Goal: Information Seeking & Learning: Compare options

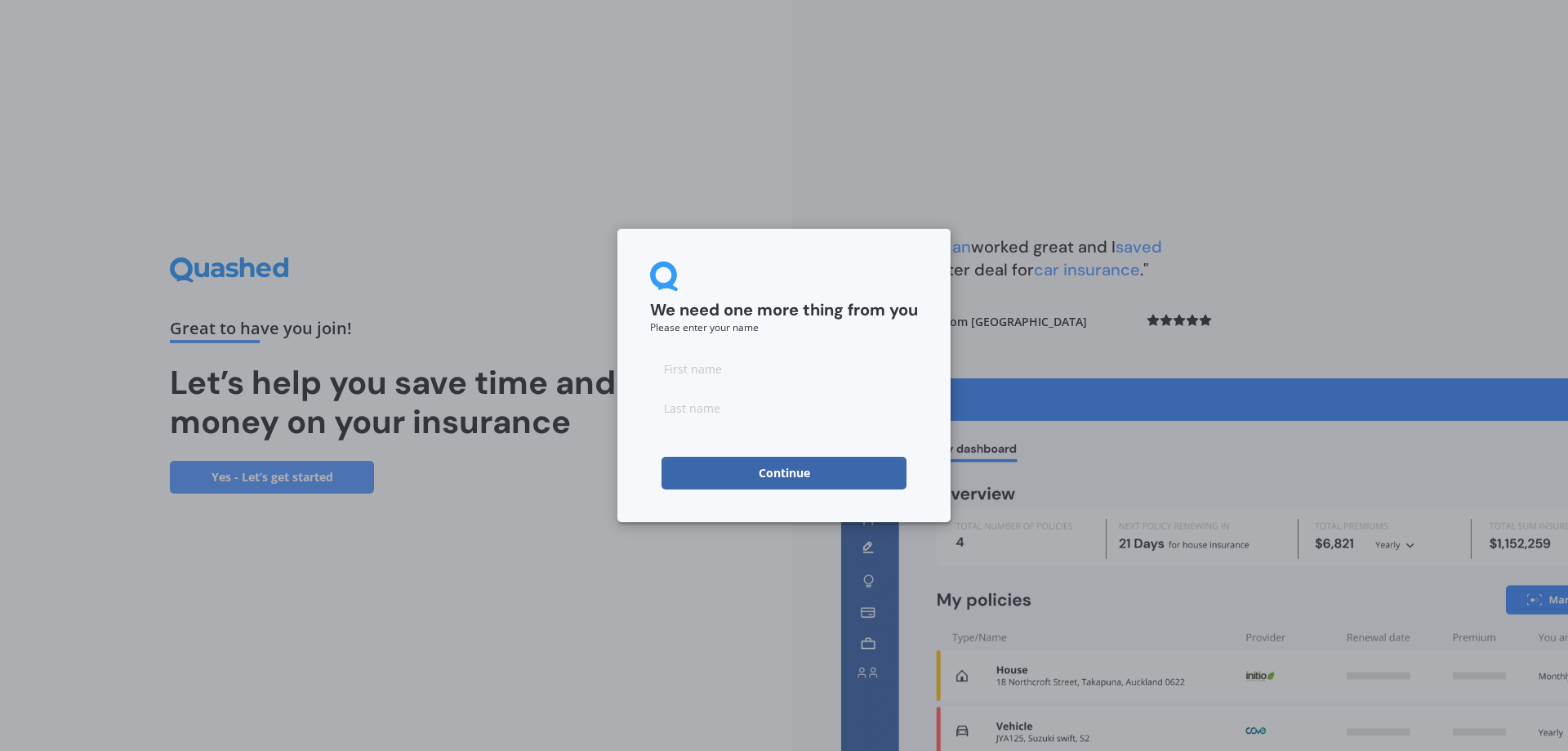
click at [807, 476] on button "Continue" at bounding box center [783, 472] width 245 height 32
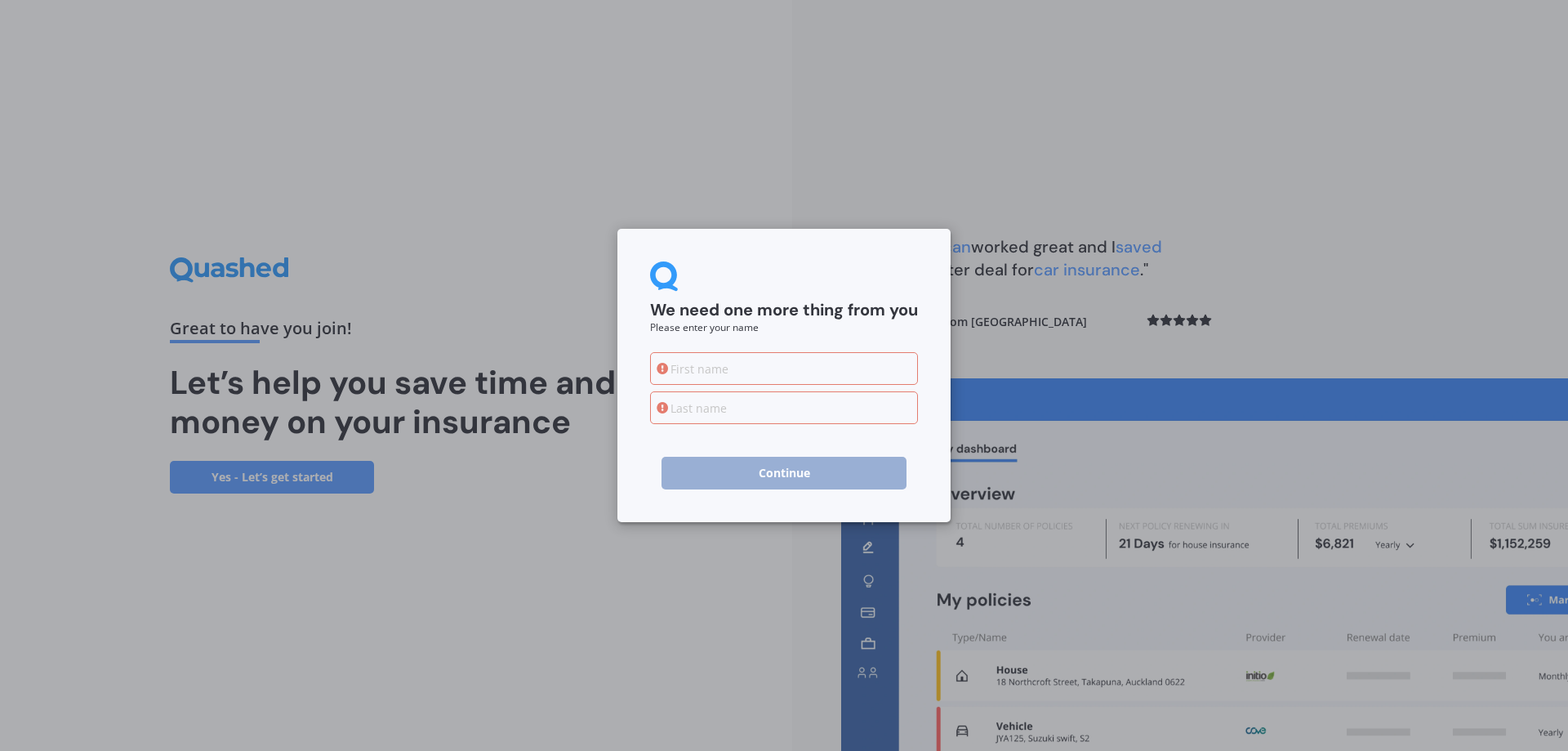
click at [721, 380] on input at bounding box center [784, 368] width 268 height 32
type input "[PERSON_NAME]"
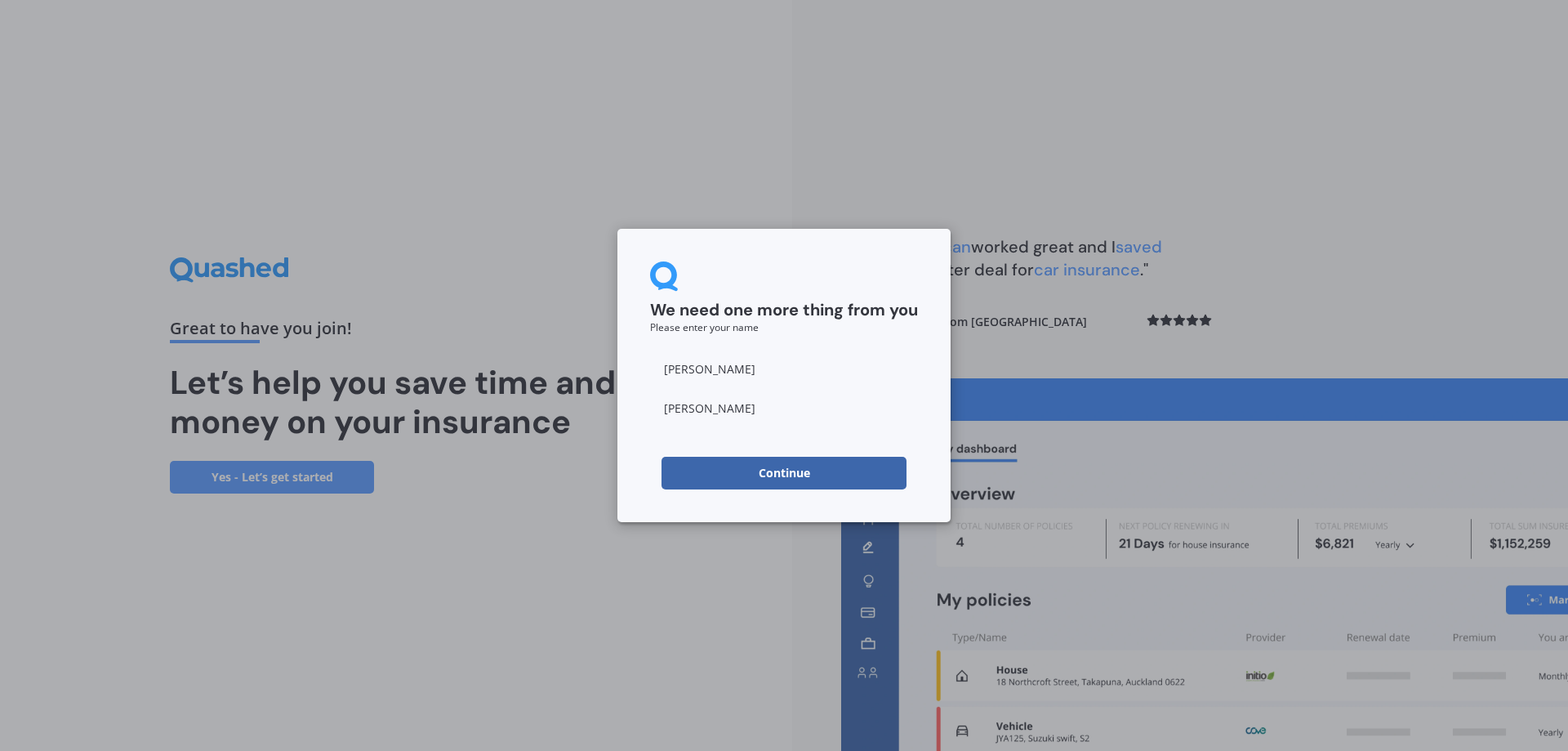
click at [785, 473] on button "Continue" at bounding box center [783, 472] width 245 height 32
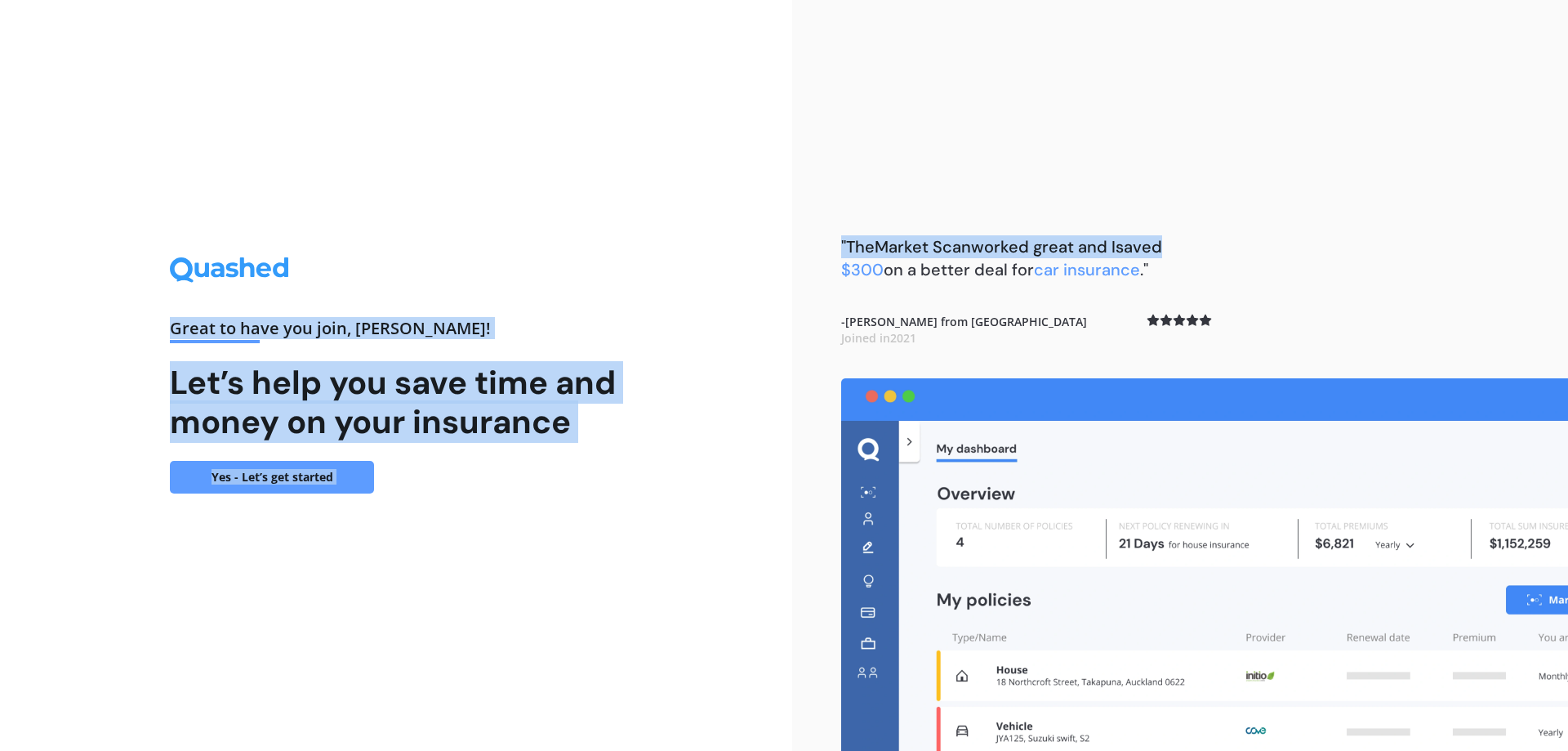
drag, startPoint x: 1335, startPoint y: 113, endPoint x: 425, endPoint y: 88, distance: 910.3
click at [425, 86] on div "Great to have you join , [PERSON_NAME] ! Let’s help you save time and money on …" at bounding box center [784, 376] width 1568 height 751
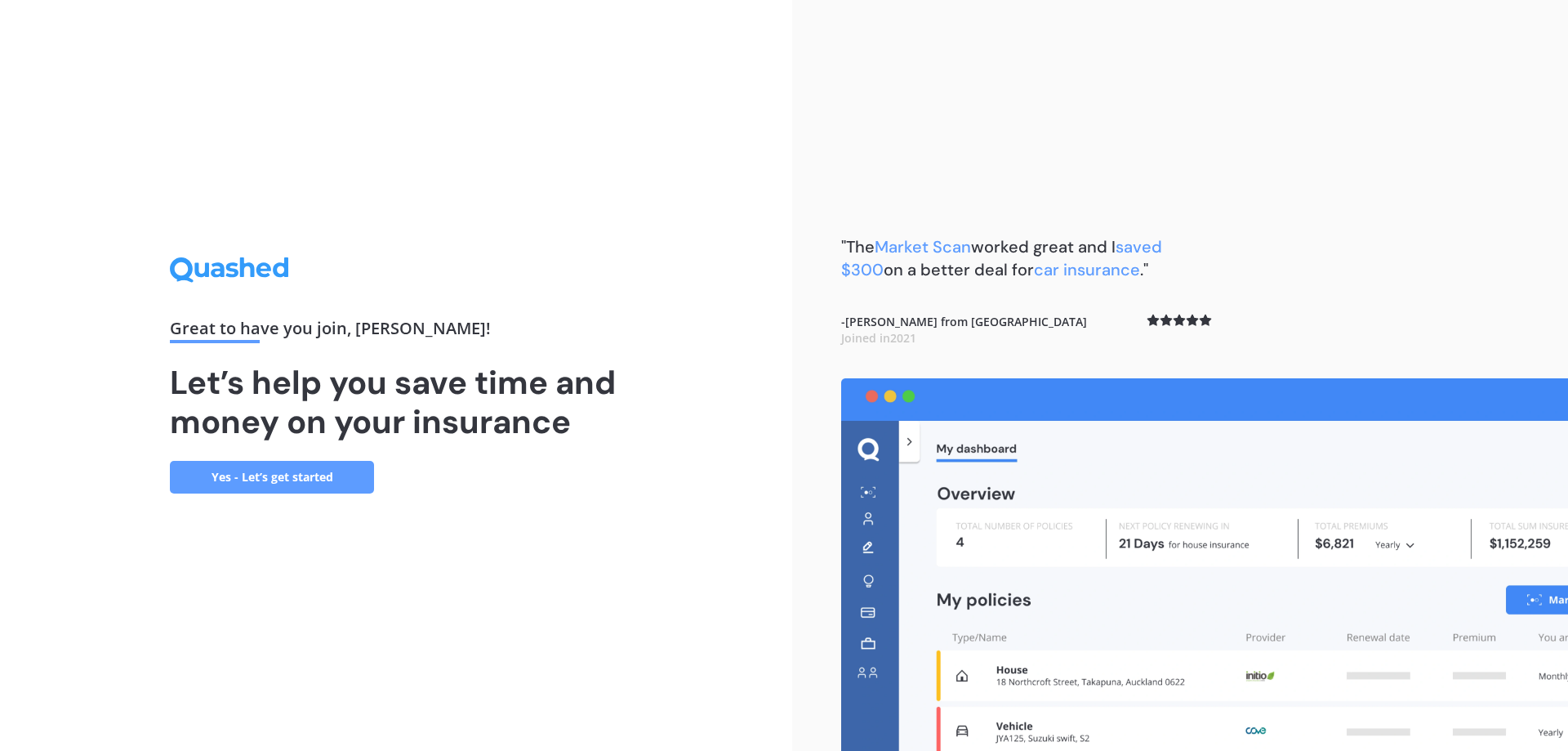
drag, startPoint x: 1475, startPoint y: 138, endPoint x: 1465, endPoint y: 138, distance: 10.0
click at [1466, 138] on div ""The Market Scan worked great and I saved $300 on a better deal for car insuran…" at bounding box center [1179, 376] width 775 height 751
click at [794, 58] on div ""The Market Scan worked great and I saved $300 on a better deal for car insuran…" at bounding box center [1179, 376] width 775 height 751
click at [259, 474] on link "Yes - Let’s get started" at bounding box center [271, 476] width 204 height 32
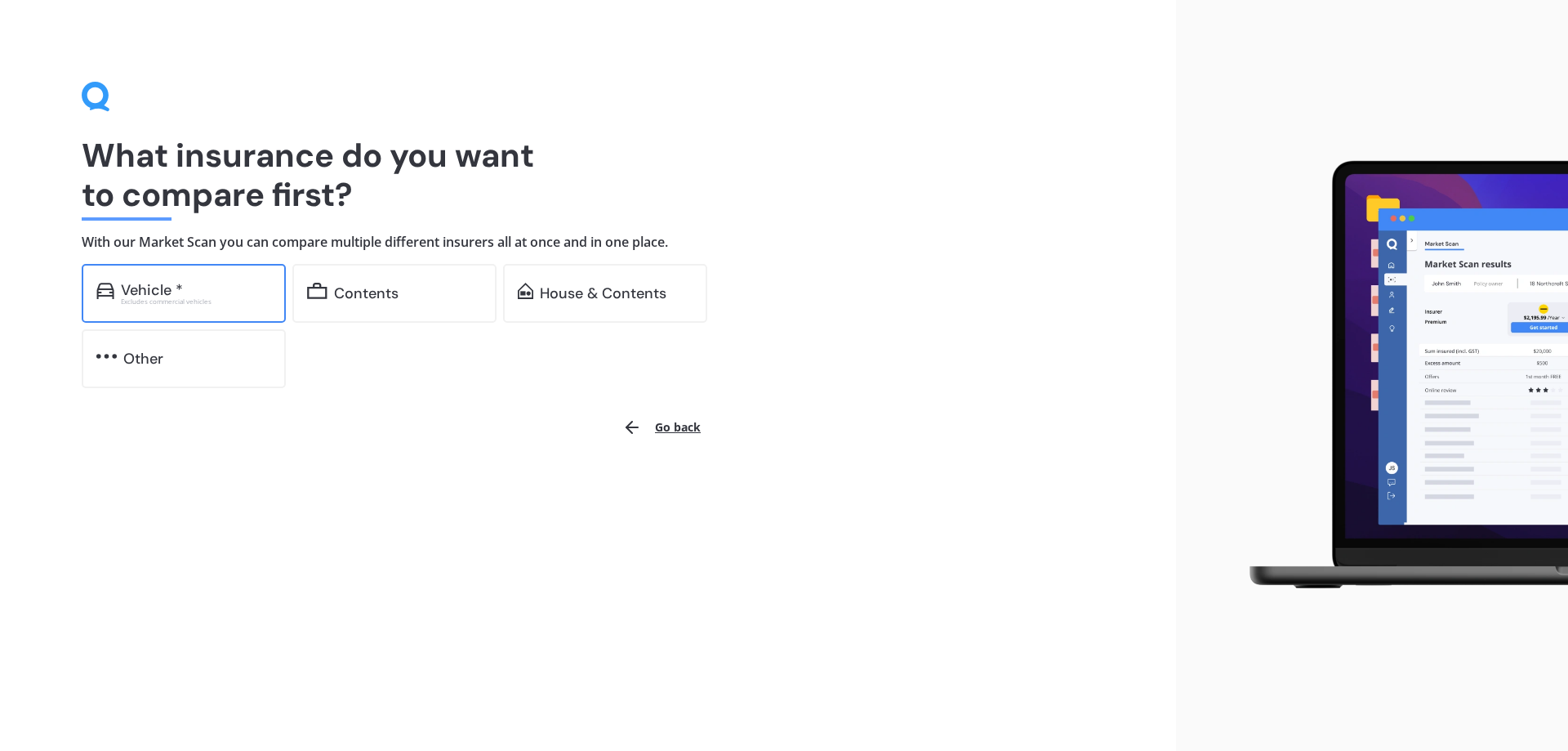
click at [249, 289] on div "Vehicle *" at bounding box center [196, 290] width 150 height 17
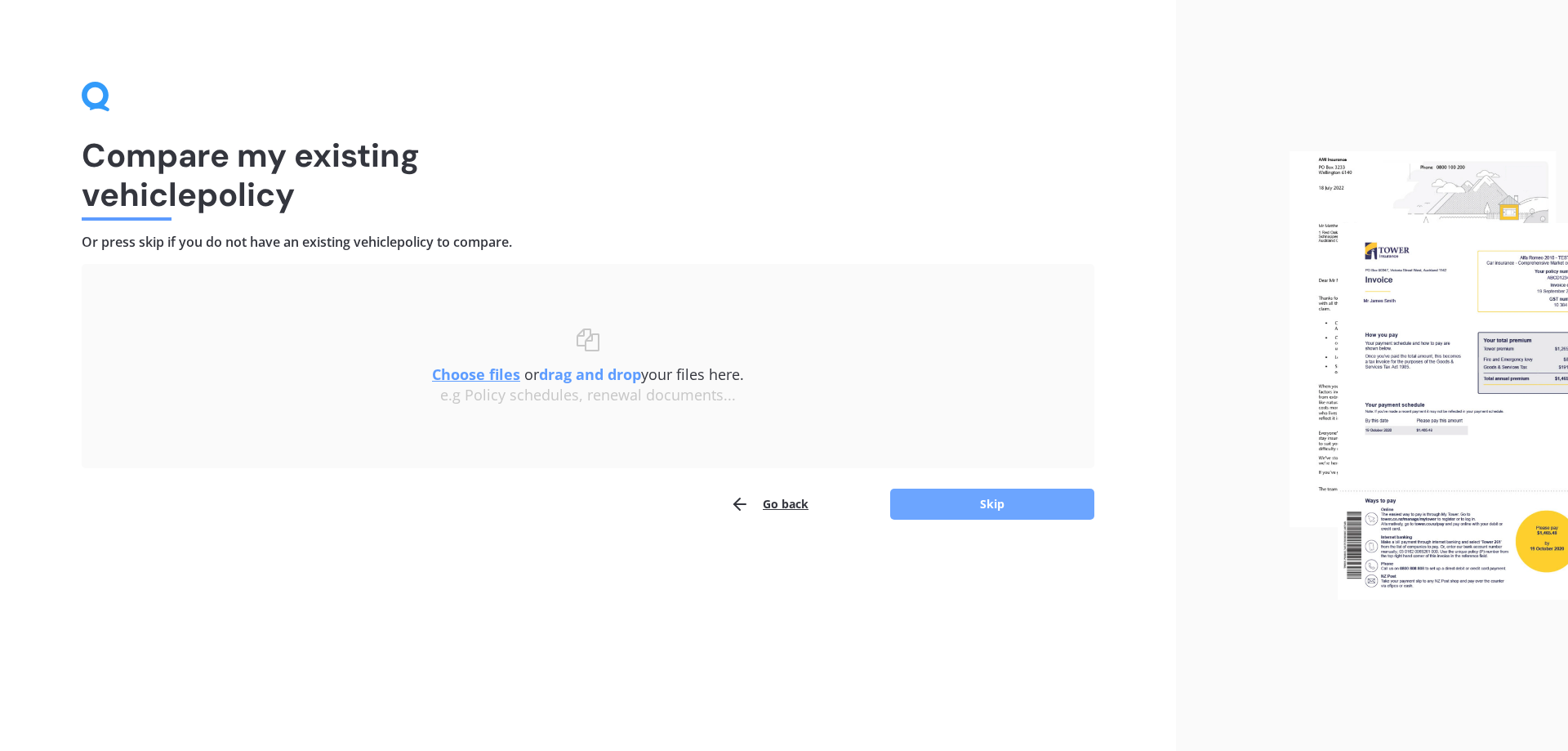
click at [959, 513] on button "Skip" at bounding box center [992, 504] width 204 height 31
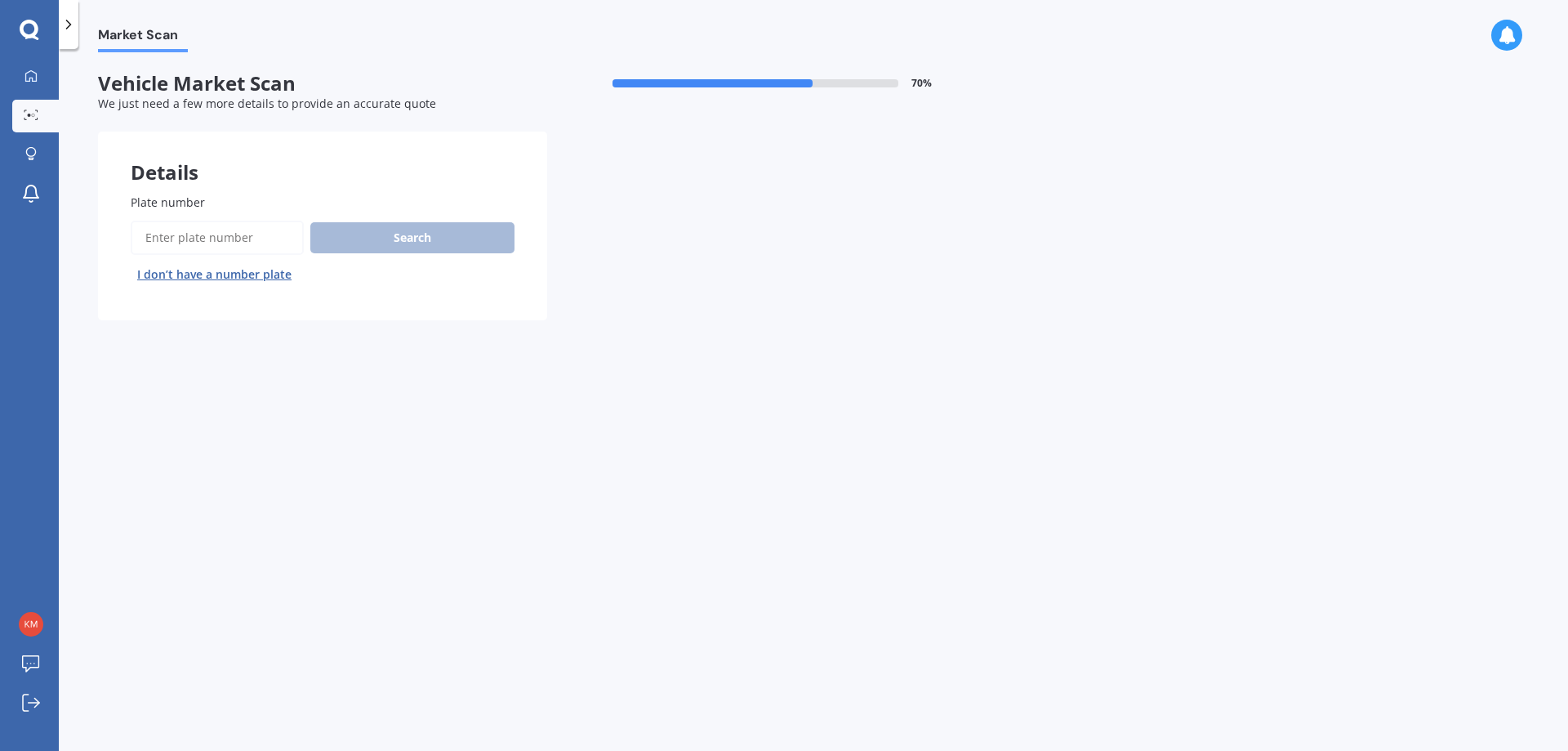
click at [291, 235] on input "Plate number" at bounding box center [217, 237] width 174 height 34
type input "KEL689"
click at [0, 0] on button "Next" at bounding box center [0, 0] width 0 height 0
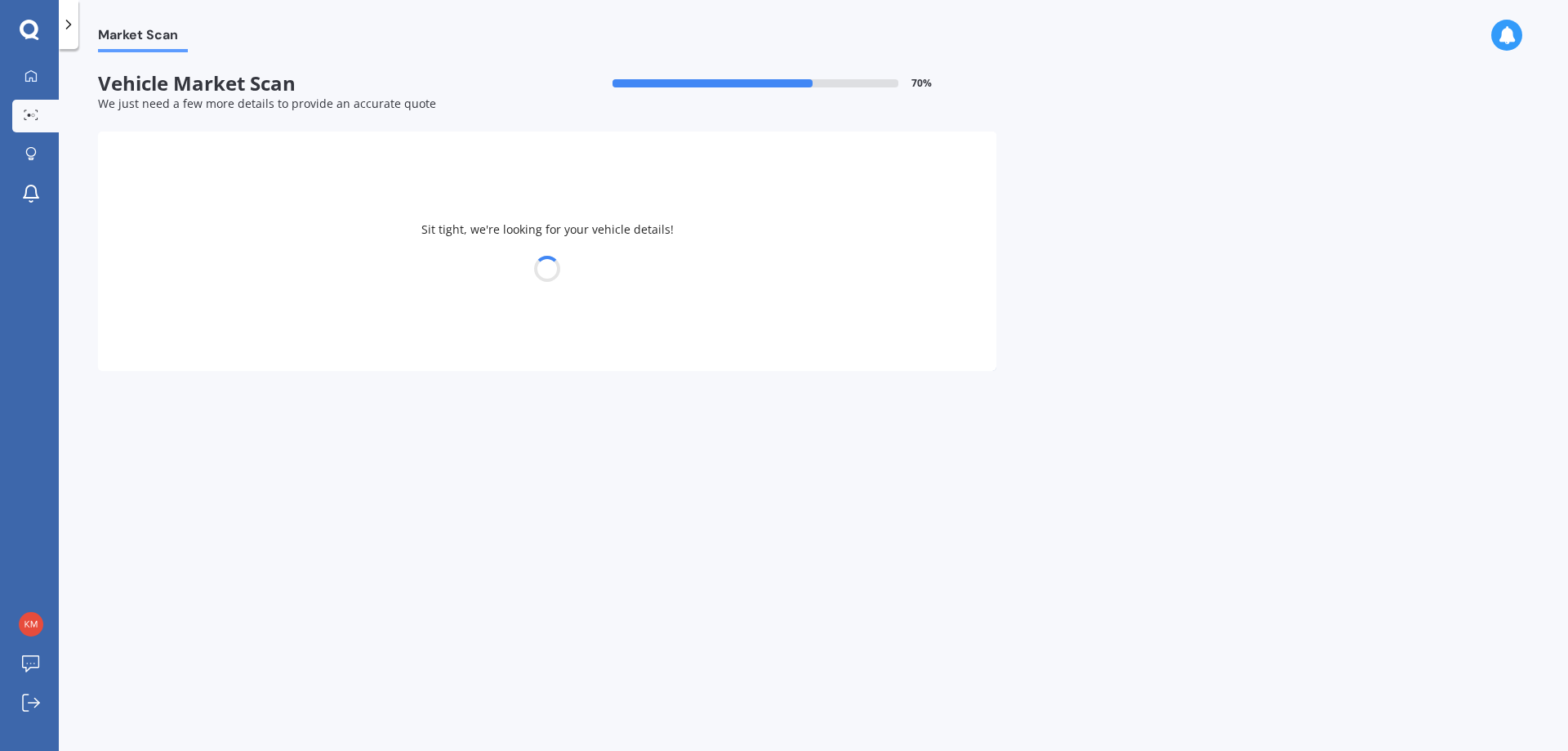
select select "NISSAN"
select select "QASHQAI"
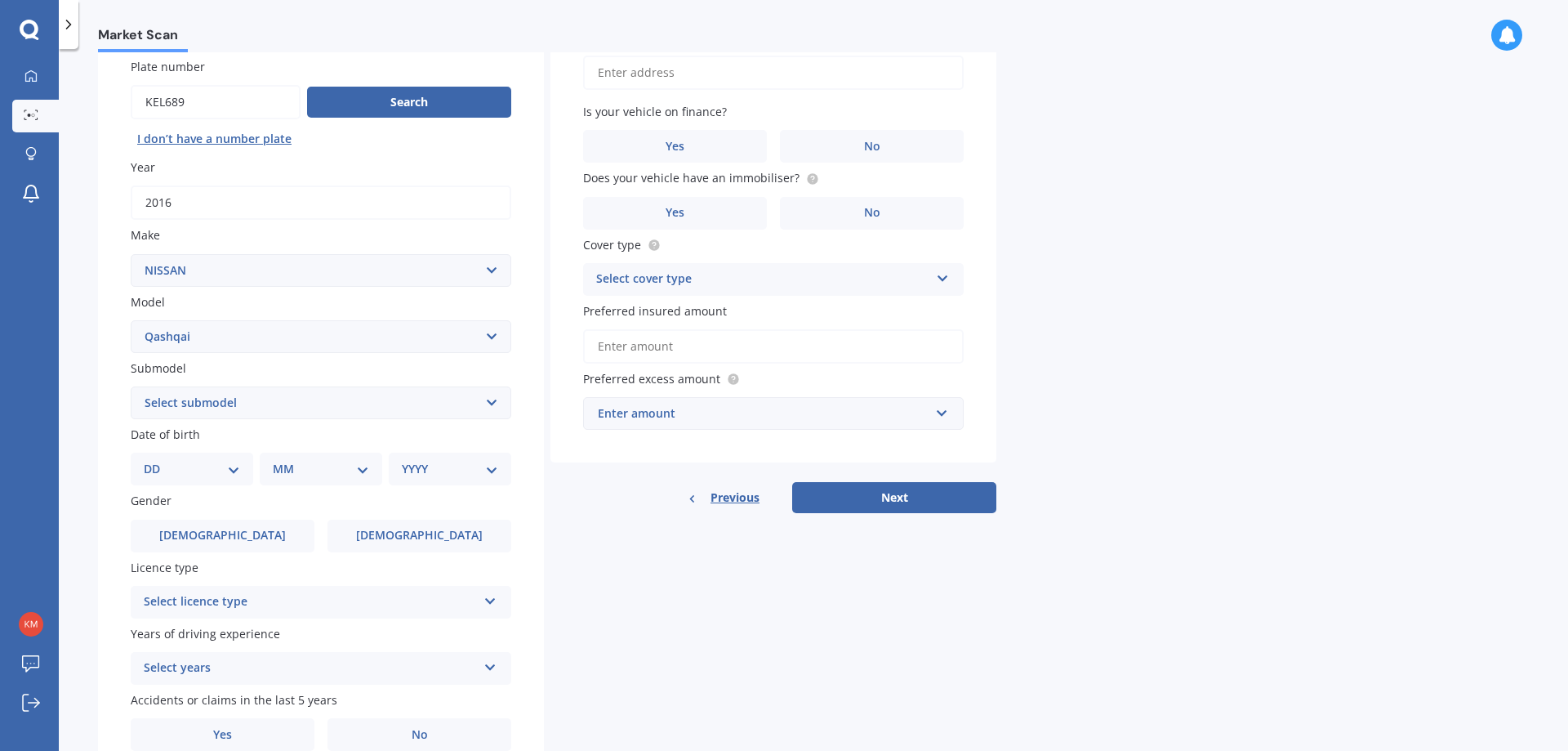
scroll to position [211, 0]
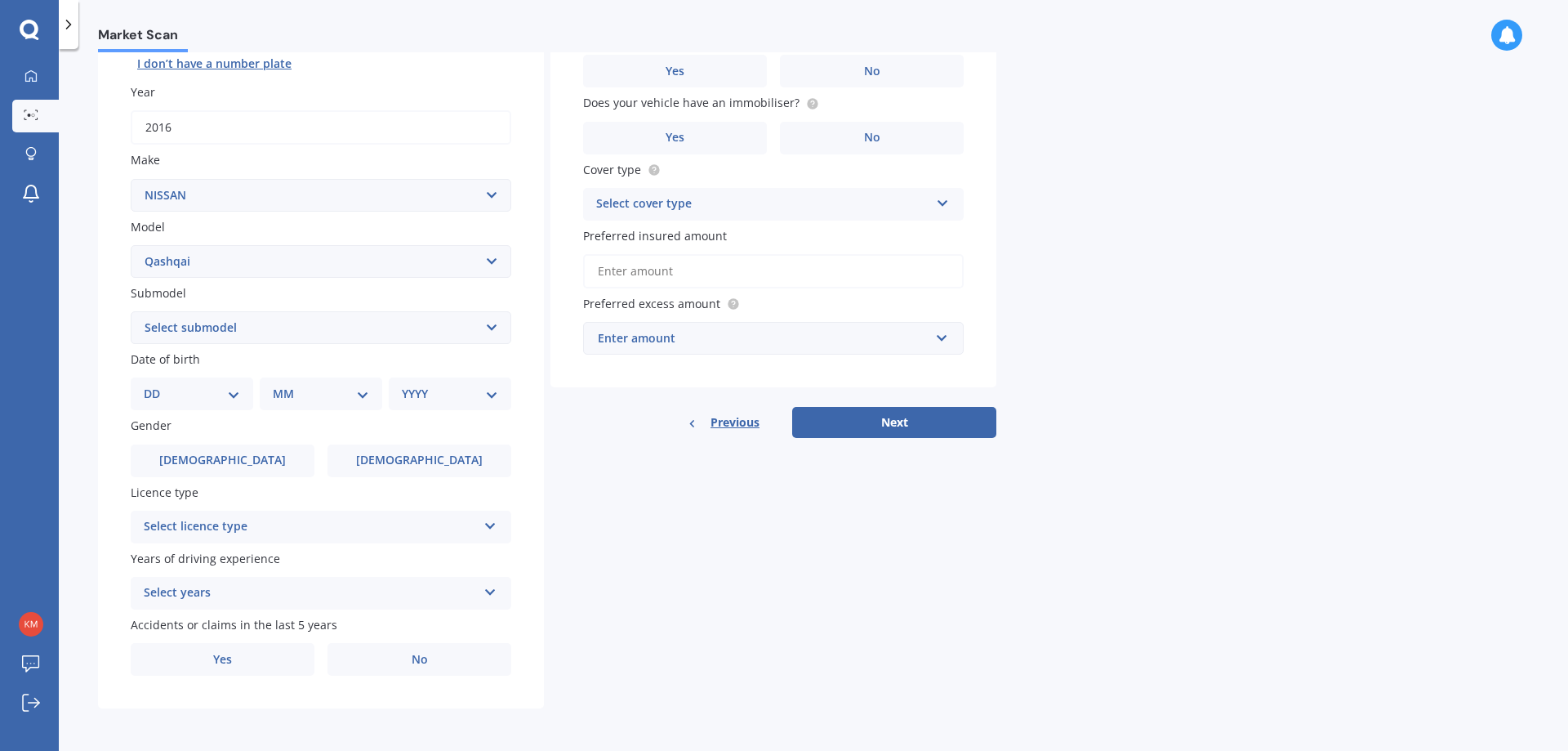
click at [494, 526] on icon at bounding box center [490, 523] width 14 height 12
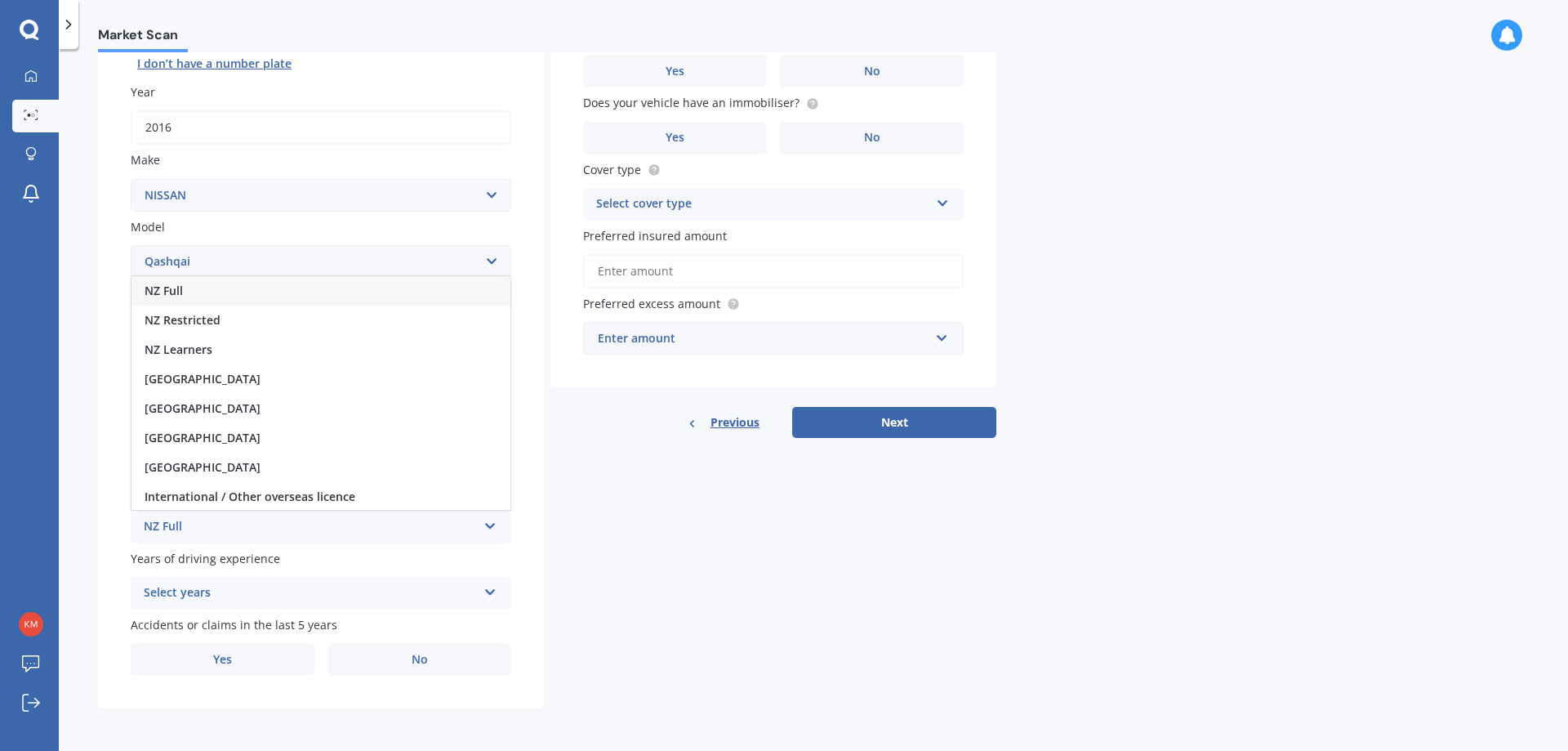
click at [429, 284] on div "NZ Full" at bounding box center [321, 291] width 379 height 29
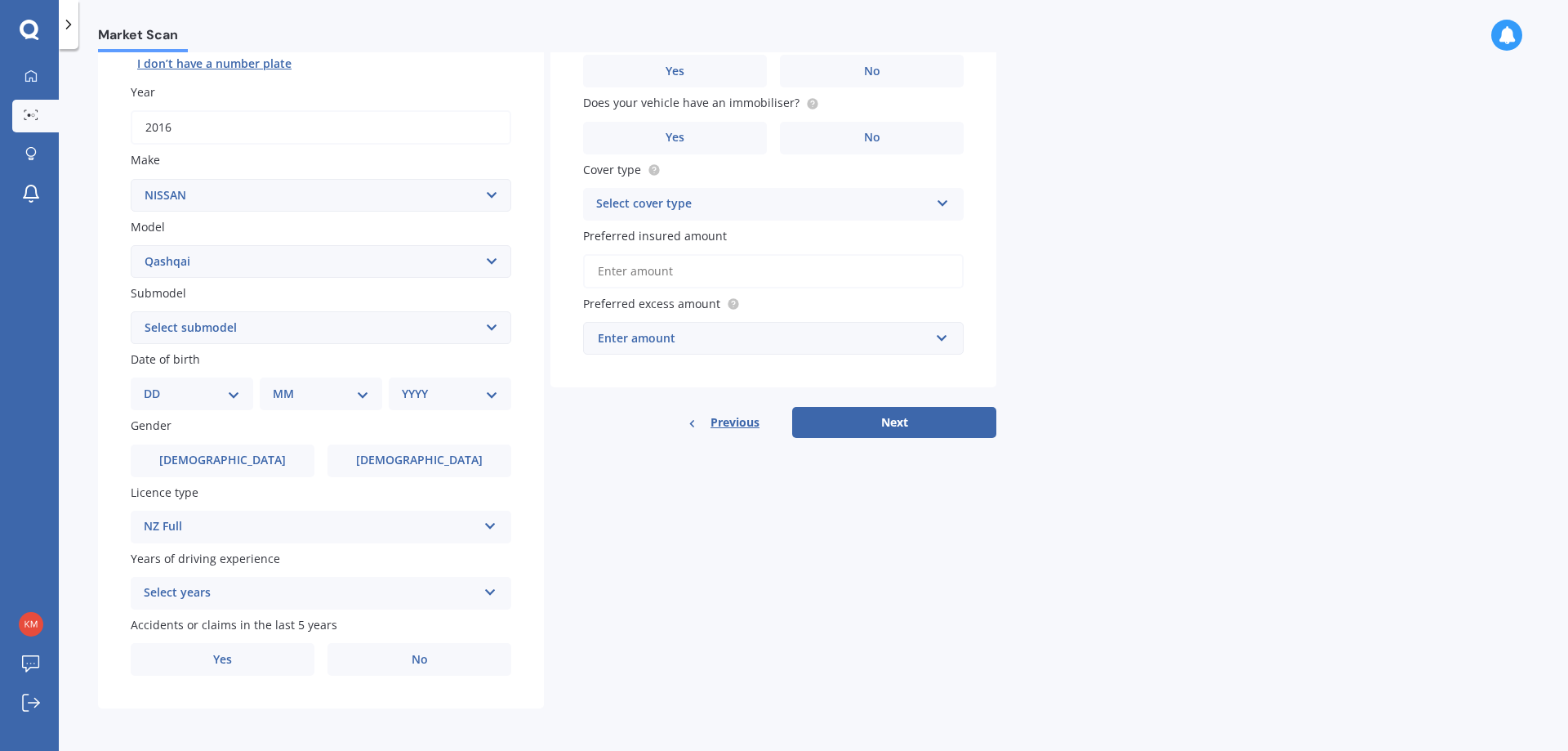
click at [492, 585] on icon at bounding box center [490, 589] width 14 height 12
click at [333, 442] on div "5 or more years" at bounding box center [321, 444] width 379 height 29
click at [483, 322] on select "Select submodel (All Other) N-TEC ST ST-L Ti Ti-L TI-L E-POWER 1.5PEH TS Turbo …" at bounding box center [321, 327] width 380 height 32
click at [574, 404] on div "Vehicle is parked at Enter address manually Is your vehicle on finance? Yes No …" at bounding box center [772, 179] width 446 height 518
click at [412, 656] on span "No" at bounding box center [419, 659] width 17 height 14
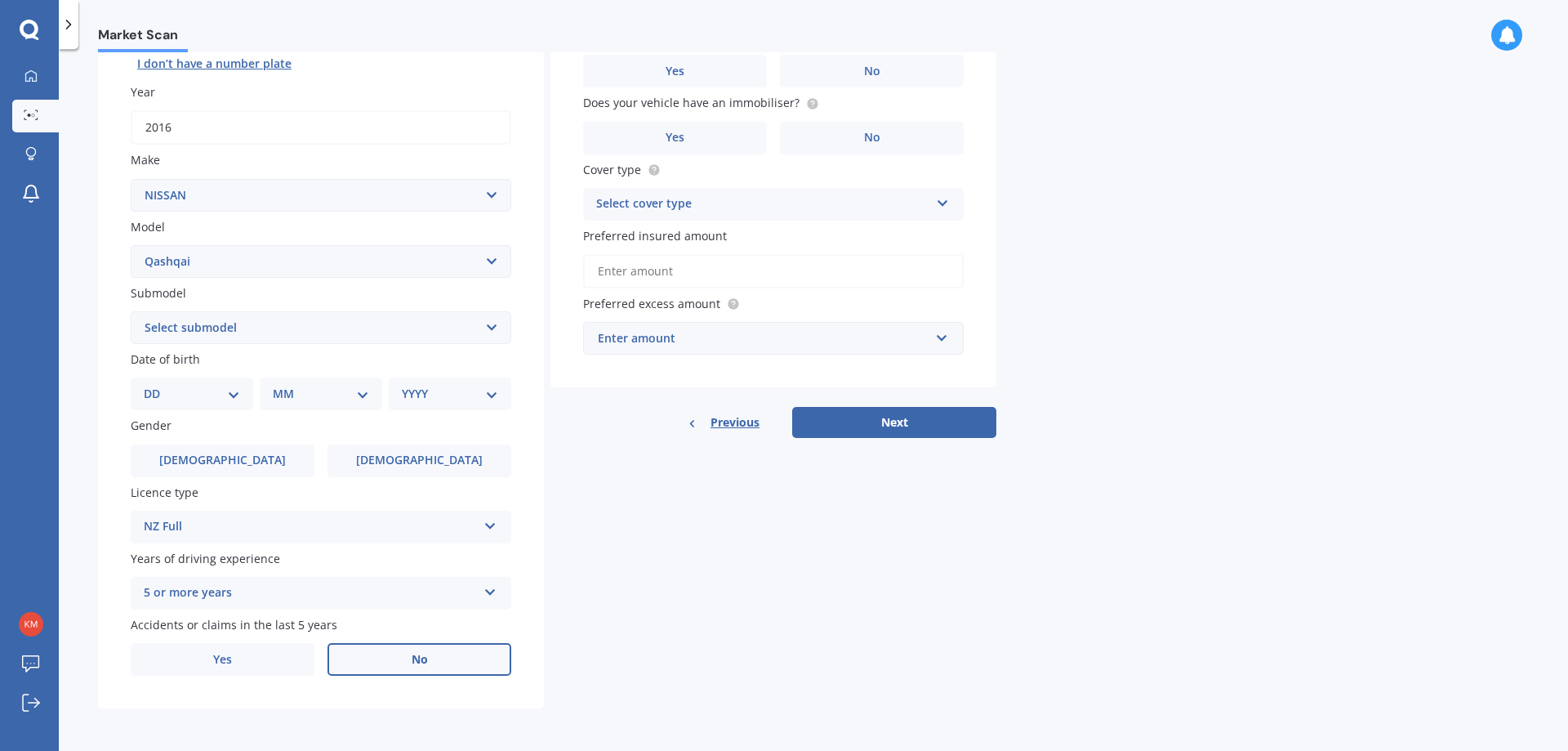
click at [0, 0] on input "No" at bounding box center [0, 0] width 0 height 0
click at [238, 390] on select "DD 01 02 03 04 05 06 07 08 09 10 11 12 13 14 15 16 17 18 19 20 21 22 23 24 25 2…" at bounding box center [191, 393] width 97 height 18
select select "09"
click at [157, 384] on select "DD 01 02 03 04 05 06 07 08 09 10 11 12 13 14 15 16 17 18 19 20 21 22 23 24 25 2…" at bounding box center [191, 393] width 97 height 18
click at [364, 392] on select "MM 01 02 03 04 05 06 07 08 09 10 11 12" at bounding box center [324, 393] width 90 height 18
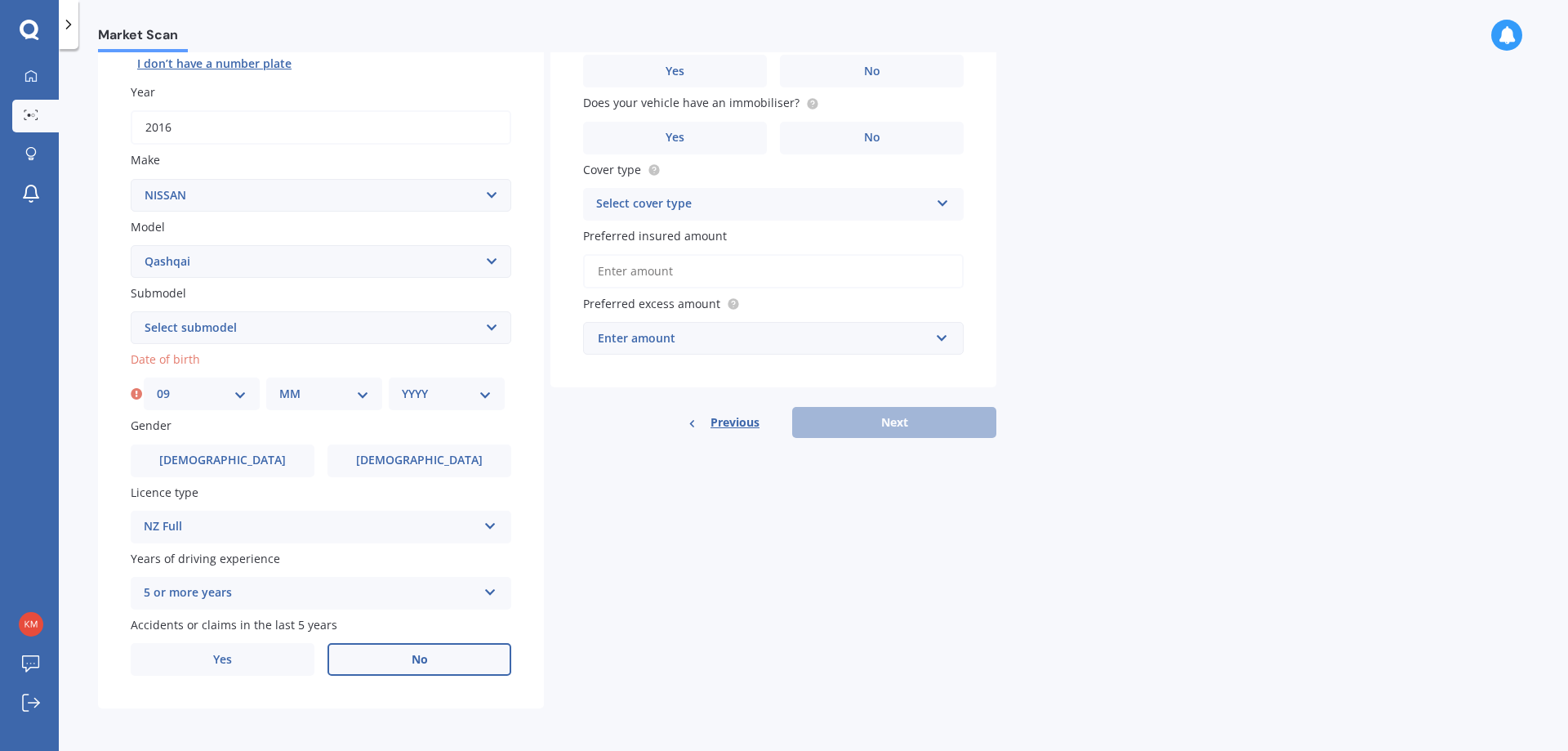
select select "09"
click at [279, 384] on select "MM 01 02 03 04 05 06 07 08 09 10 11 12" at bounding box center [324, 393] width 90 height 18
click at [486, 391] on select "YYYY 2025 2024 2023 2022 2021 2020 2019 2018 2017 2016 2015 2014 2013 2012 2011…" at bounding box center [447, 393] width 90 height 18
select select "1964"
click at [402, 384] on select "YYYY 2025 2024 2023 2022 2021 2020 2019 2018 2017 2016 2015 2014 2013 2012 2011…" at bounding box center [447, 393] width 90 height 18
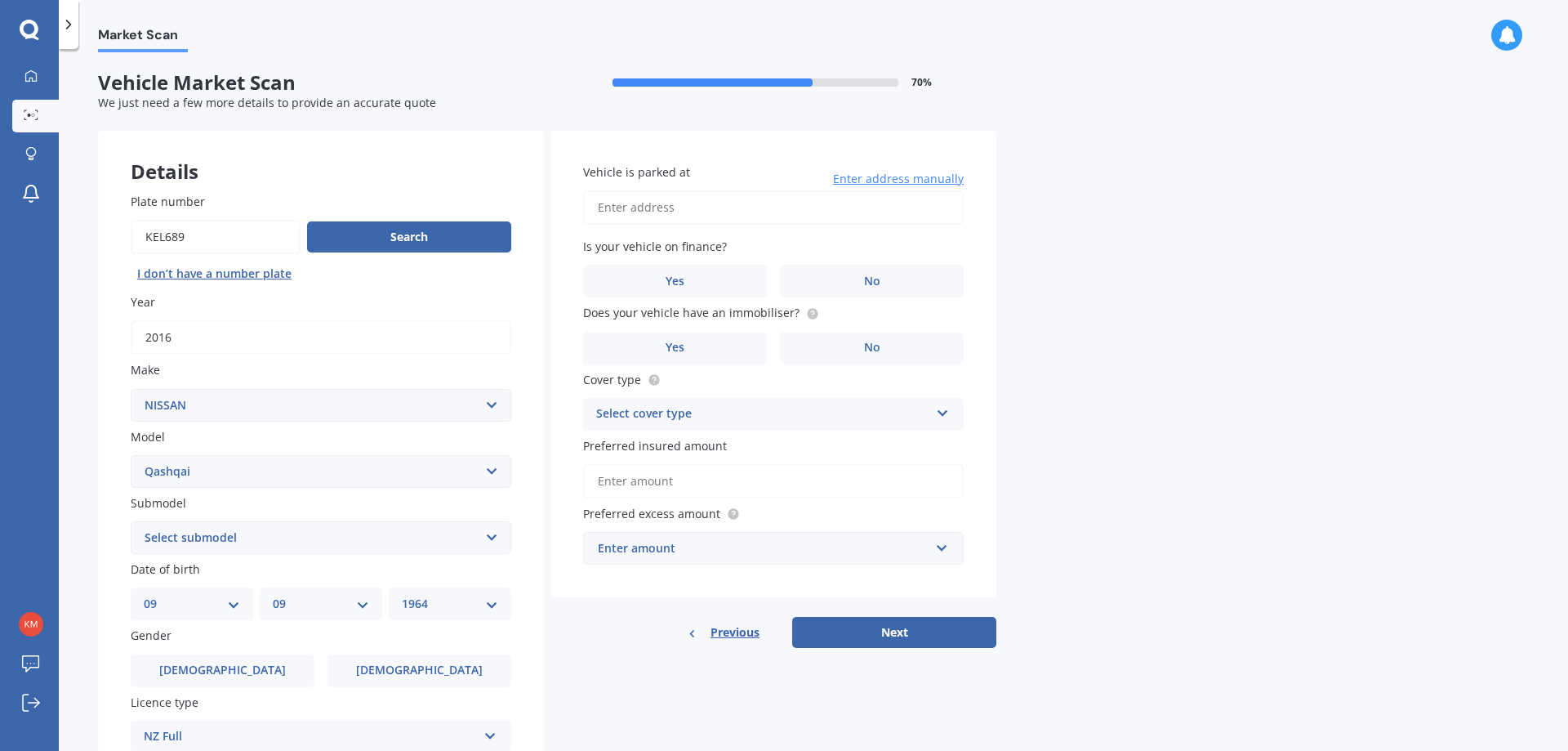
scroll to position [0, 0]
click at [876, 285] on span "No" at bounding box center [872, 282] width 17 height 14
click at [0, 0] on input "No" at bounding box center [0, 0] width 0 height 0
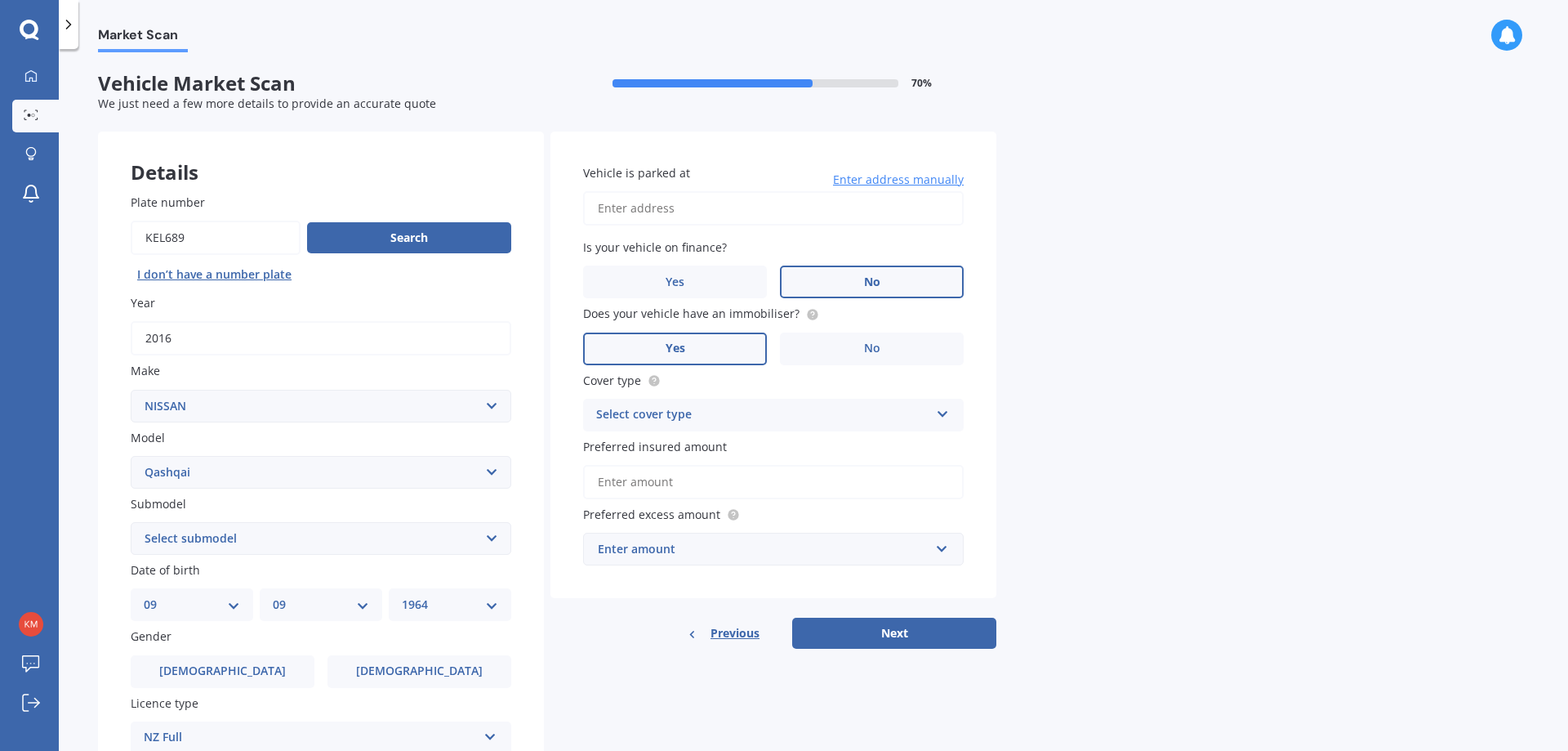
click at [682, 354] on span "Yes" at bounding box center [675, 348] width 20 height 14
click at [0, 0] on input "Yes" at bounding box center [0, 0] width 0 height 0
click at [948, 412] on icon at bounding box center [943, 411] width 14 height 12
click at [775, 438] on div "Comprehensive" at bounding box center [773, 447] width 379 height 29
click at [747, 477] on input "Preferred insured amount" at bounding box center [773, 481] width 380 height 34
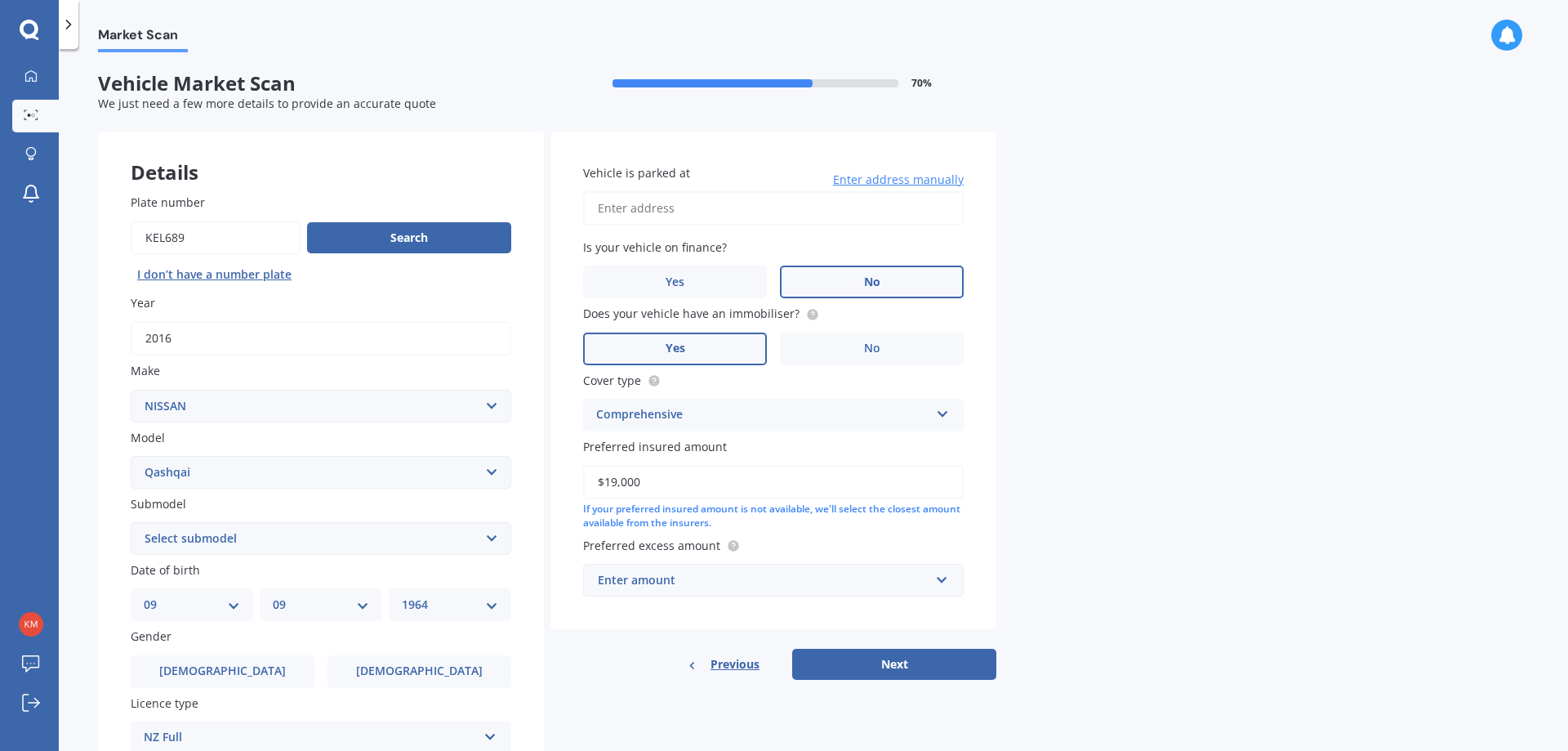
type input "$19,000"
click at [792, 649] on button "Next" at bounding box center [893, 664] width 204 height 31
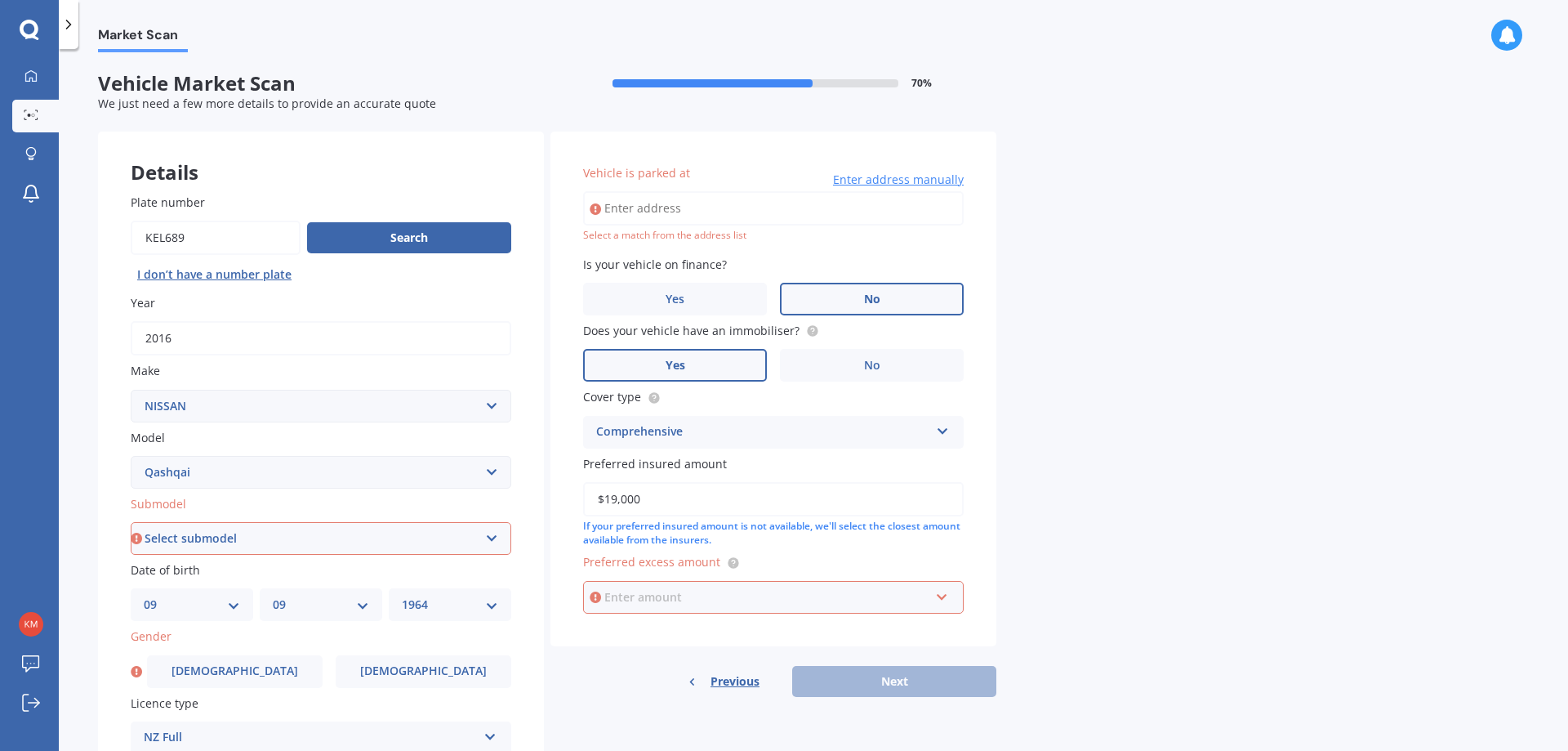
click at [944, 597] on input "text" at bounding box center [767, 597] width 366 height 31
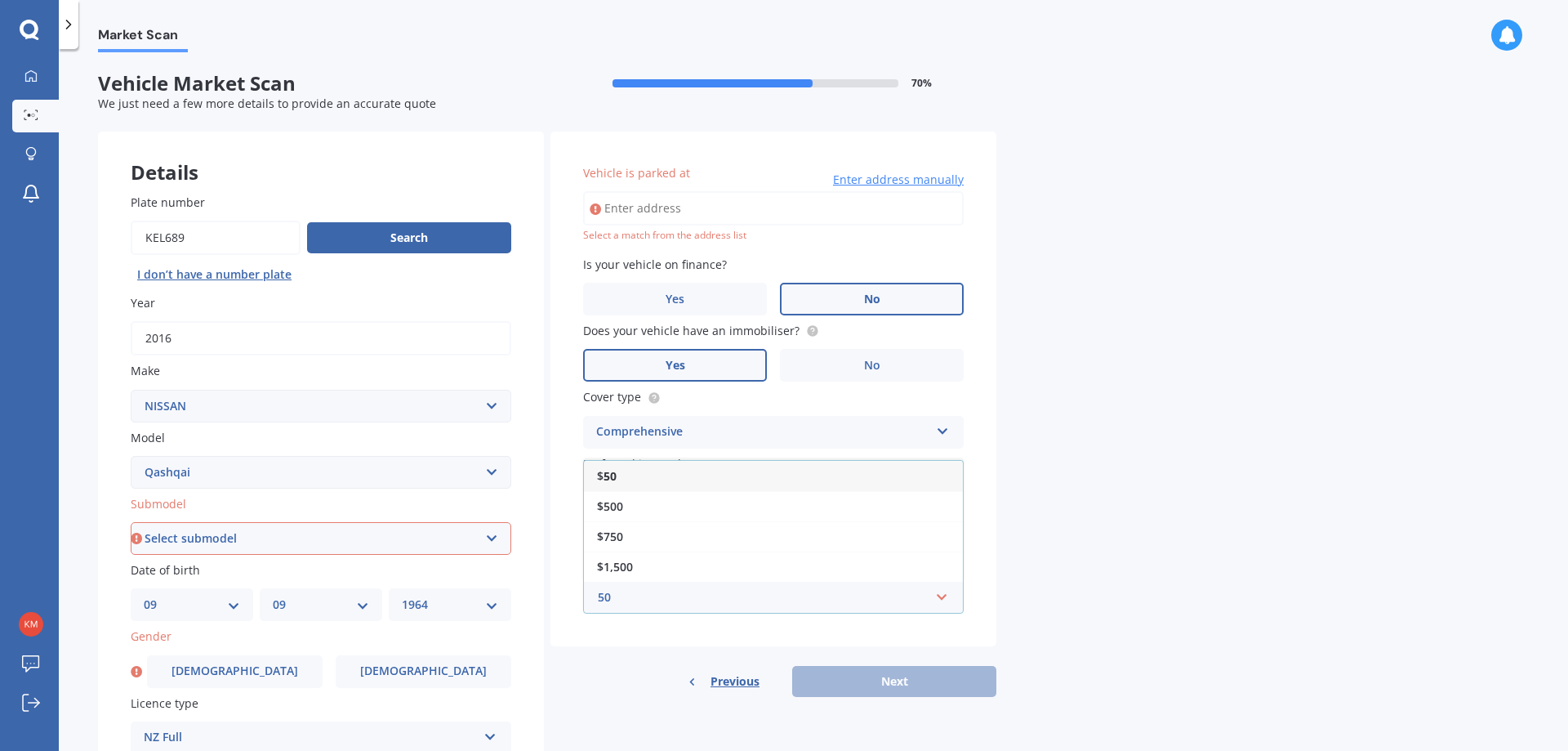
type input "500"
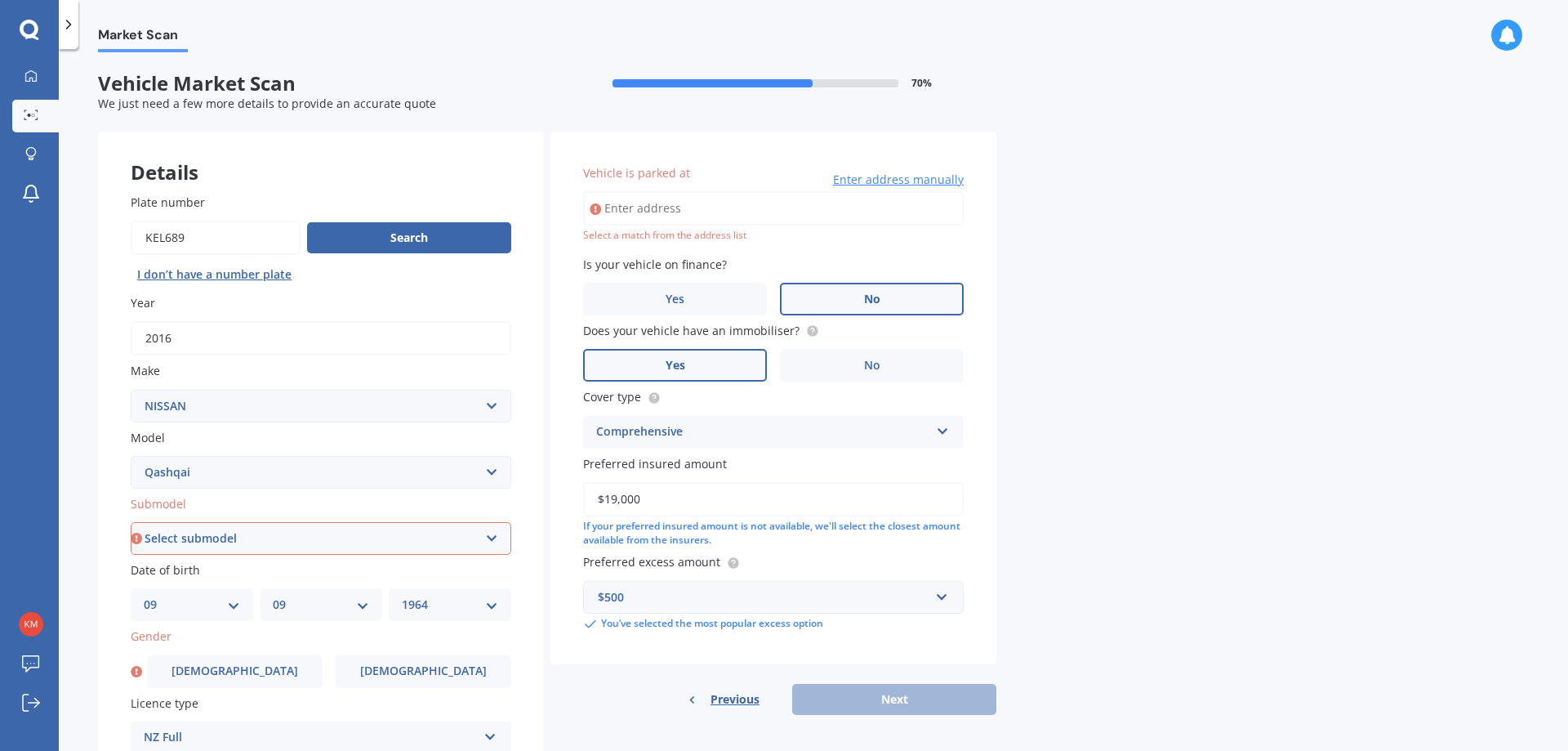
click at [635, 213] on input "Vehicle is parked at" at bounding box center [773, 208] width 380 height 34
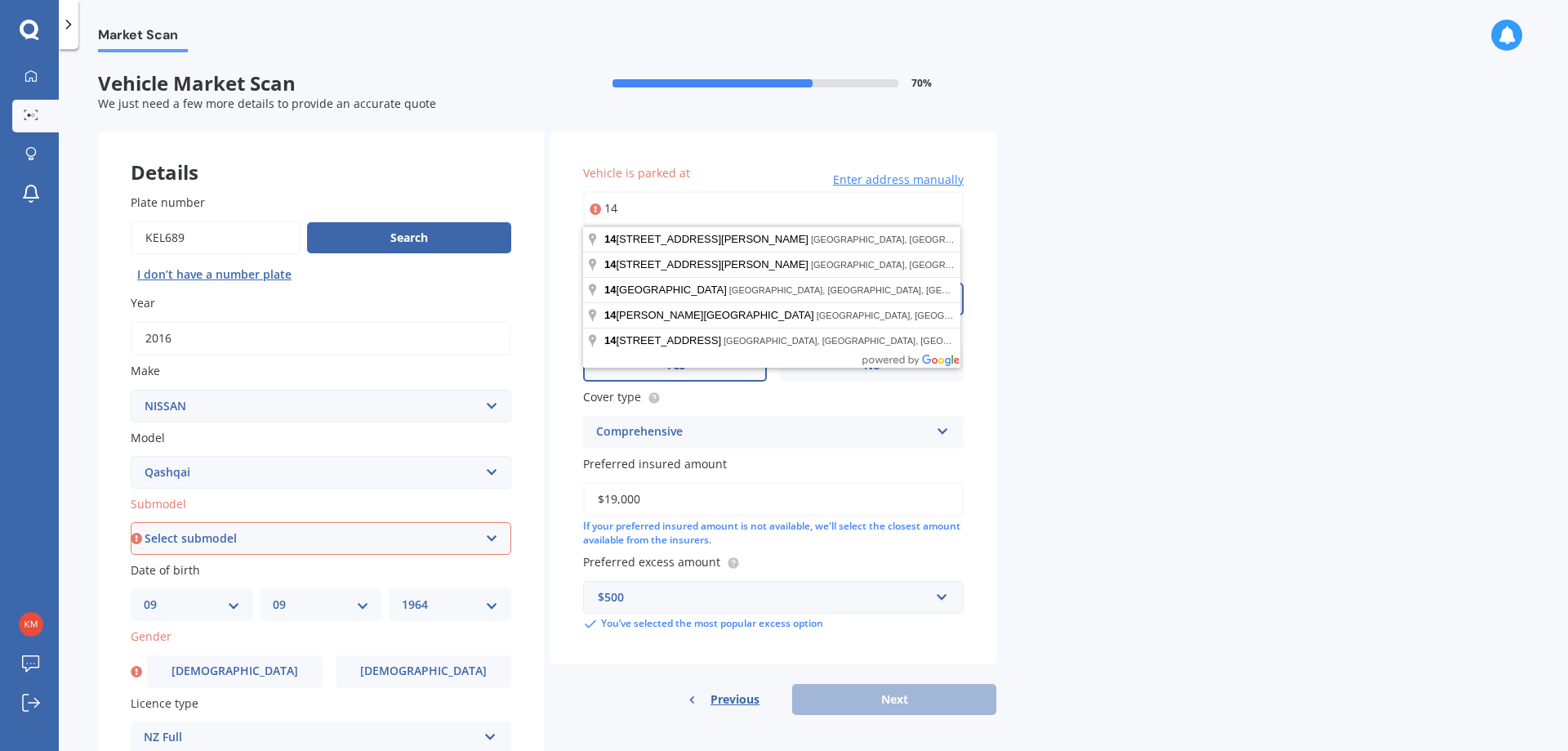
type input "1"
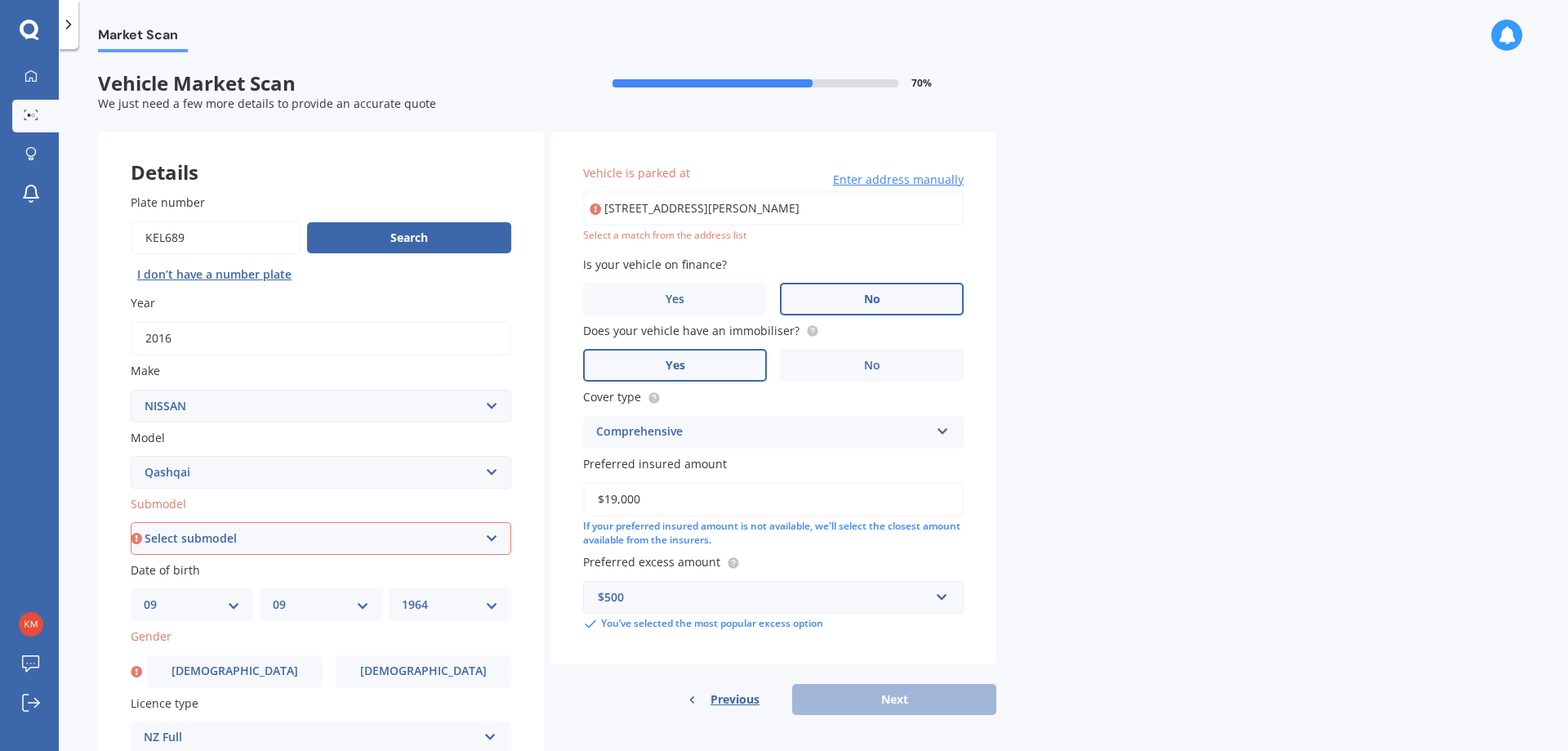
type input "[STREET_ADDRESS][PERSON_NAME]"
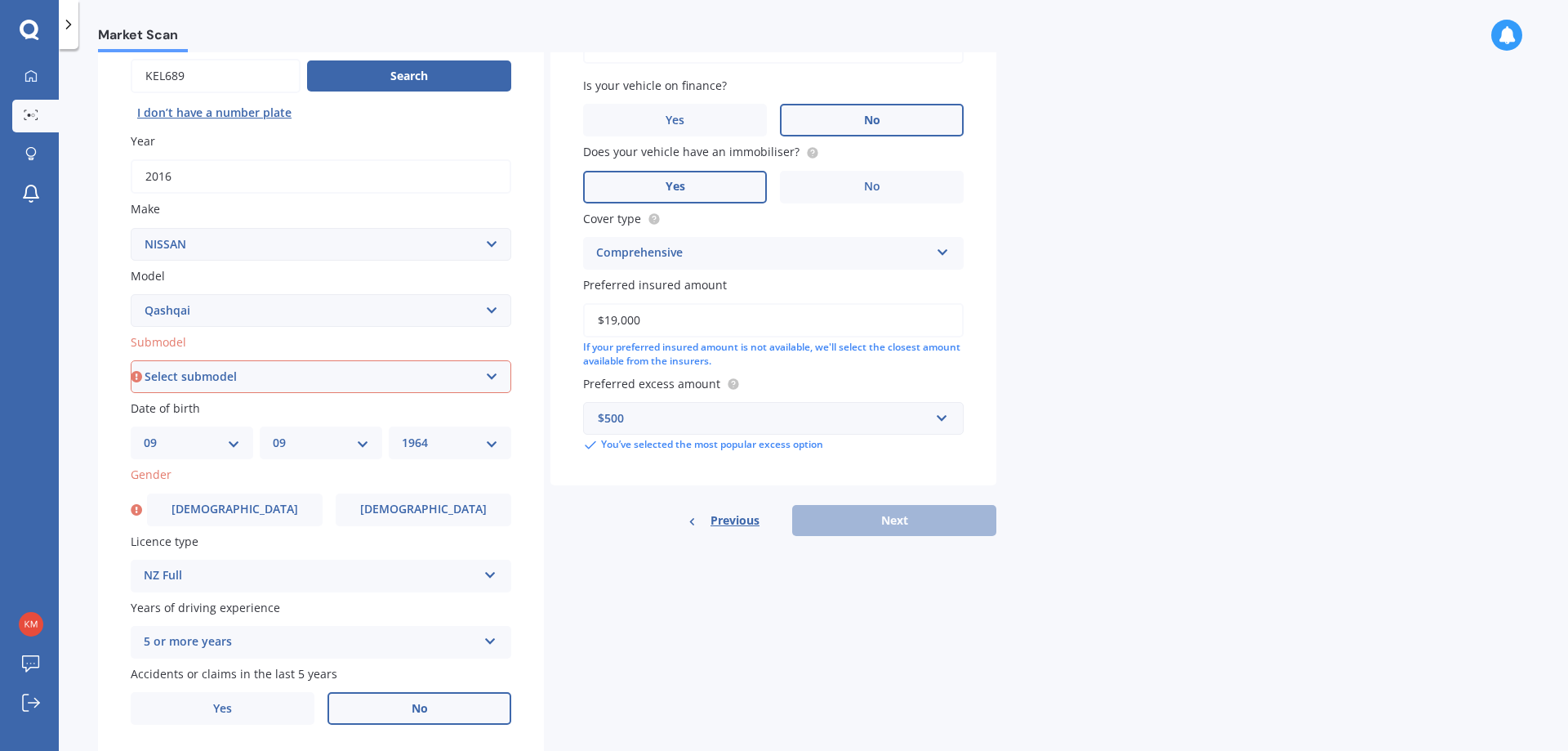
scroll to position [163, 0]
click at [895, 524] on div "Previous Next" at bounding box center [772, 519] width 446 height 31
click at [492, 371] on select "Select submodel (All Other) N-TEC ST ST-L Ti Ti-L TI-L E-POWER 1.5PEH TS Turbo …" at bounding box center [321, 375] width 380 height 32
select select "TI-L"
click at [131, 359] on select "Select submodel (All Other) N-TEC ST ST-L Ti Ti-L TI-L E-POWER 1.5PEH TS Turbo …" at bounding box center [321, 375] width 380 height 32
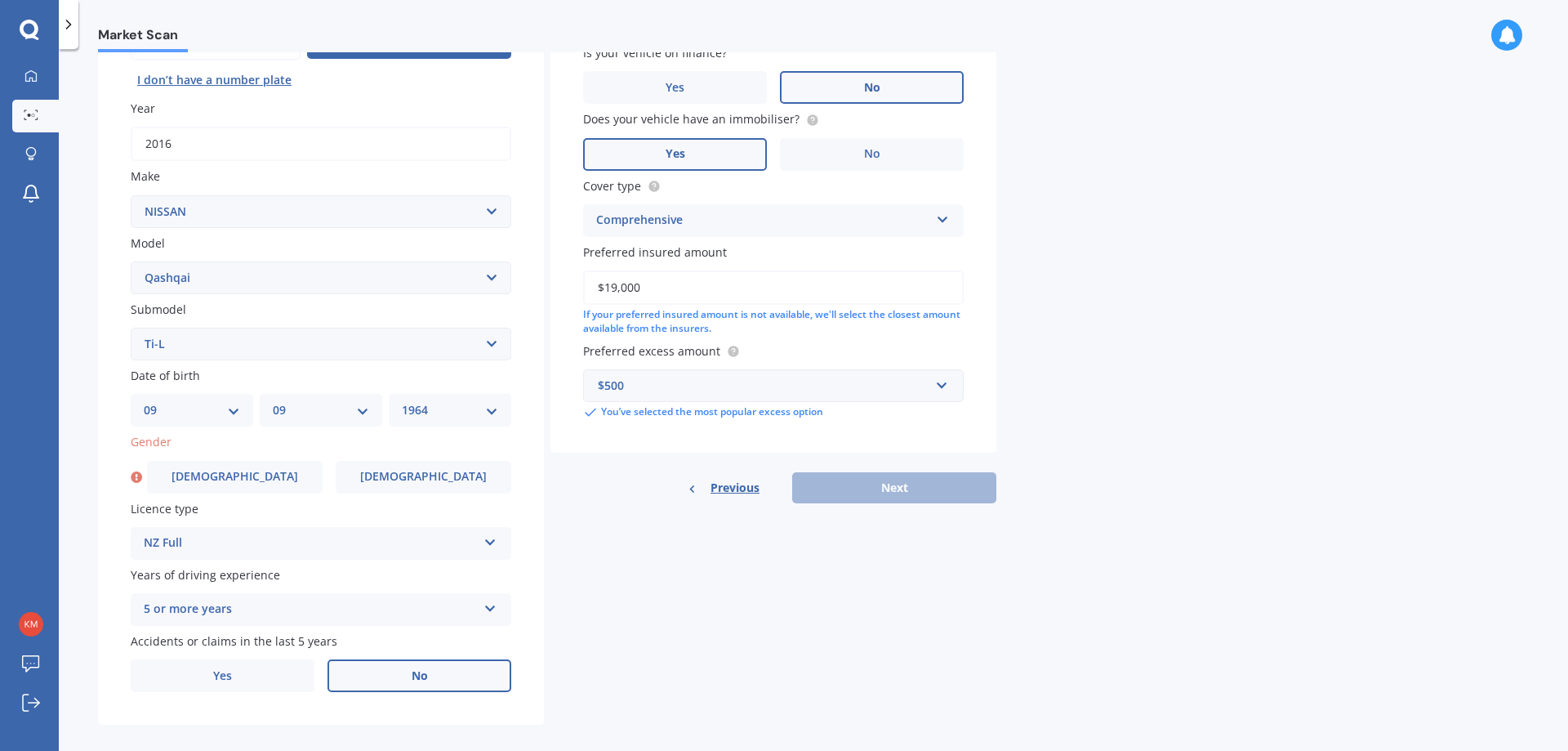
scroll to position [211, 0]
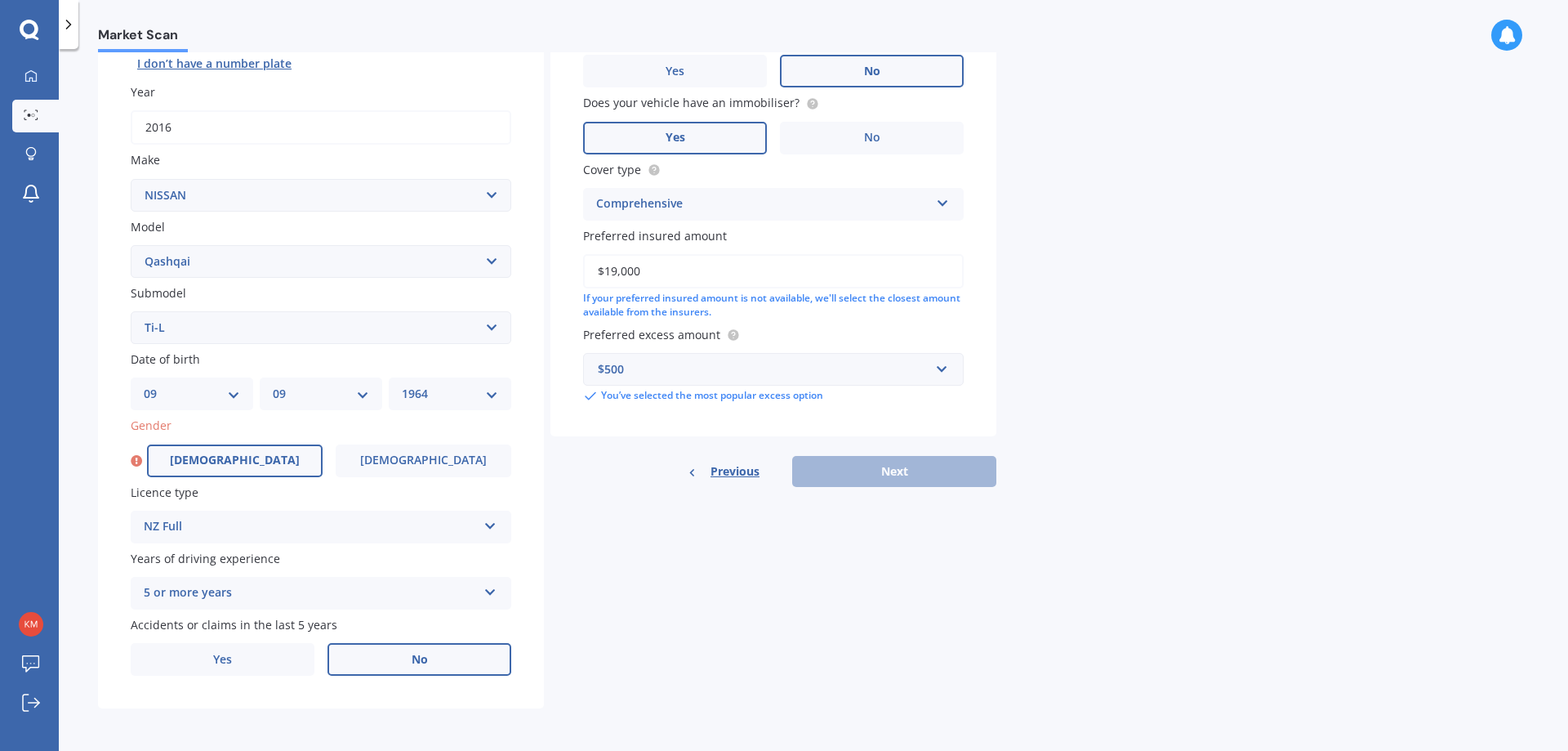
click at [246, 455] on span "[DEMOGRAPHIC_DATA]" at bounding box center [234, 460] width 130 height 14
click at [0, 0] on input "[DEMOGRAPHIC_DATA]" at bounding box center [0, 0] width 0 height 0
click at [918, 471] on button "Next" at bounding box center [893, 471] width 204 height 31
select select "09"
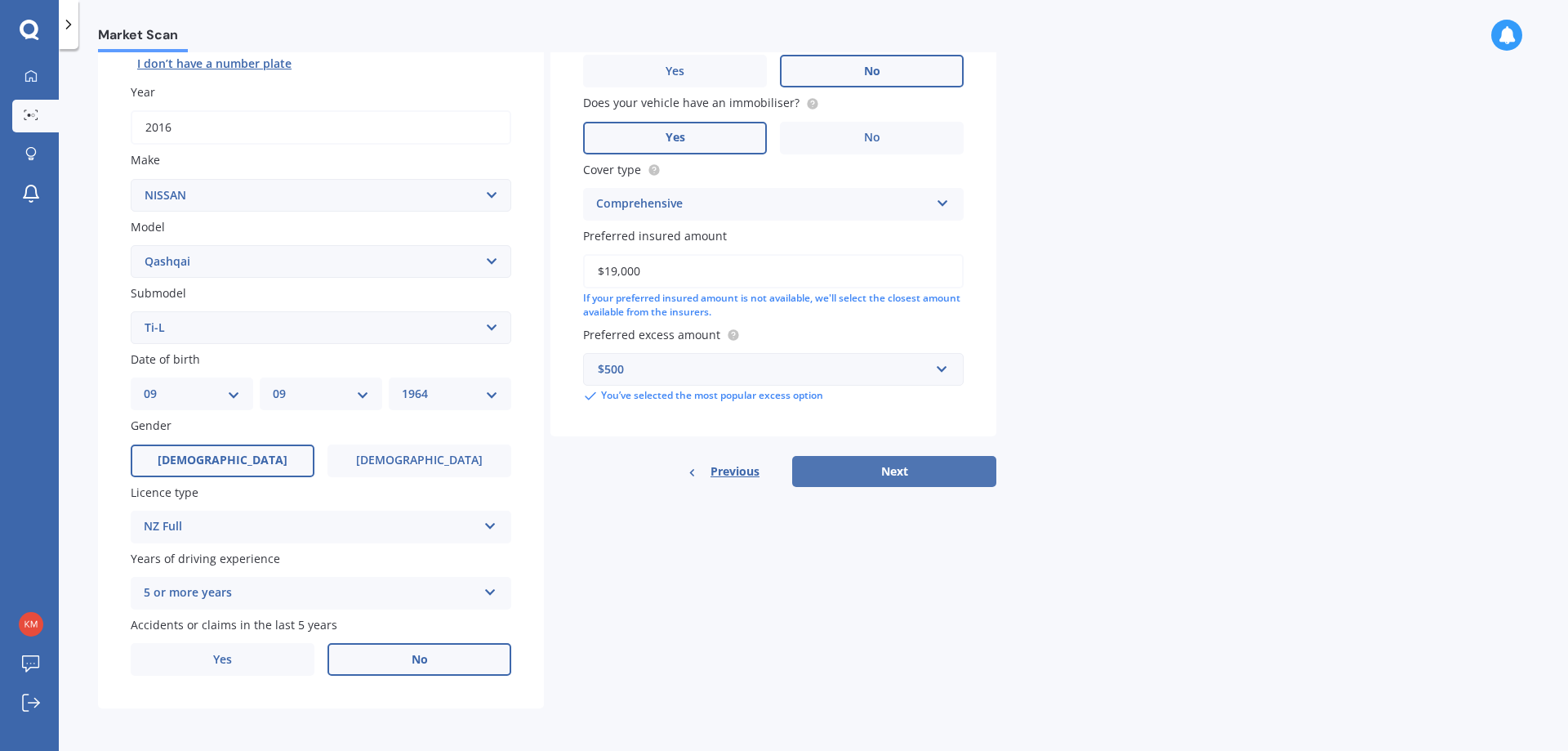
select select "1964"
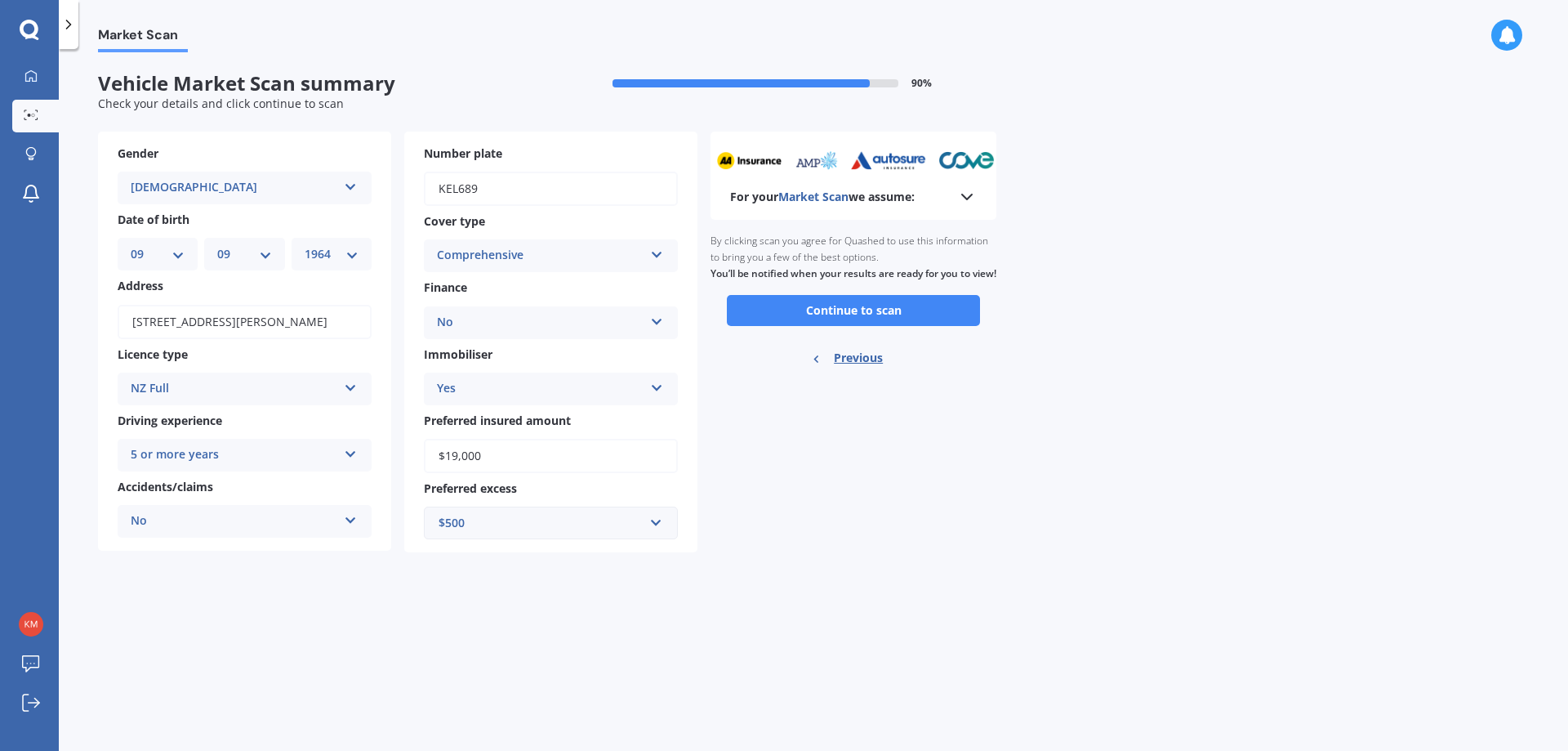
scroll to position [0, 0]
click at [905, 323] on button "Continue to scan" at bounding box center [853, 310] width 254 height 31
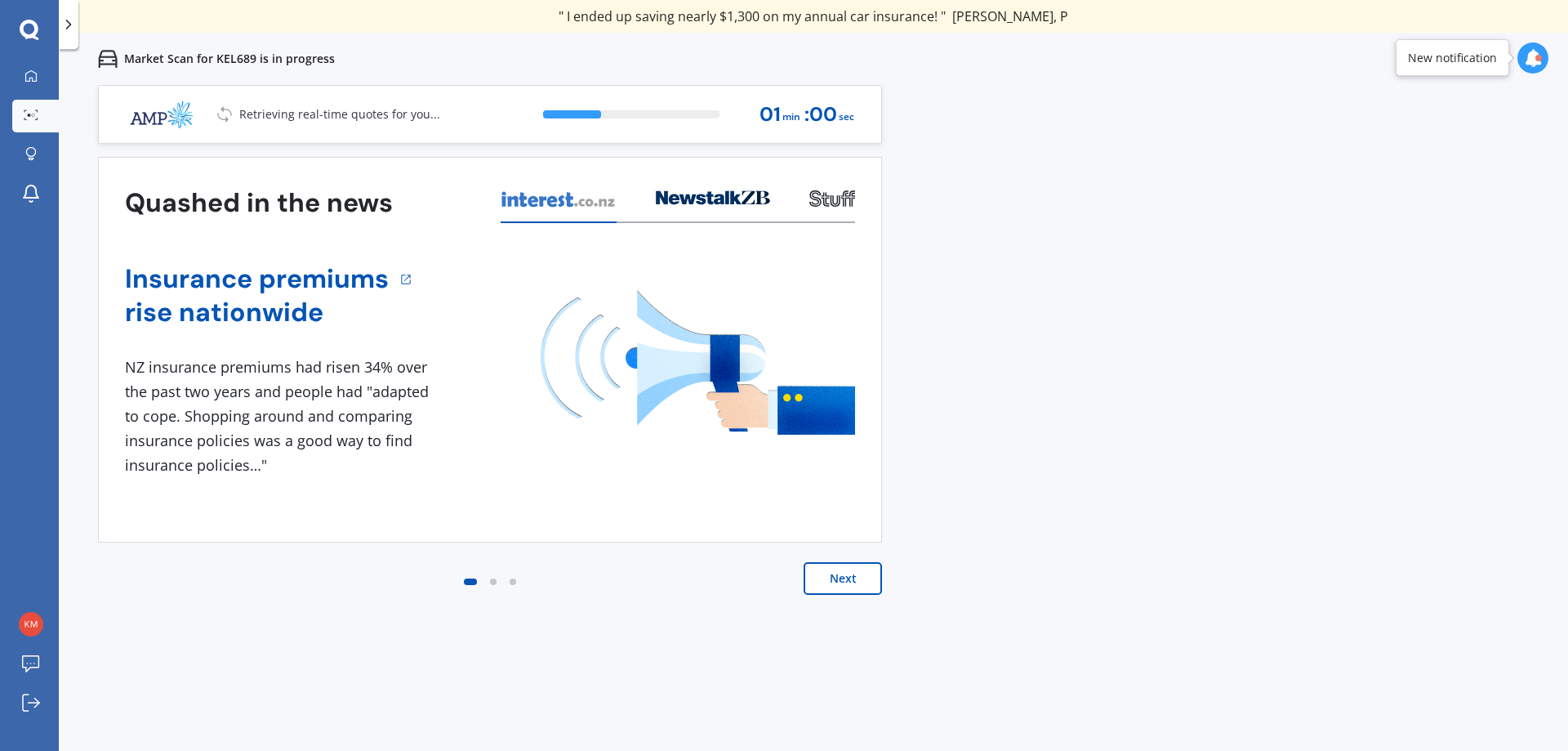
click at [847, 579] on button "Next" at bounding box center [843, 577] width 78 height 32
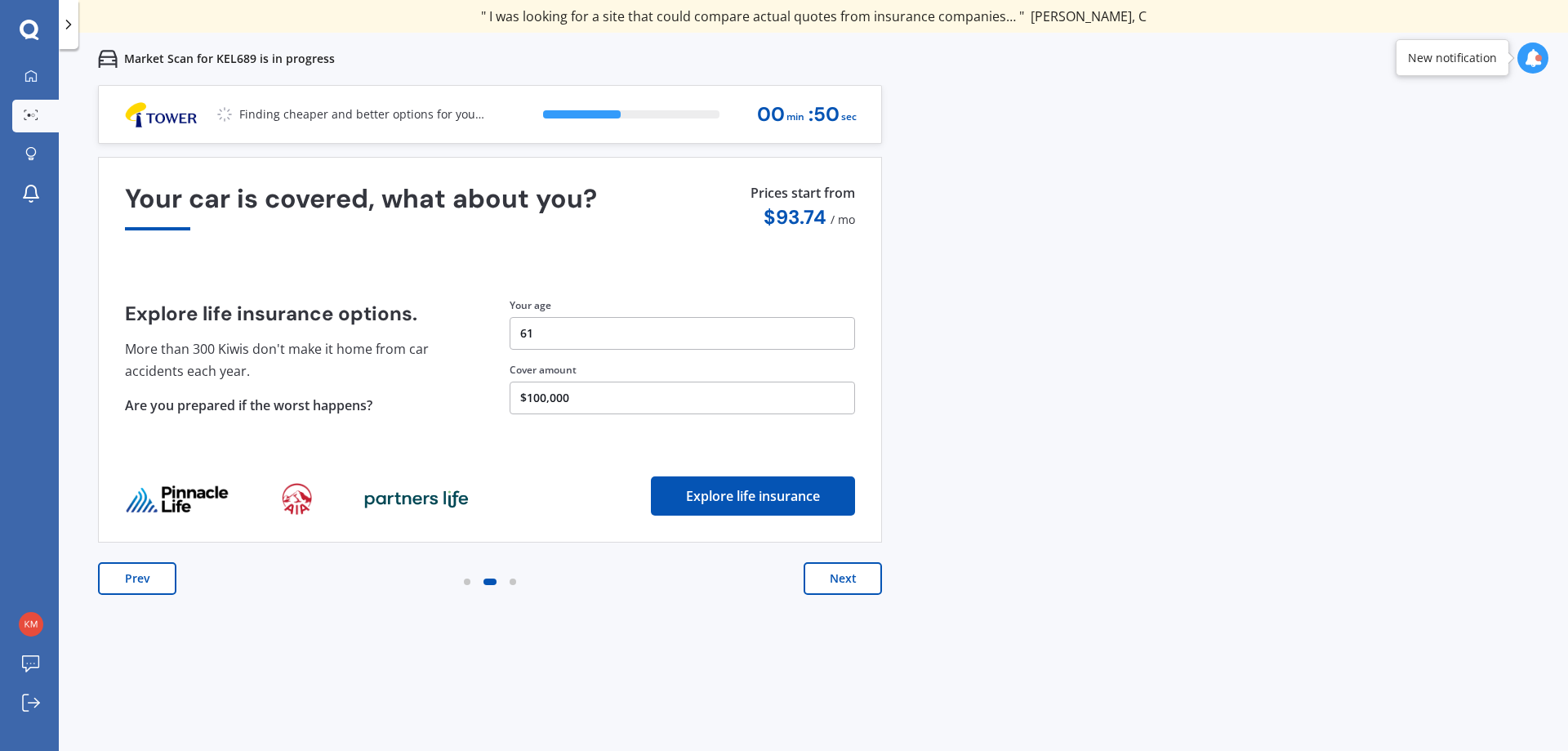
click at [856, 581] on button "Next" at bounding box center [843, 577] width 78 height 32
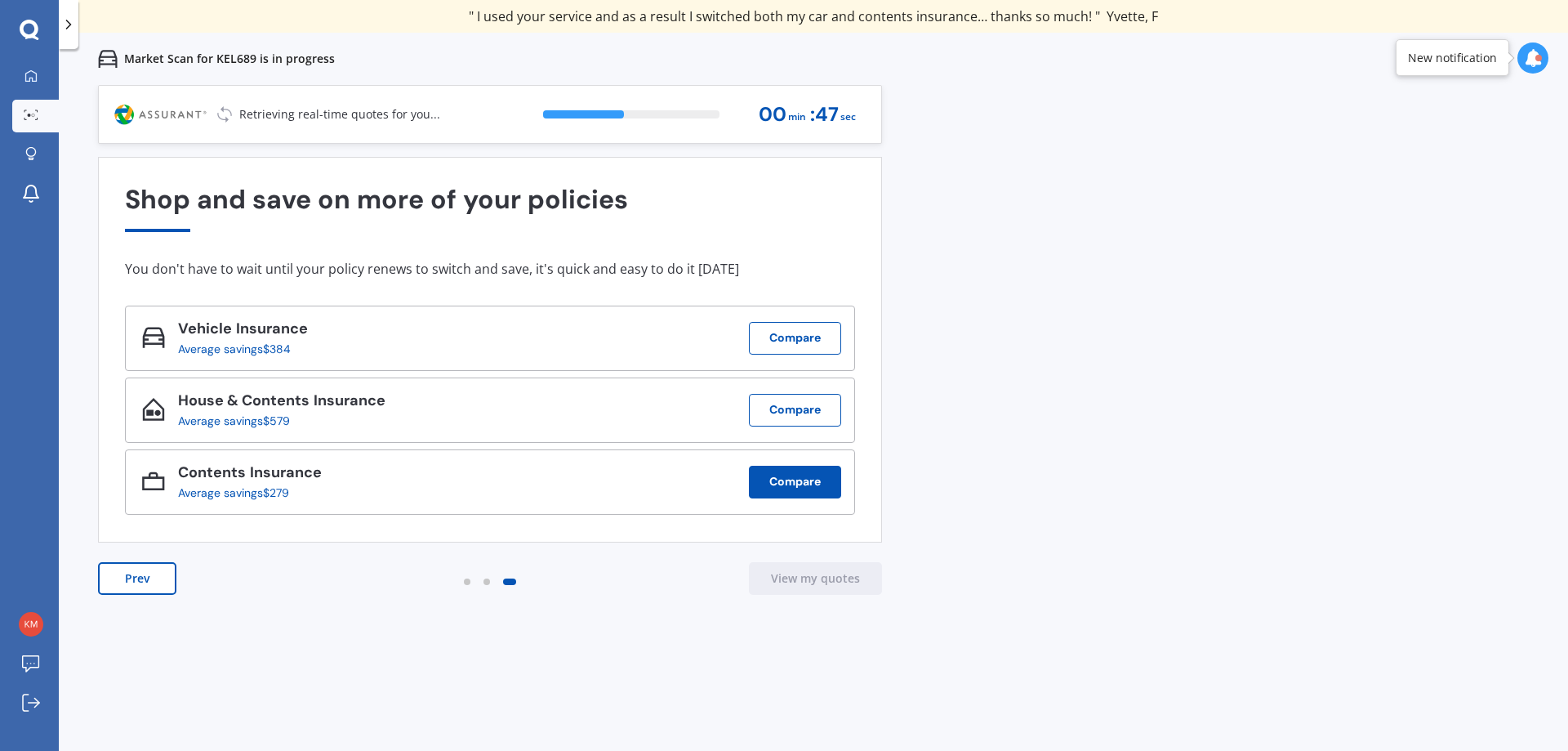
click at [801, 481] on button "Compare" at bounding box center [795, 481] width 93 height 32
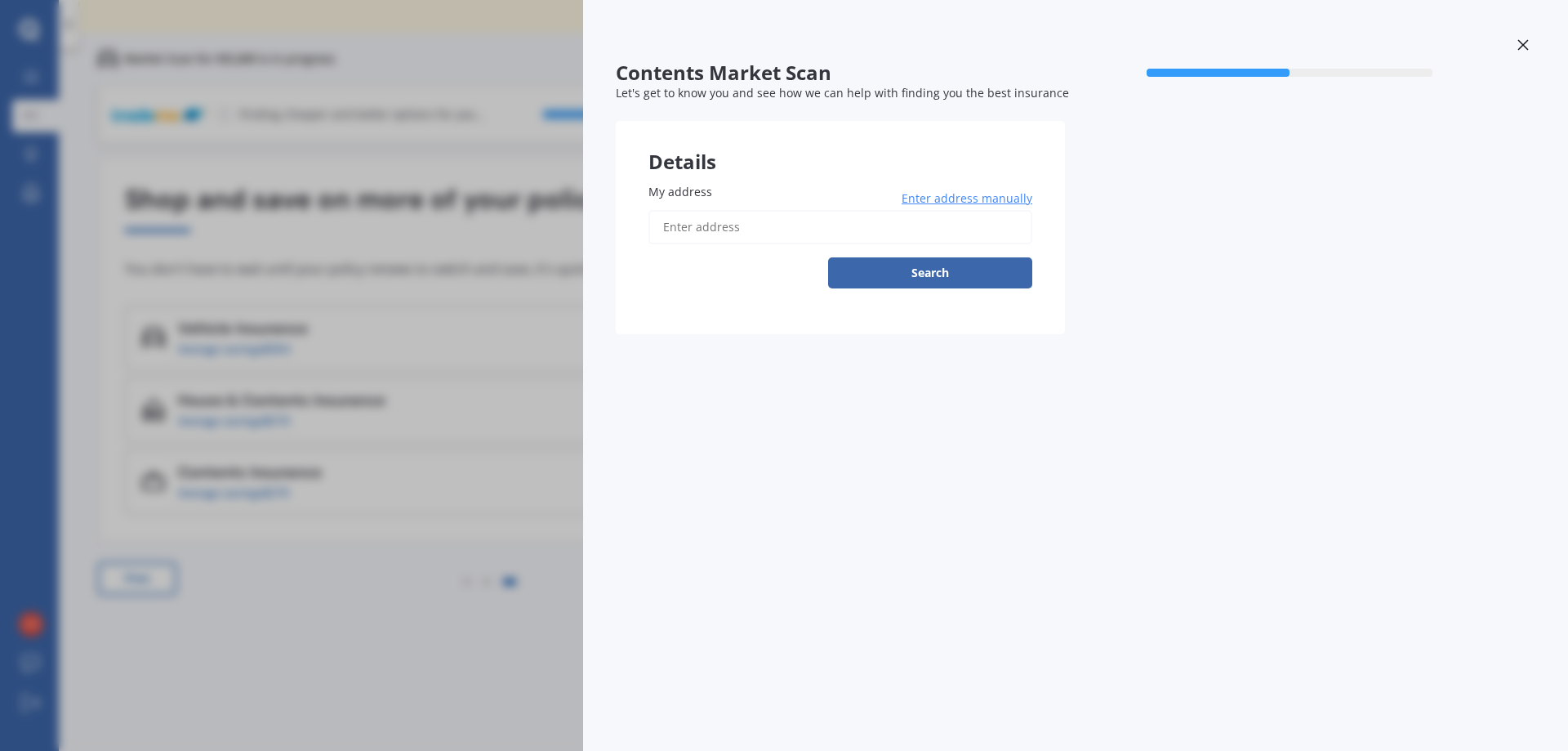
click at [688, 226] on input "My address" at bounding box center [841, 226] width 384 height 34
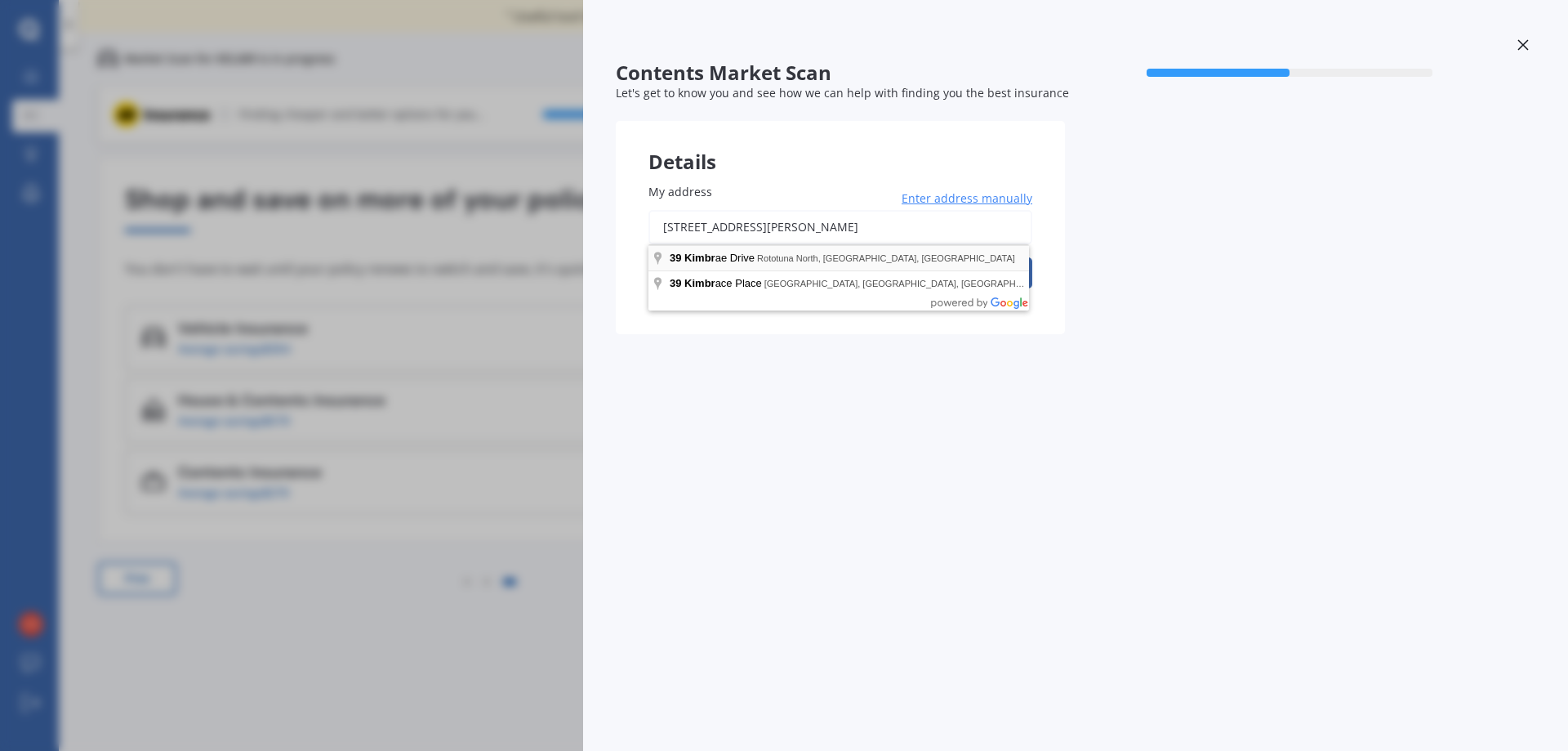
type input "[STREET_ADDRESS][PERSON_NAME]"
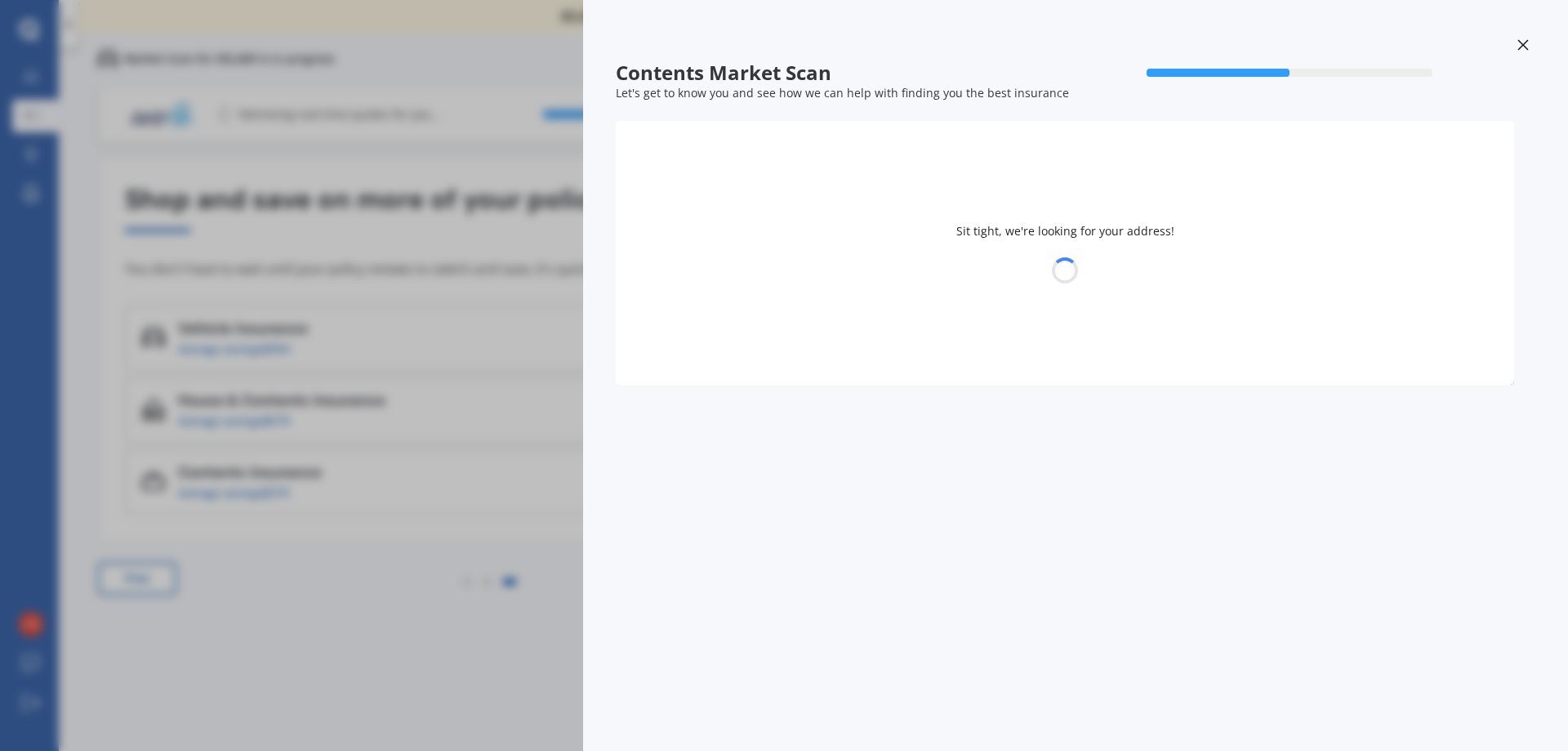
select select "09"
select select "1964"
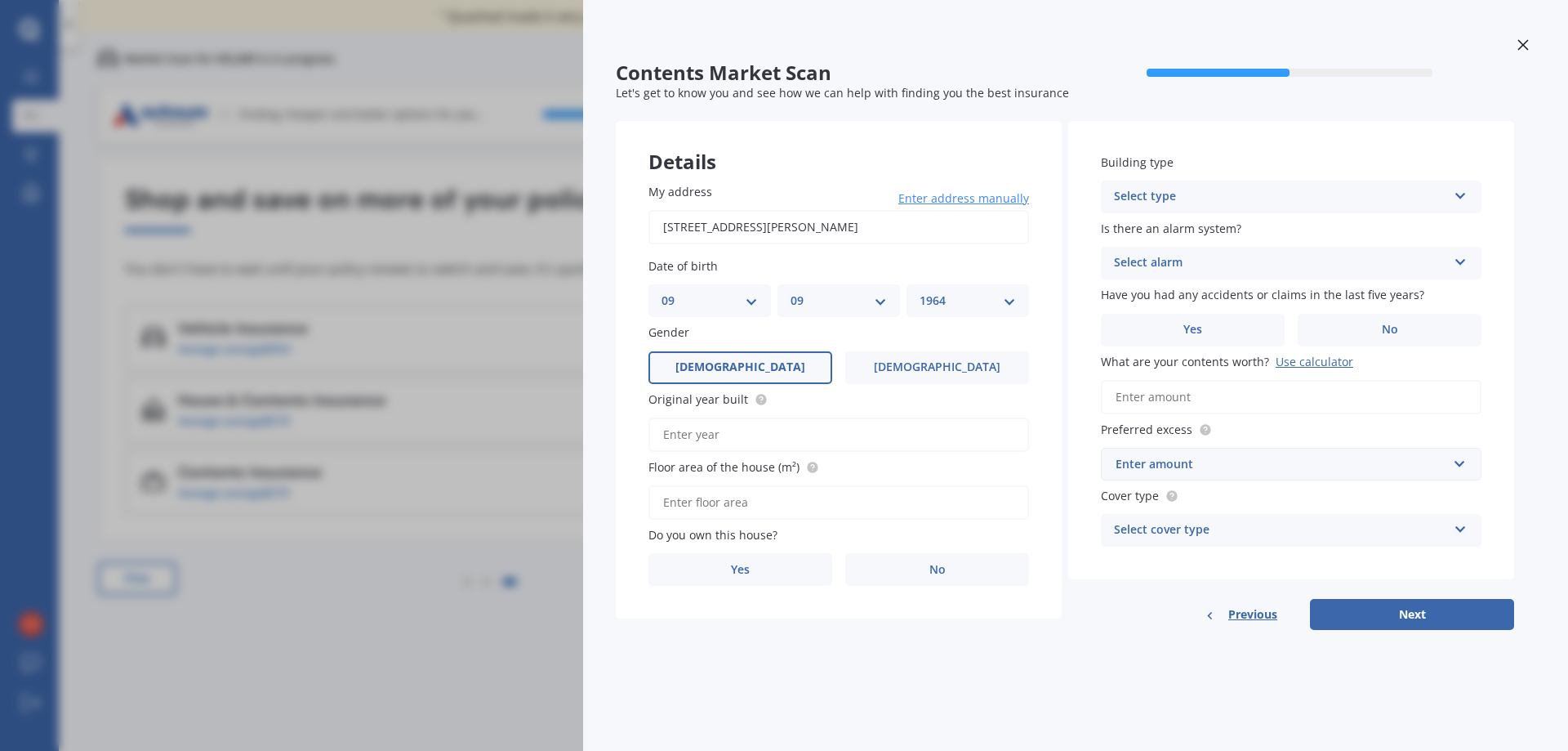
click at [783, 373] on label "[DEMOGRAPHIC_DATA]" at bounding box center [740, 367] width 183 height 32
click at [0, 0] on input "[DEMOGRAPHIC_DATA]" at bounding box center [0, 0] width 0 height 0
click at [740, 440] on input "Original year built" at bounding box center [839, 434] width 380 height 34
type input "2020"
click at [725, 501] on input "Floor area of the house (m²)" at bounding box center [839, 501] width 380 height 34
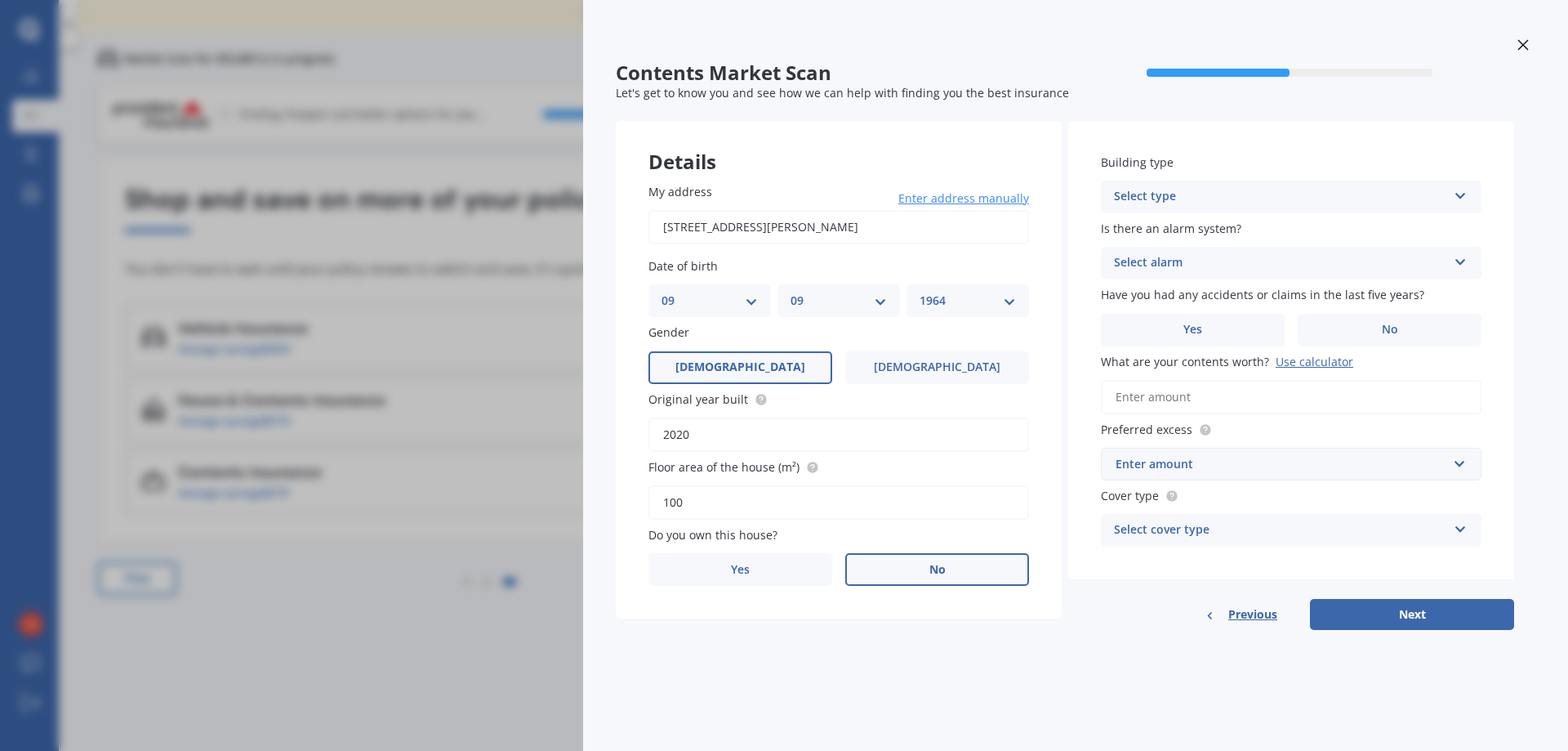
type input "100"
click at [902, 573] on label "No" at bounding box center [937, 569] width 183 height 32
click at [0, 0] on input "No" at bounding box center [0, 0] width 0 height 0
click at [1000, 634] on div "Select occupant Tenant" at bounding box center [839, 636] width 380 height 32
click at [998, 636] on div "Tenant Tenant" at bounding box center [839, 636] width 380 height 32
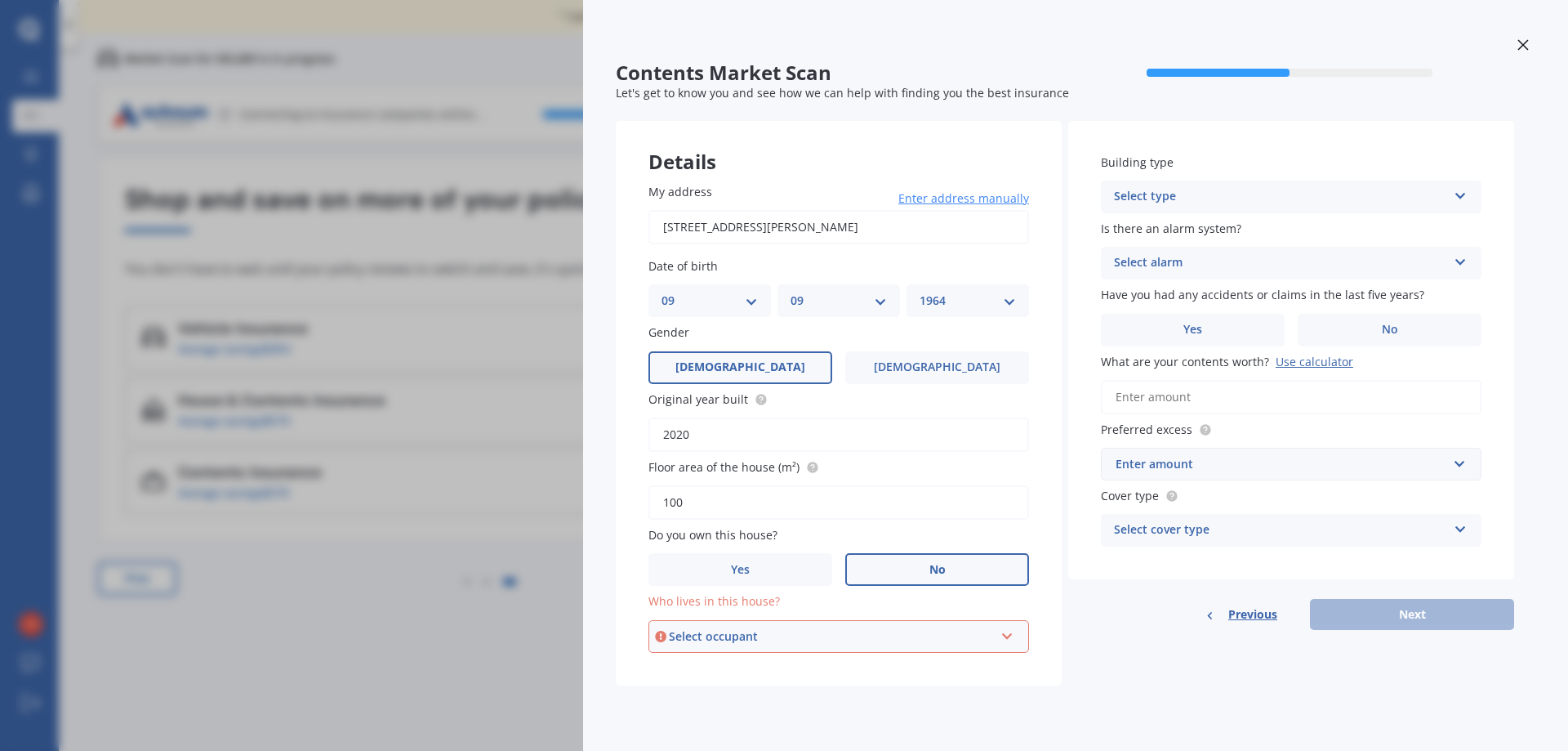
click at [1464, 193] on icon at bounding box center [1460, 193] width 14 height 12
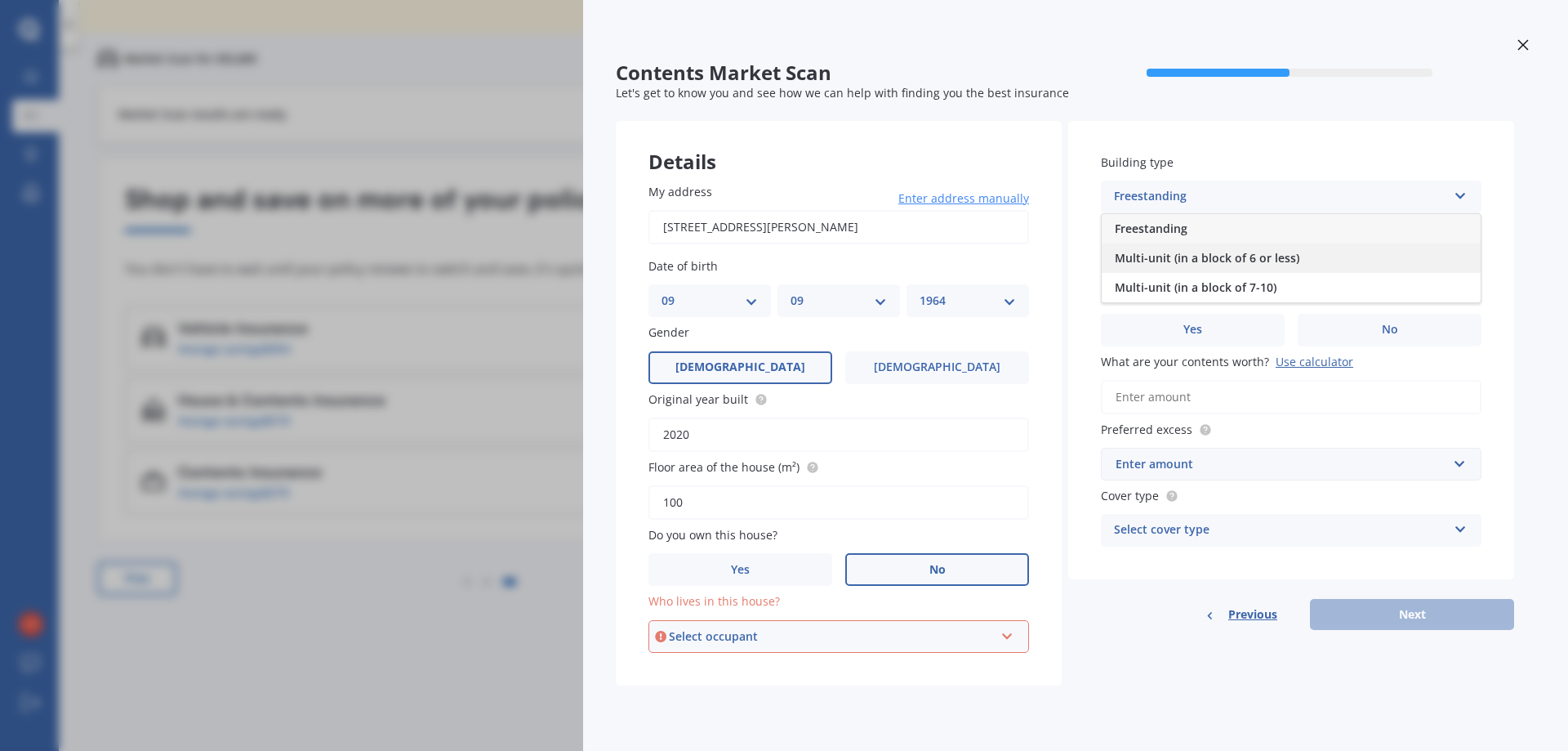
click at [1256, 262] on span "Multi-unit (in a block of 6 or less)" at bounding box center [1206, 257] width 184 height 16
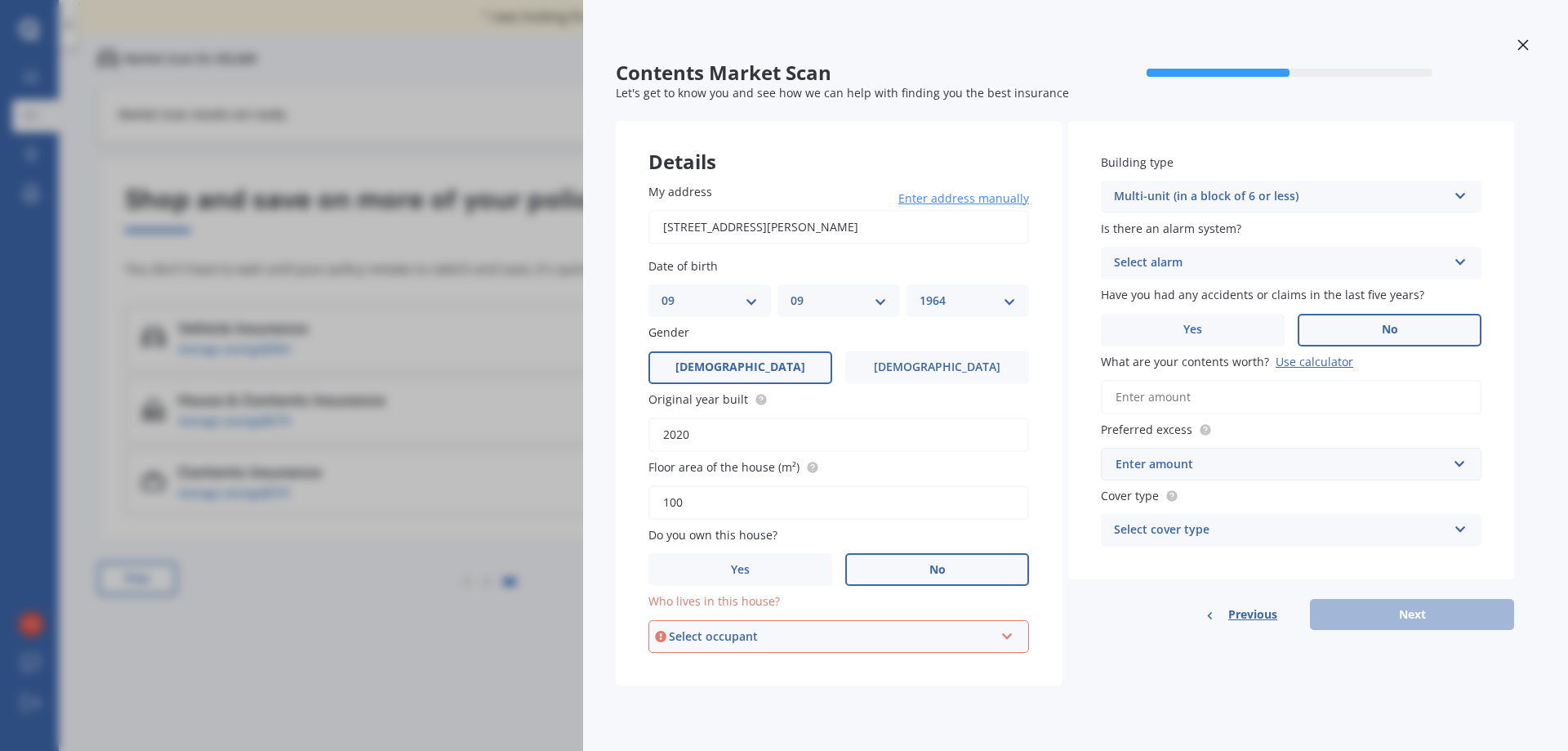
click at [1440, 329] on label "No" at bounding box center [1390, 330] width 183 height 32
click at [0, 0] on input "No" at bounding box center [0, 0] width 0 height 0
click at [1249, 390] on input "What are your contents worth? Use calculator" at bounding box center [1291, 396] width 380 height 34
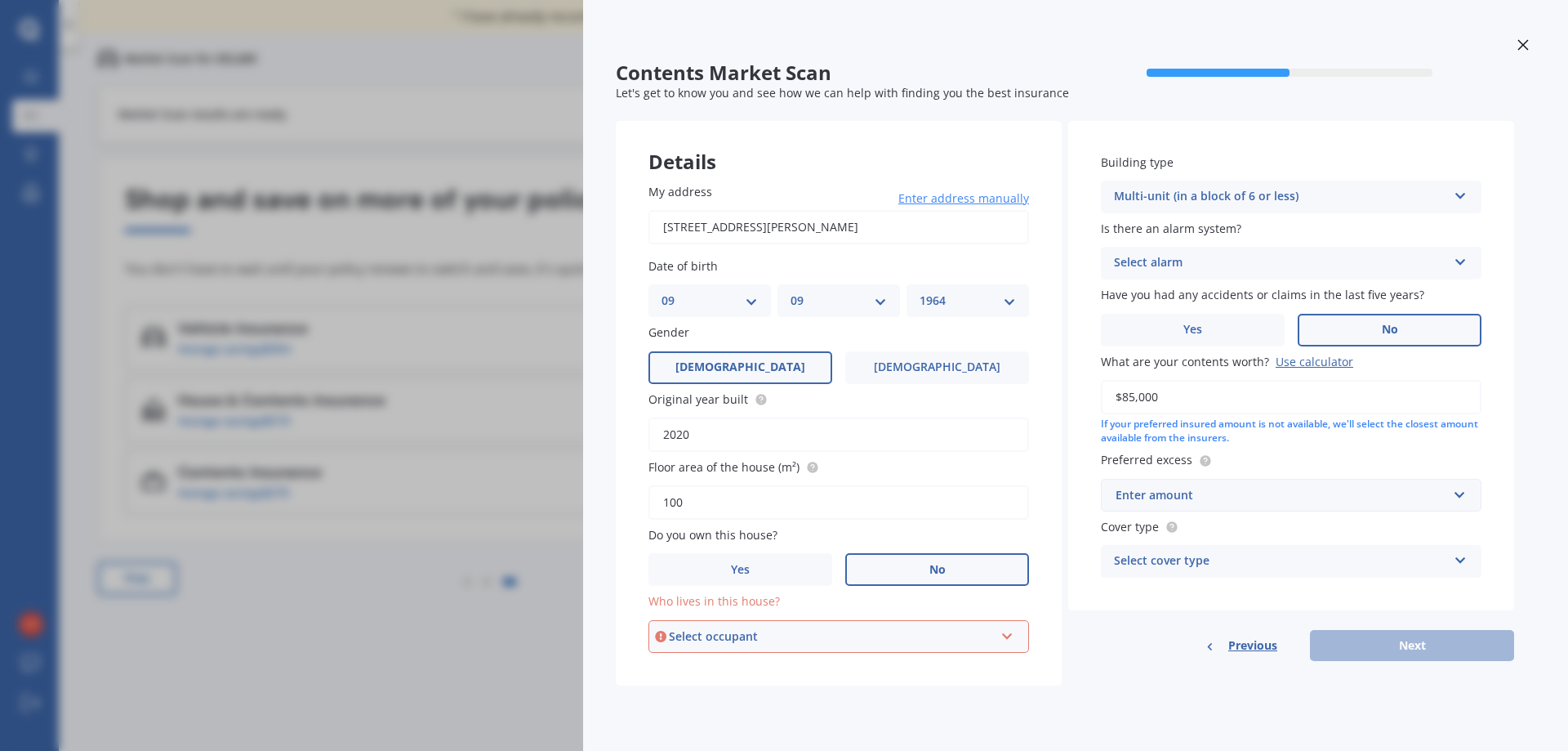
type input "$85,000"
click at [1459, 494] on input "text" at bounding box center [1284, 495] width 366 height 31
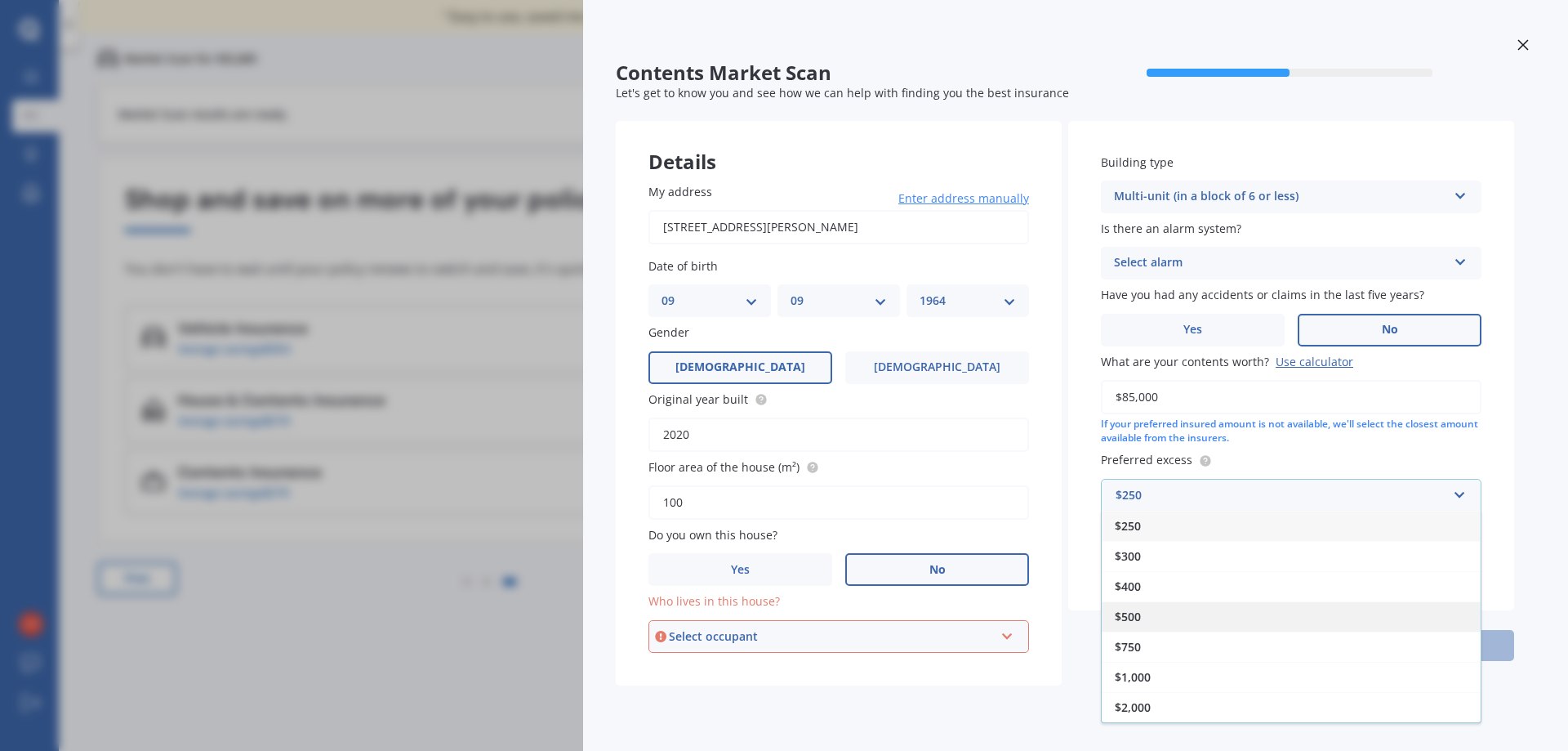
click at [1166, 616] on div "$500" at bounding box center [1291, 615] width 379 height 30
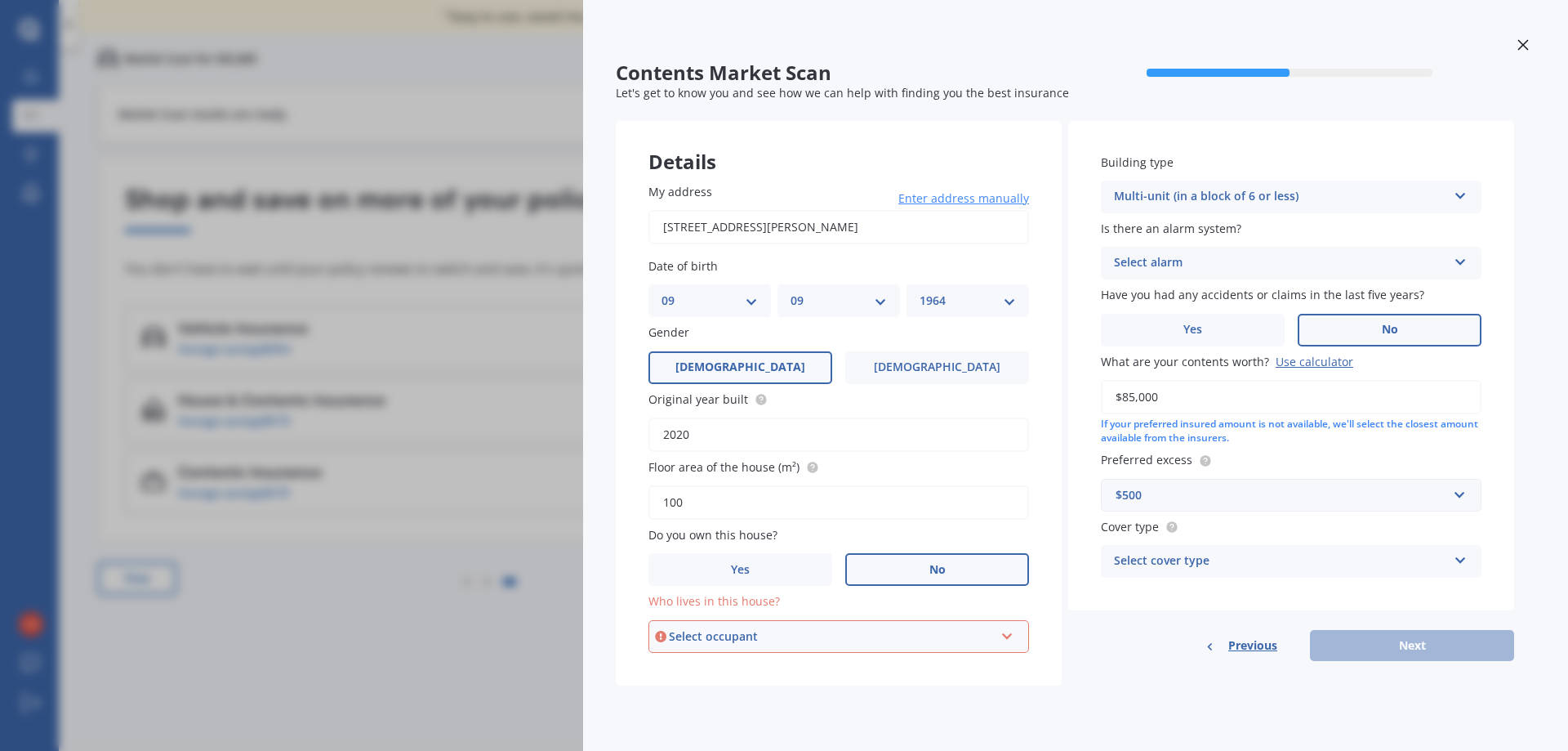
click at [1461, 557] on icon at bounding box center [1460, 557] width 14 height 12
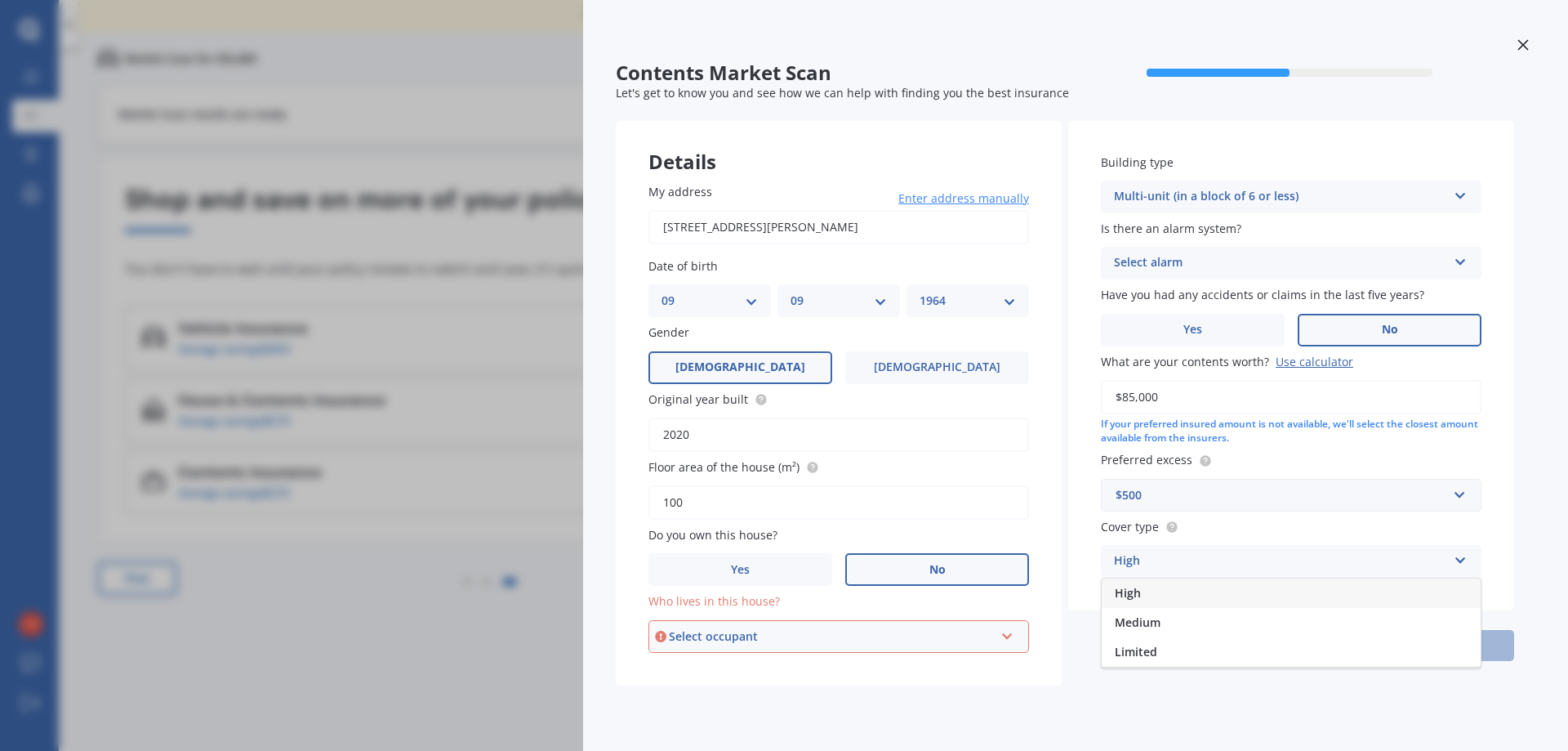
click at [1199, 592] on div "High" at bounding box center [1291, 593] width 379 height 29
click at [1403, 650] on div "Previous Next" at bounding box center [1290, 646] width 446 height 31
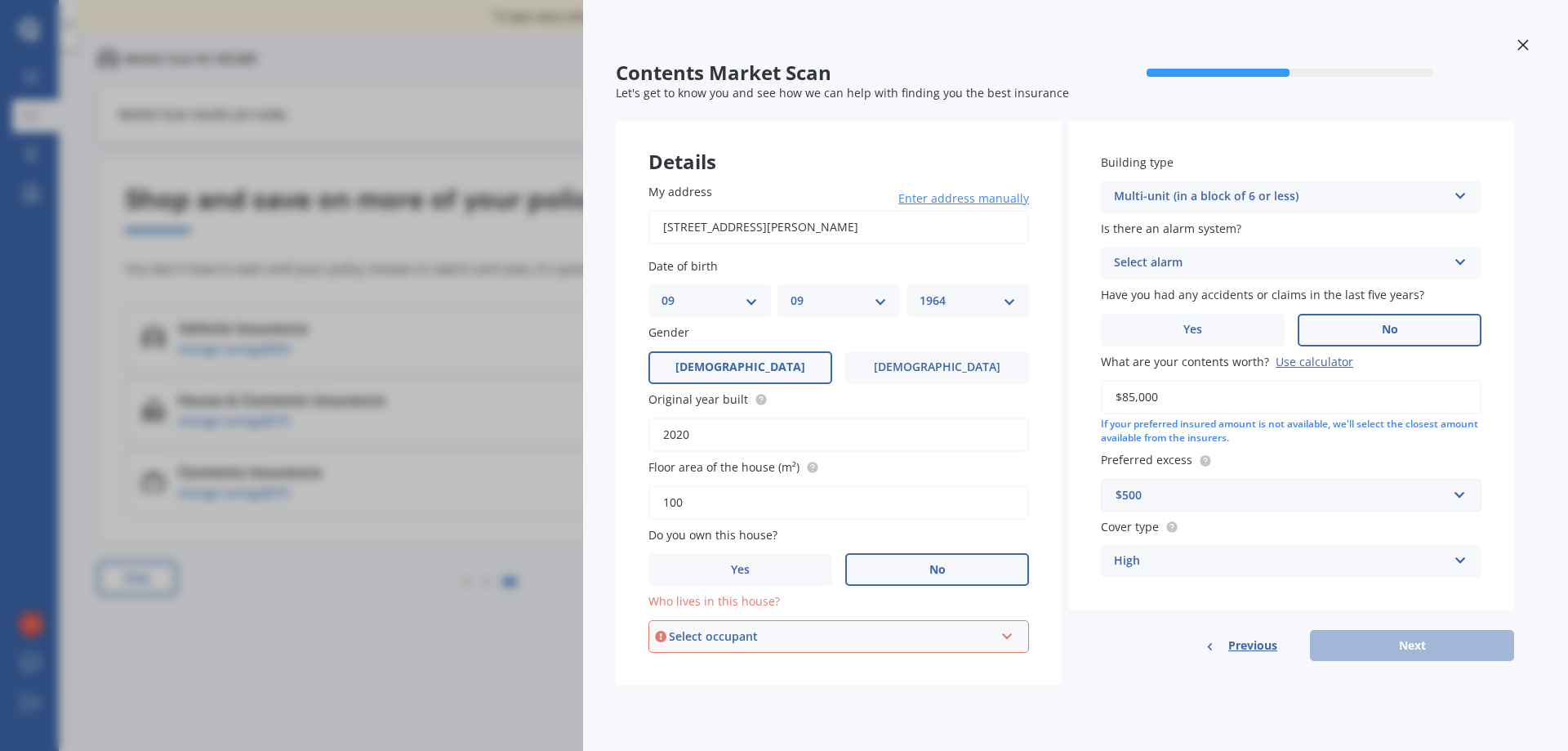
click at [1008, 630] on icon at bounding box center [1007, 633] width 14 height 12
click at [819, 635] on div "Tenant" at bounding box center [831, 636] width 325 height 18
click at [784, 602] on label "Who lives in this house?" at bounding box center [836, 601] width 374 height 18
click at [768, 568] on label "Yes" at bounding box center [740, 569] width 183 height 32
click at [0, 0] on input "Yes" at bounding box center [0, 0] width 0 height 0
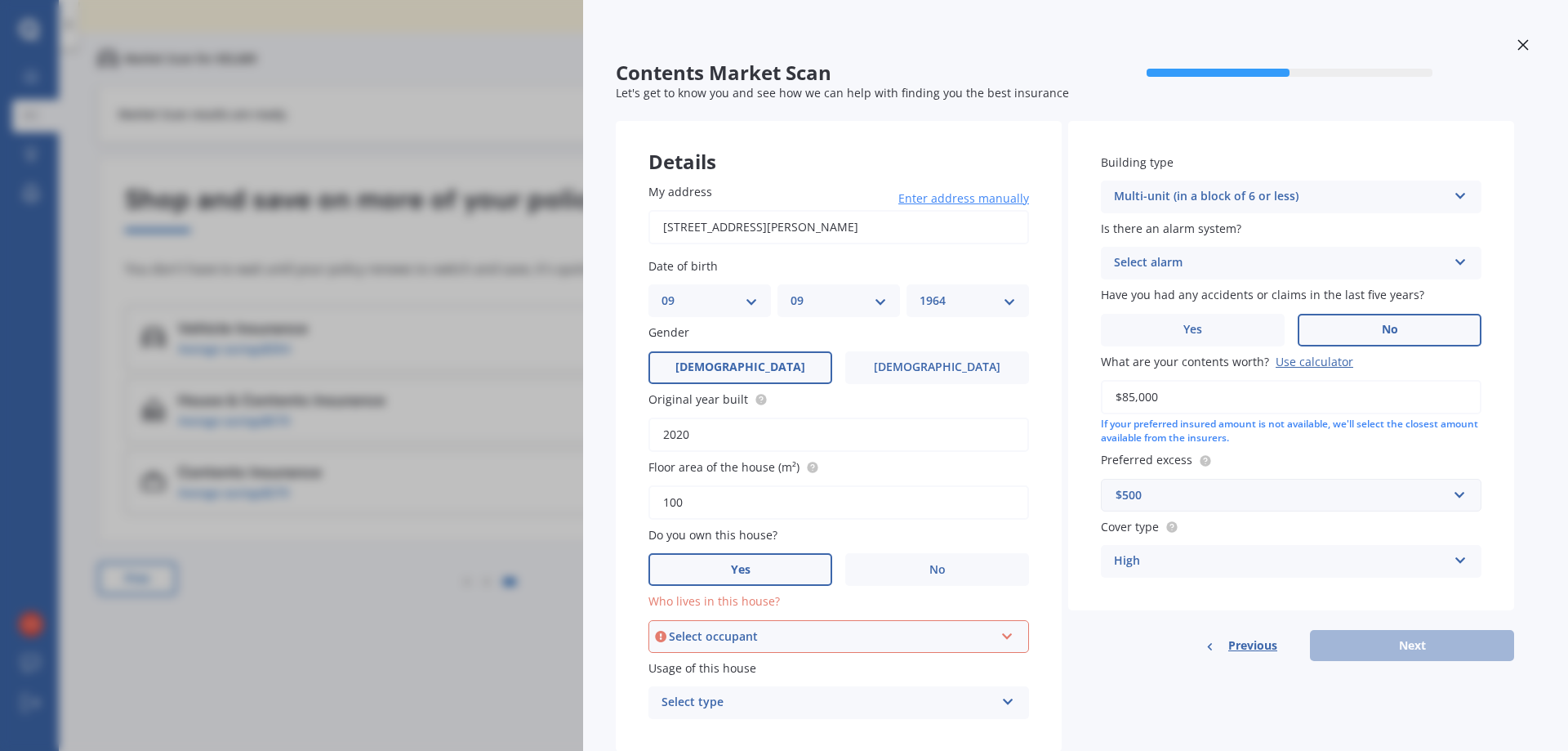
click at [1023, 635] on div "Select occupant Owner" at bounding box center [839, 636] width 380 height 32
click at [914, 660] on div "Owner" at bounding box center [839, 667] width 377 height 29
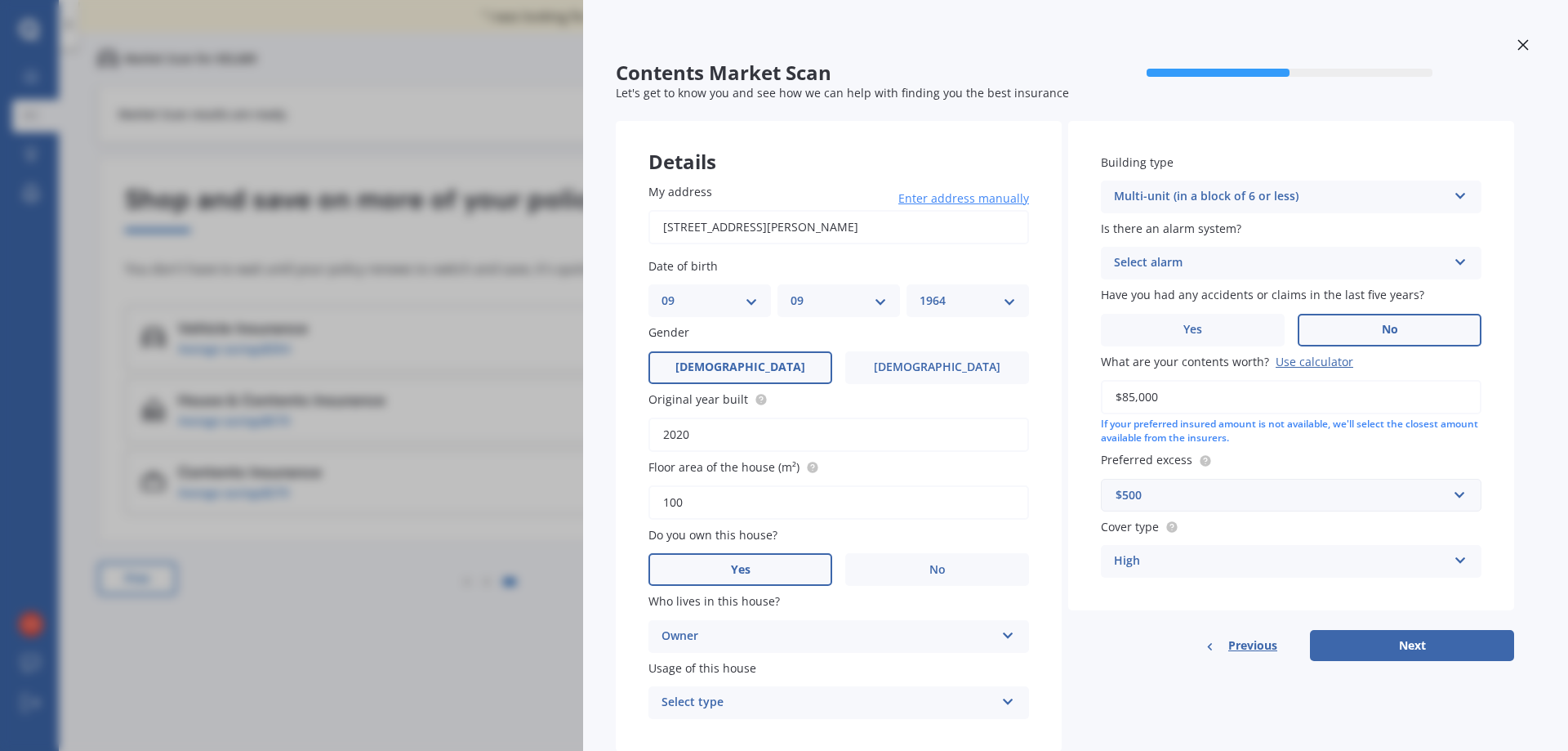
click at [1004, 699] on icon at bounding box center [1008, 698] width 14 height 12
click at [819, 631] on div "Permanent" at bounding box center [839, 641] width 379 height 29
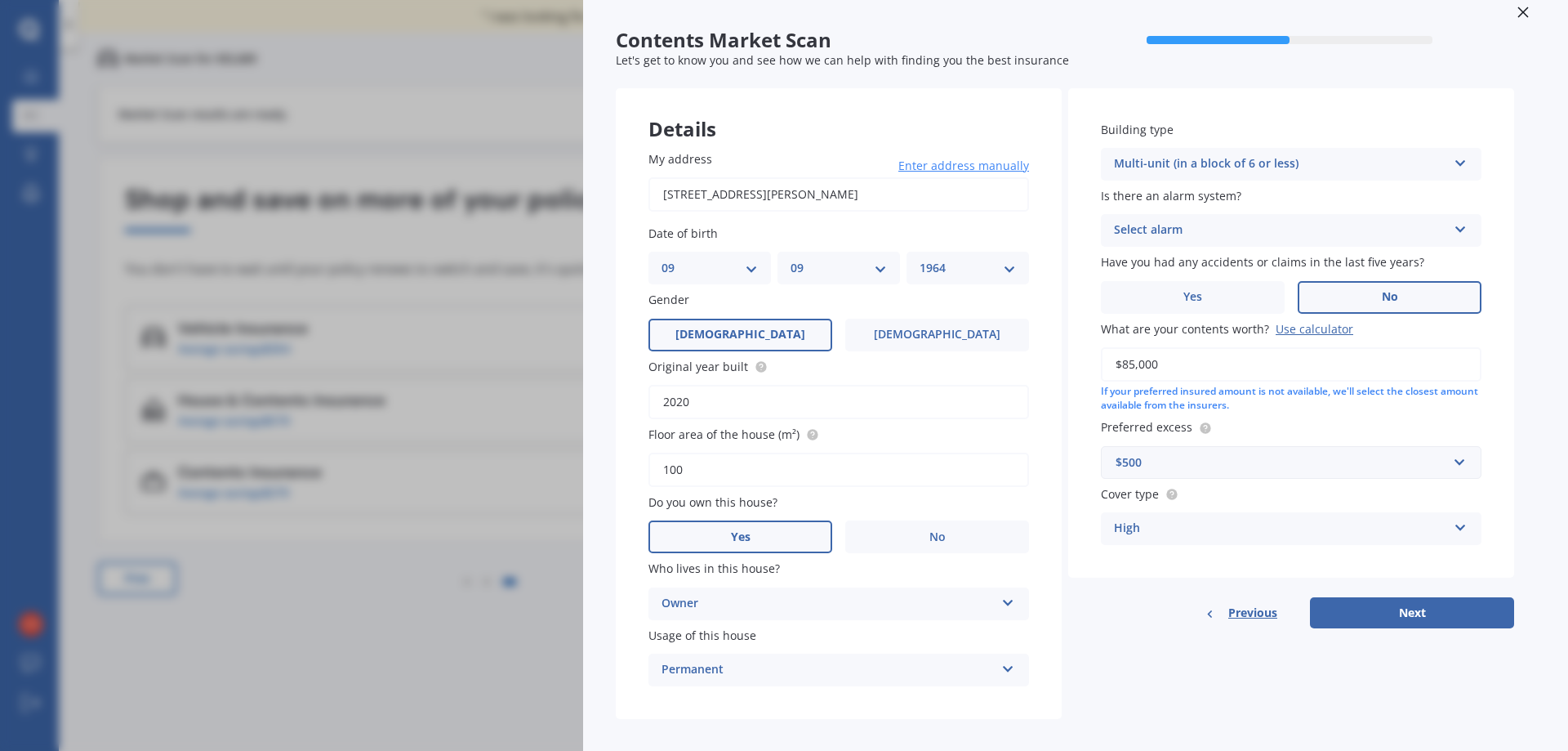
scroll to position [47, 0]
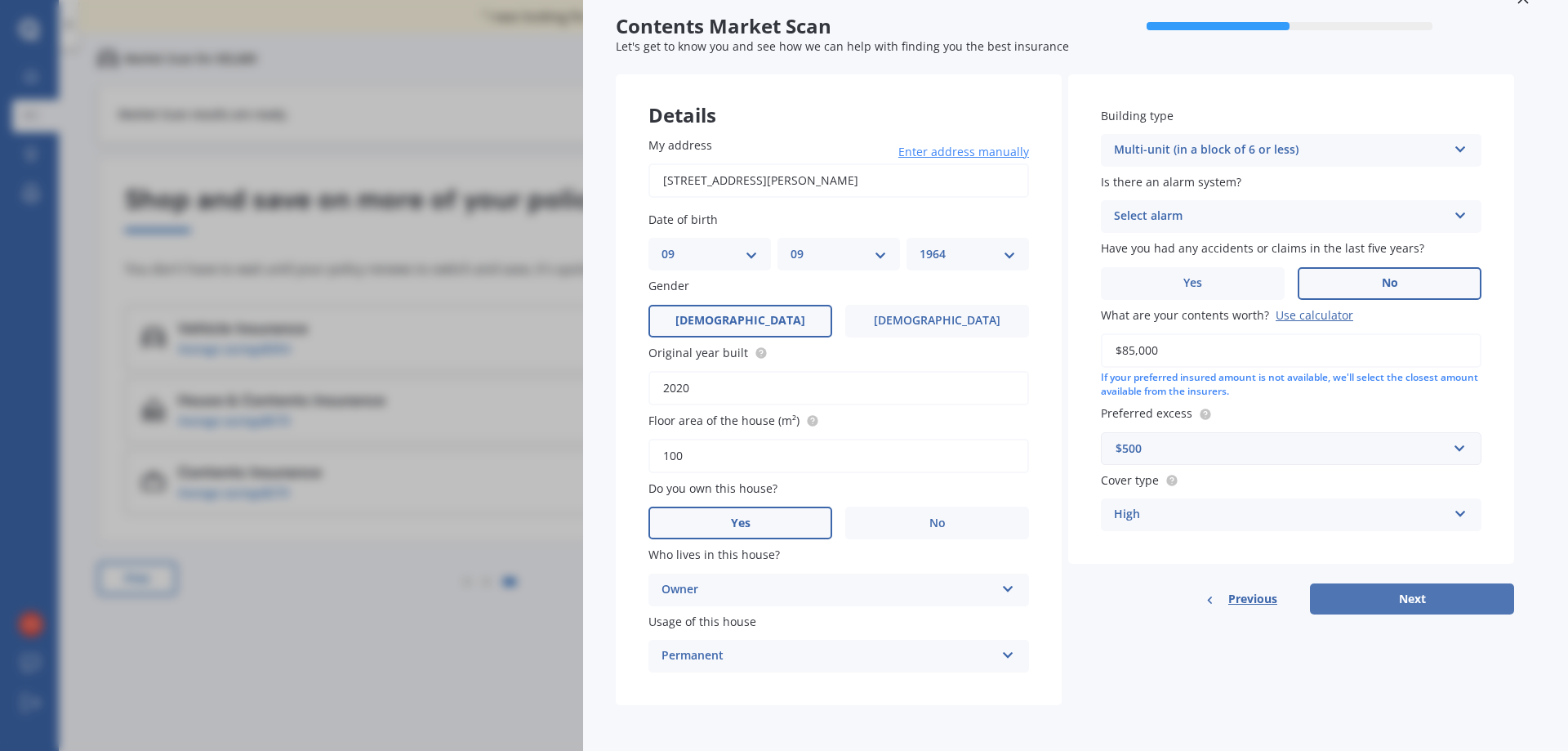
click at [1454, 594] on button "Next" at bounding box center [1411, 599] width 204 height 31
click at [1463, 214] on icon at bounding box center [1460, 214] width 14 height 12
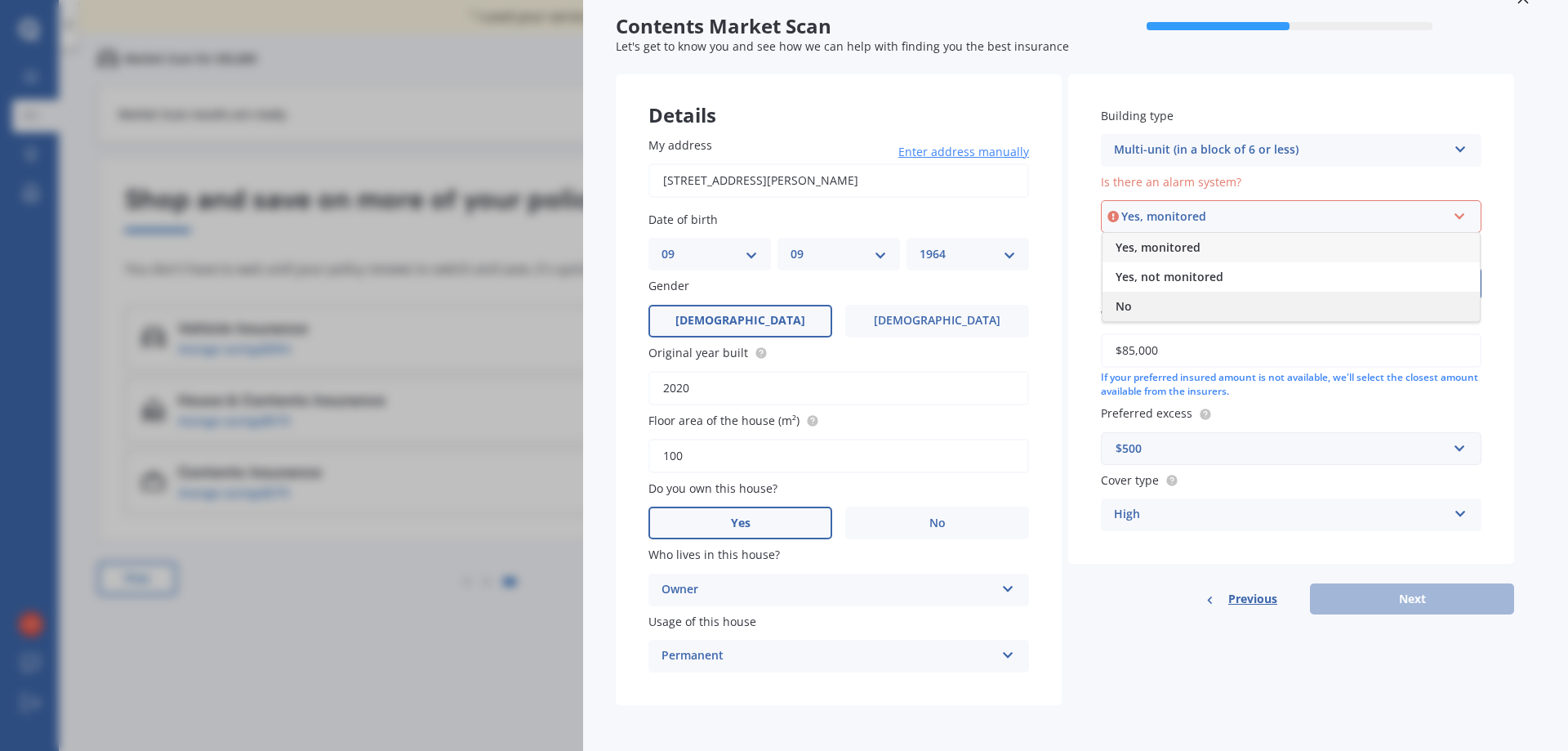
click at [1187, 301] on div "No" at bounding box center [1290, 306] width 377 height 29
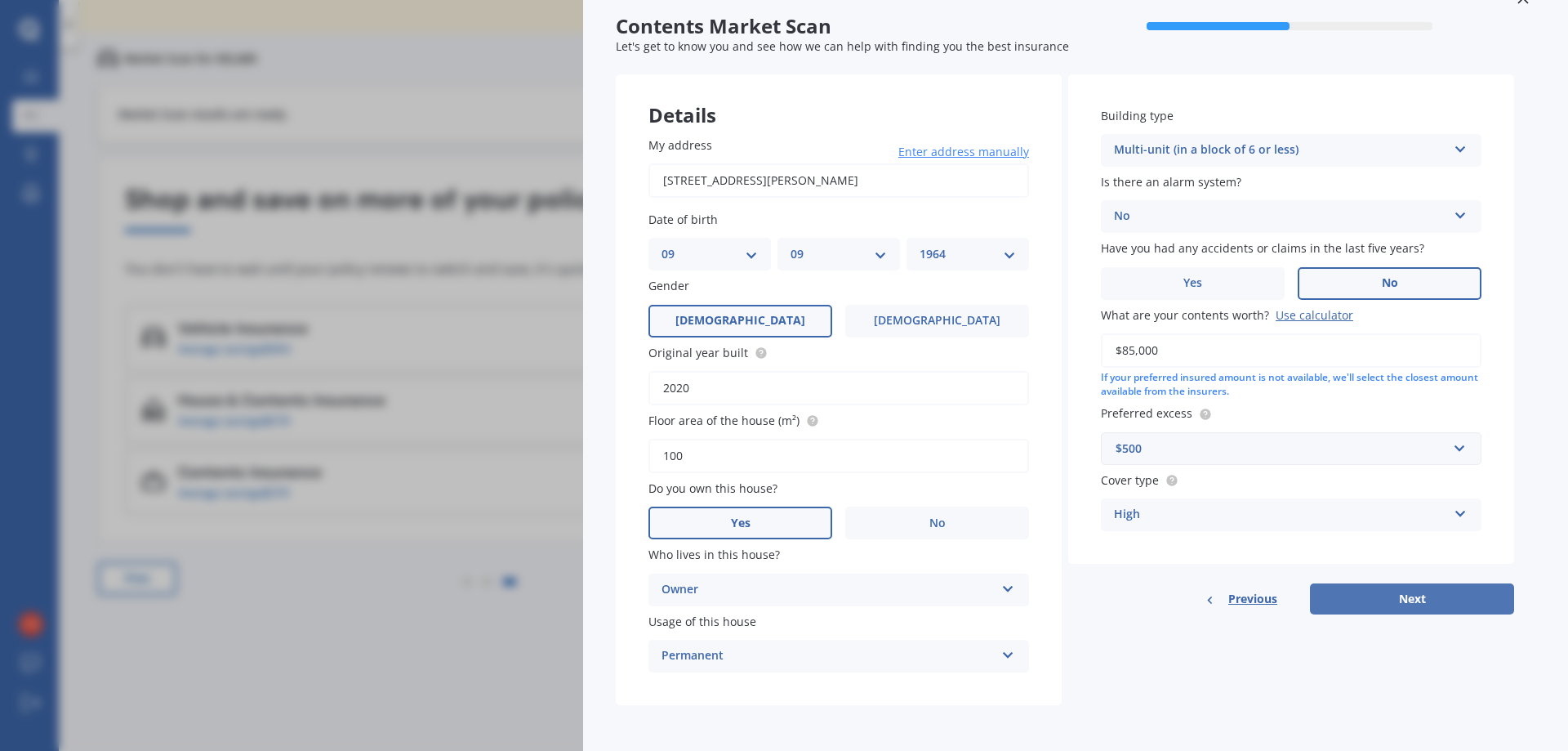
click at [1419, 599] on button "Next" at bounding box center [1411, 599] width 204 height 31
select select "09"
select select "1964"
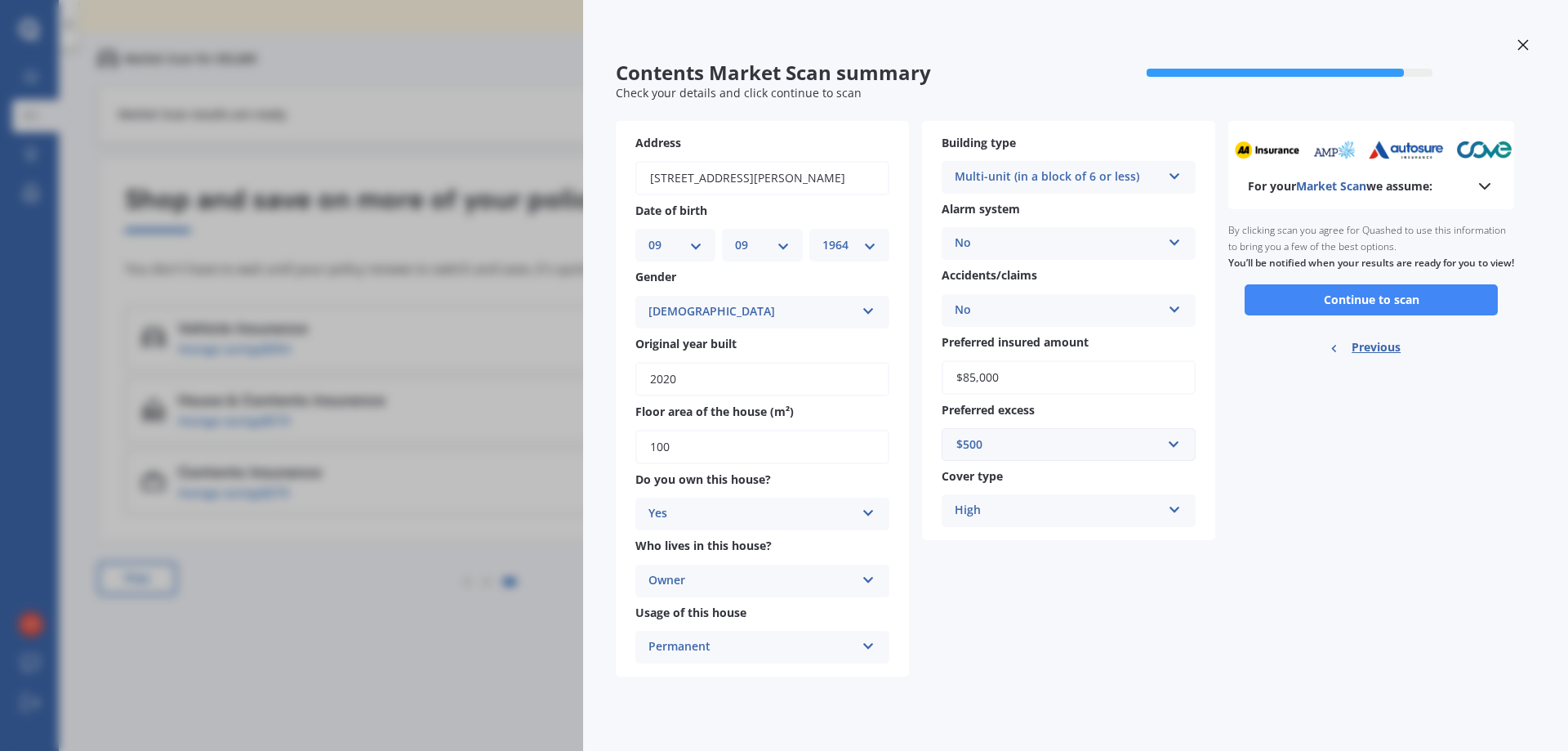
scroll to position [0, 0]
click at [1393, 309] on button "Continue to scan" at bounding box center [1371, 299] width 254 height 31
click at [1393, 309] on div "Ready to go By clicking scan you agree for Quashed to use this information to b…" at bounding box center [1370, 290] width 286 height 163
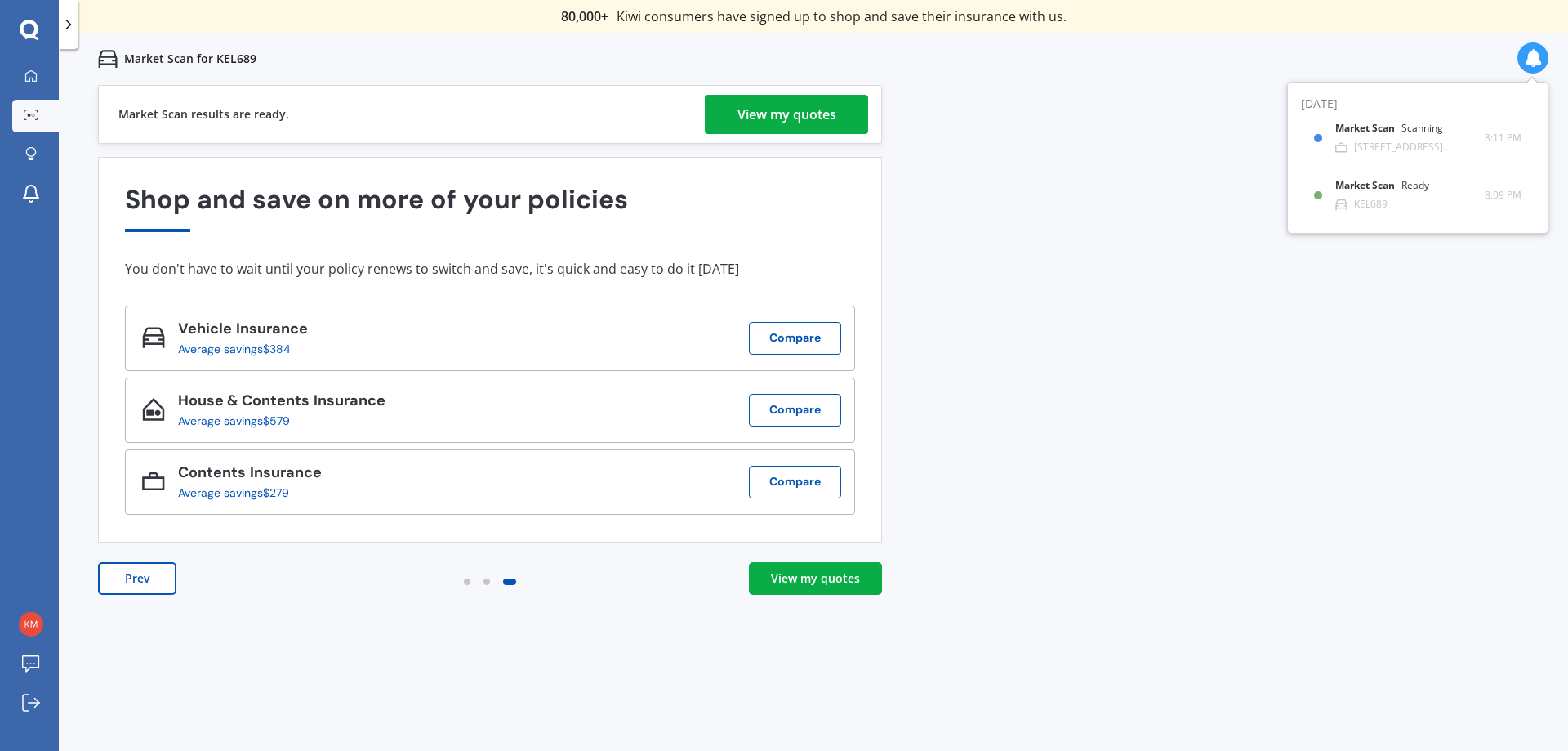
click at [804, 577] on div "View my quotes" at bounding box center [814, 577] width 89 height 17
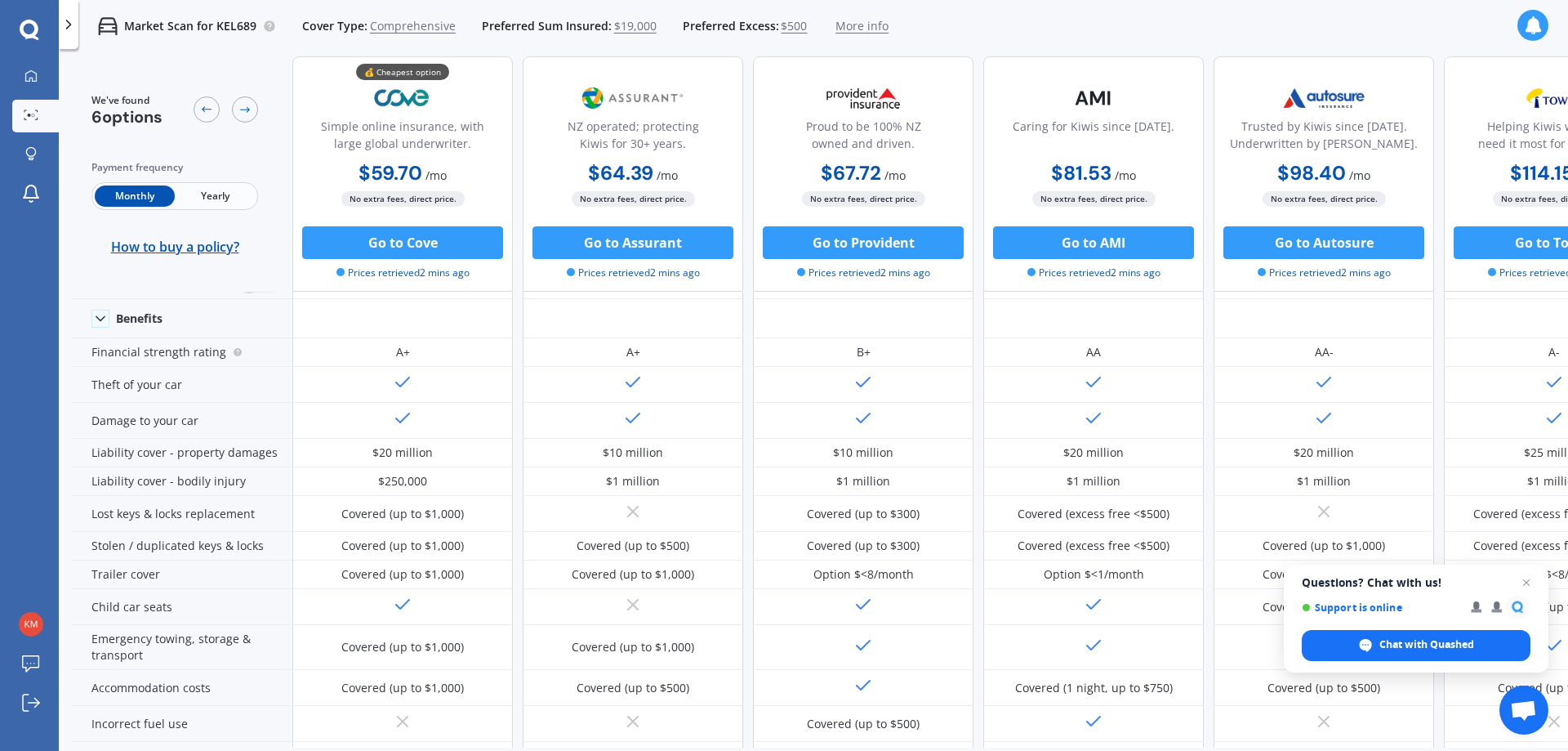
scroll to position [734, 0]
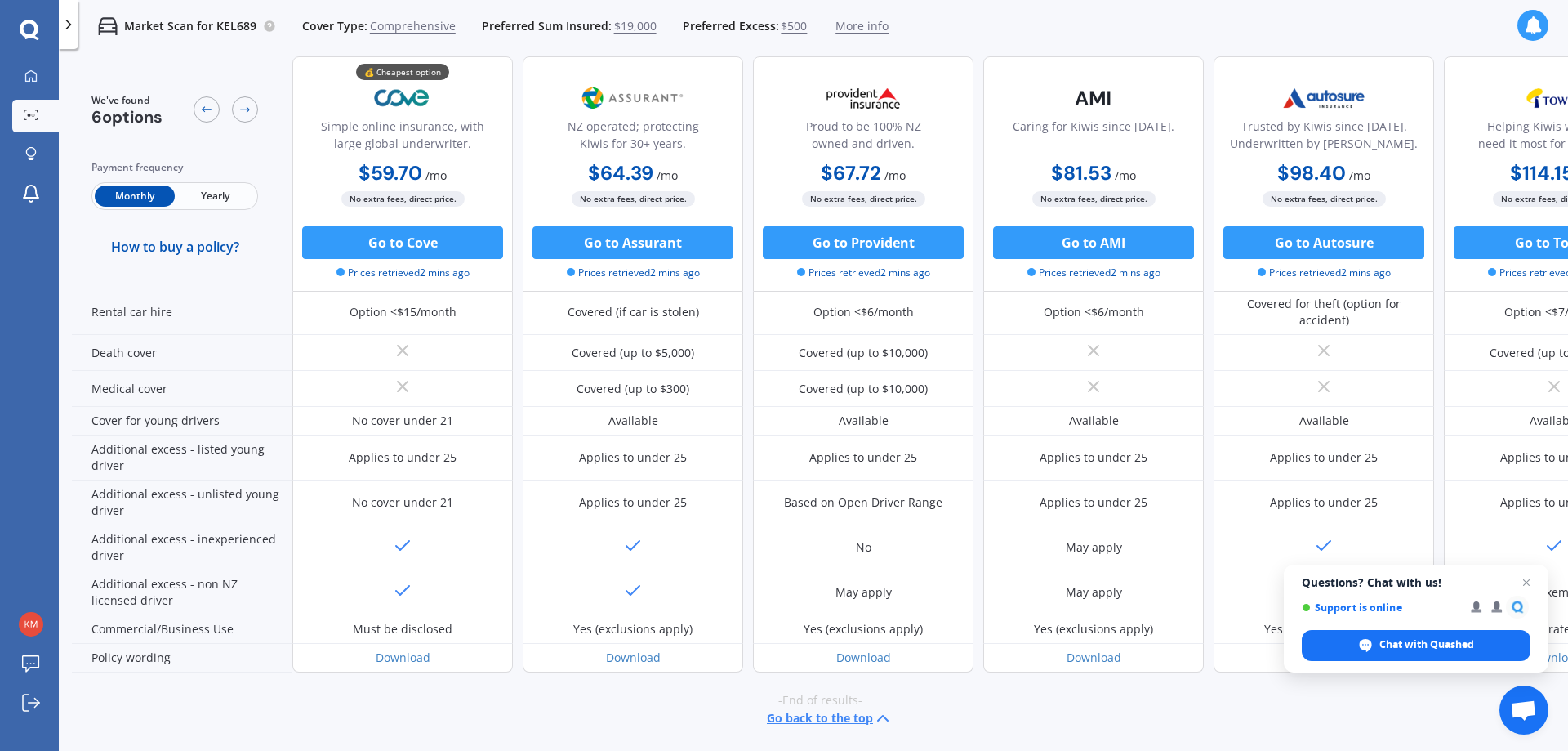
click at [841, 708] on button "Go back to the top" at bounding box center [829, 718] width 126 height 20
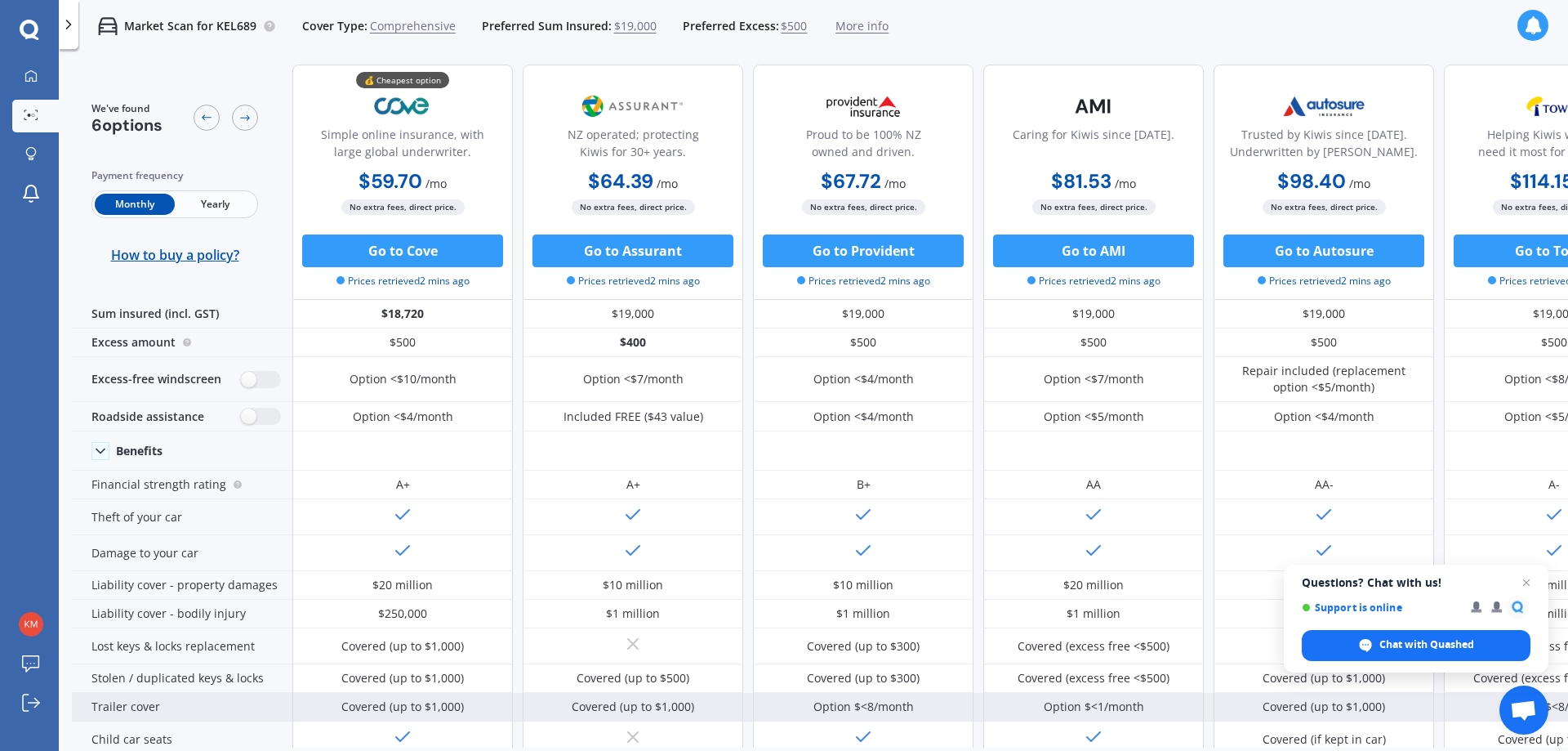
scroll to position [0, 0]
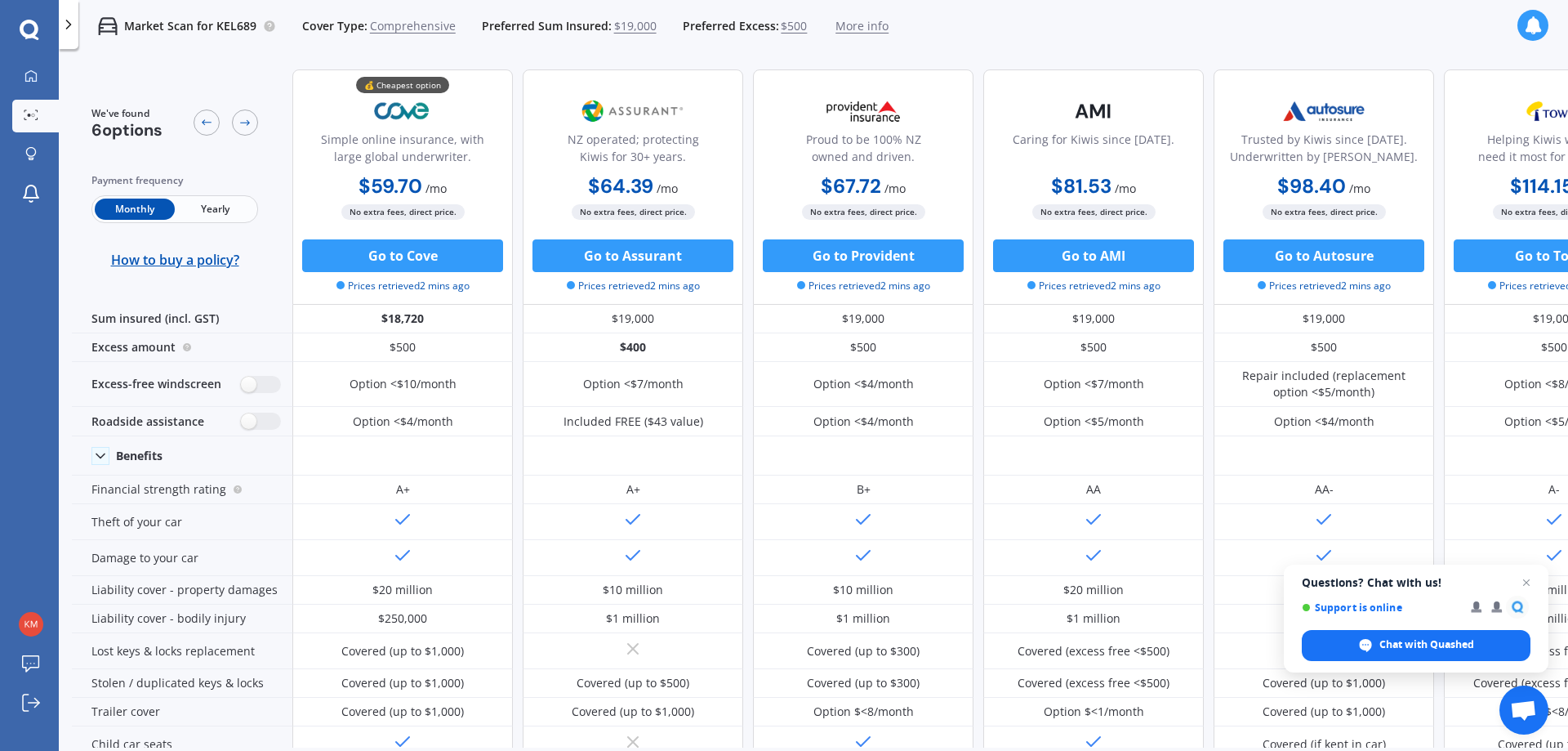
click at [68, 23] on icon at bounding box center [68, 24] width 17 height 17
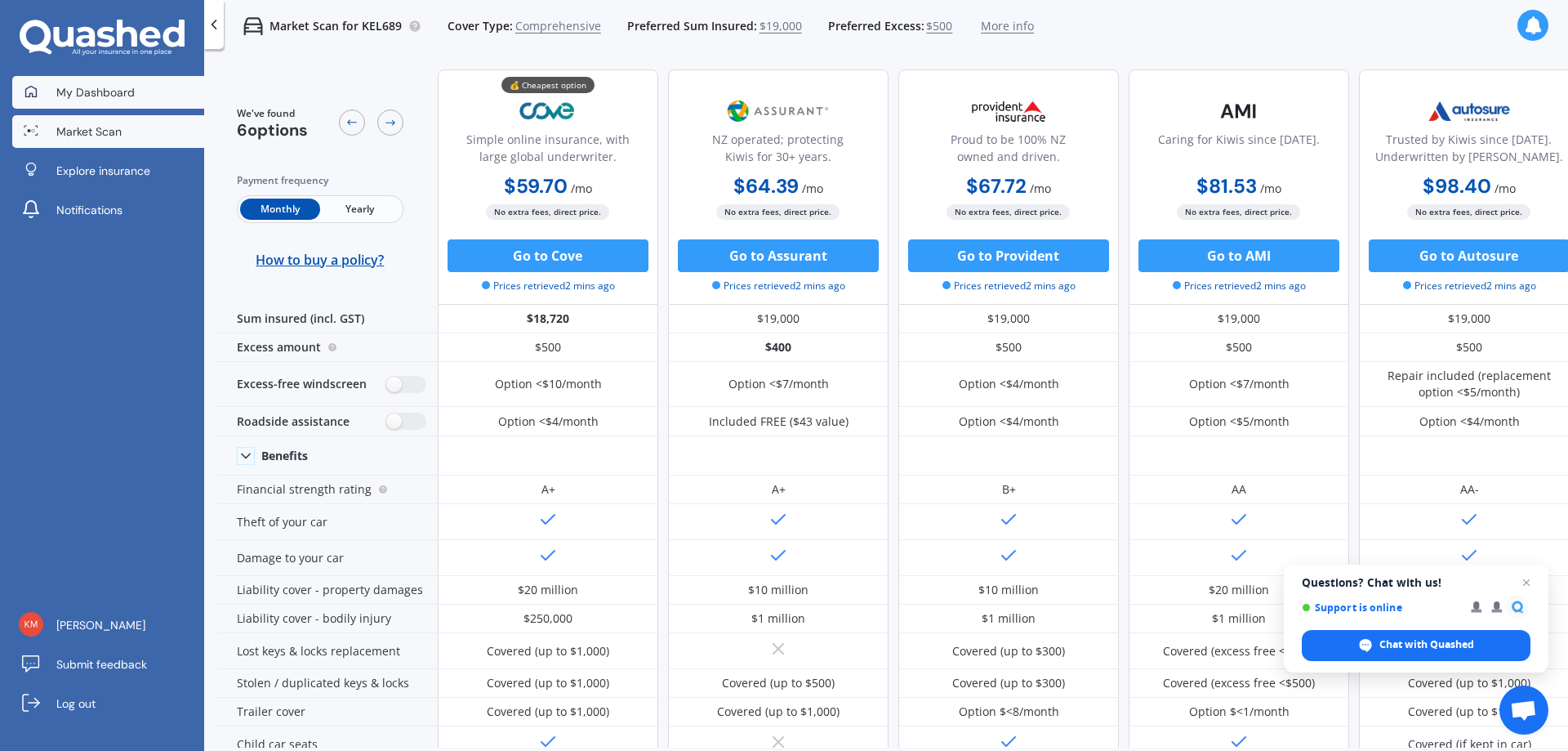
click at [100, 89] on span "My Dashboard" at bounding box center [96, 92] width 78 height 17
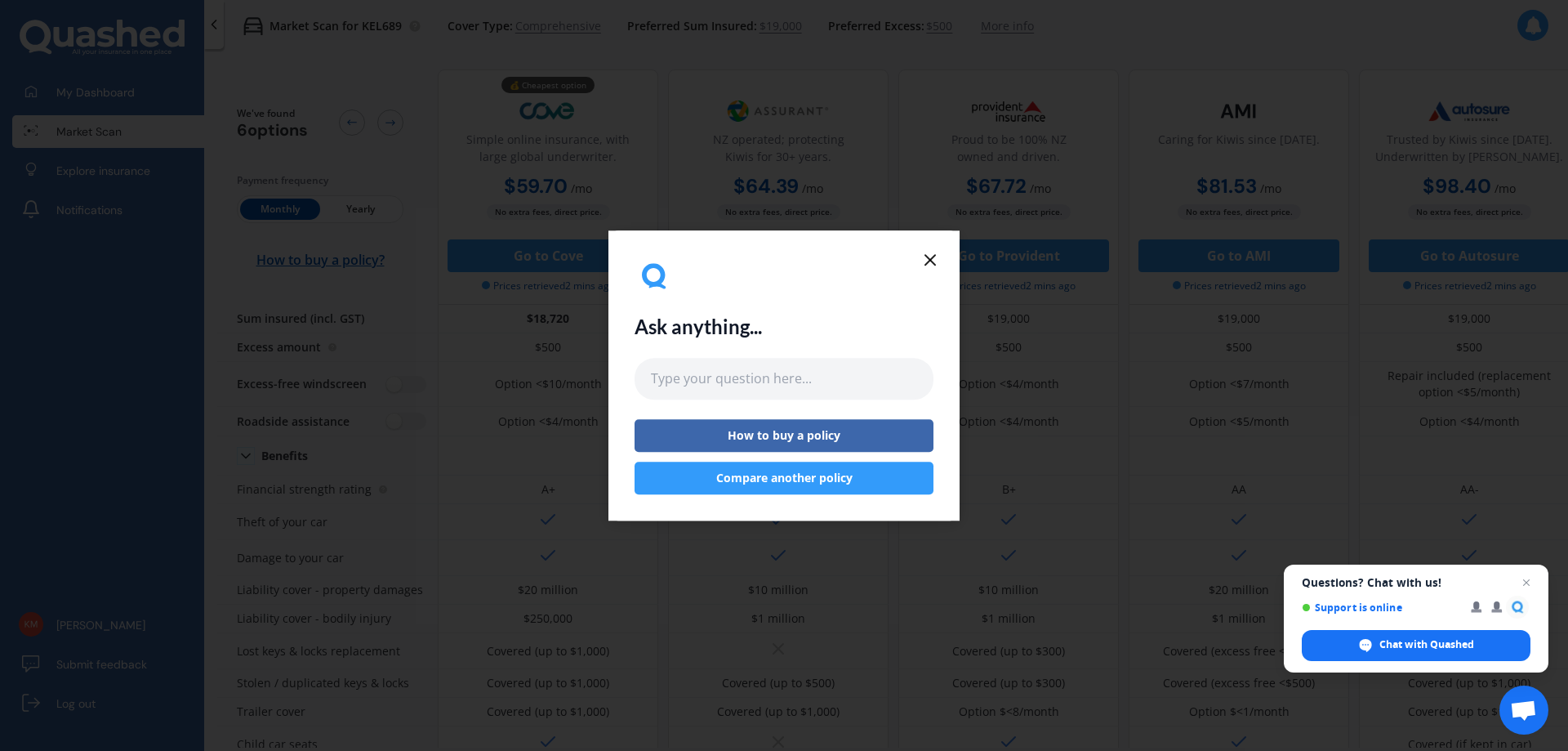
click at [935, 263] on icon at bounding box center [930, 259] width 20 height 20
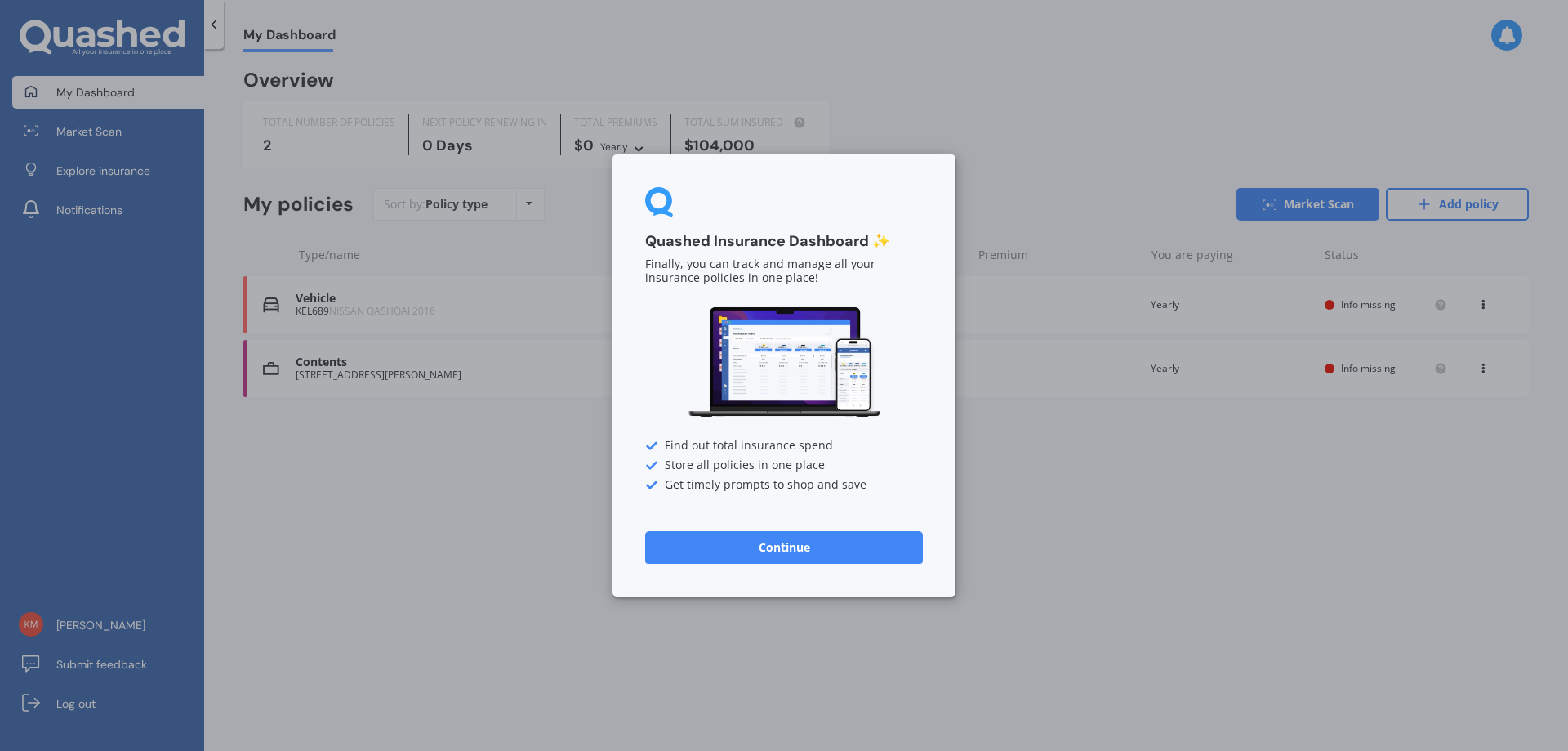
click at [764, 546] on button "Continue" at bounding box center [784, 546] width 278 height 32
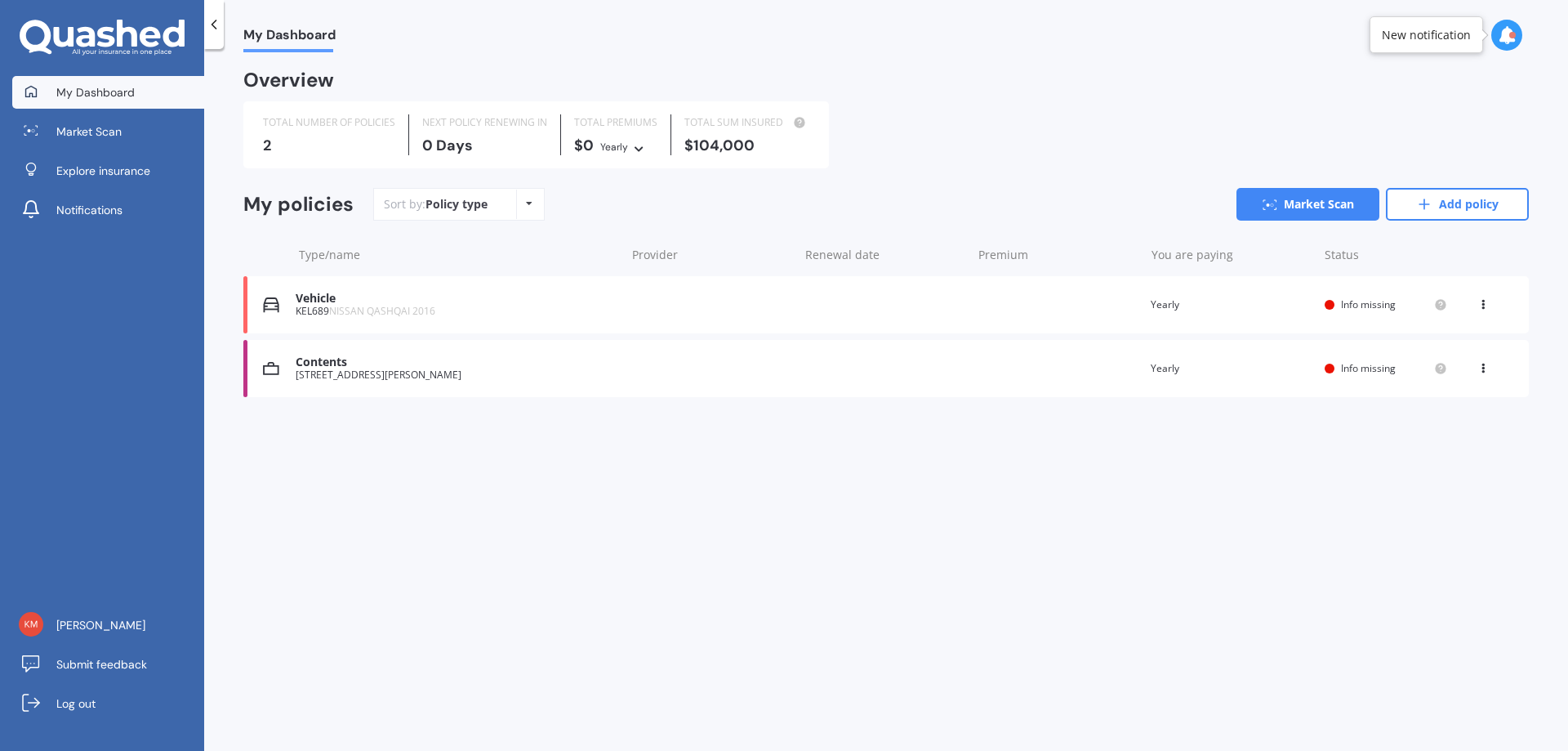
click at [324, 364] on div "Contents" at bounding box center [455, 362] width 321 height 14
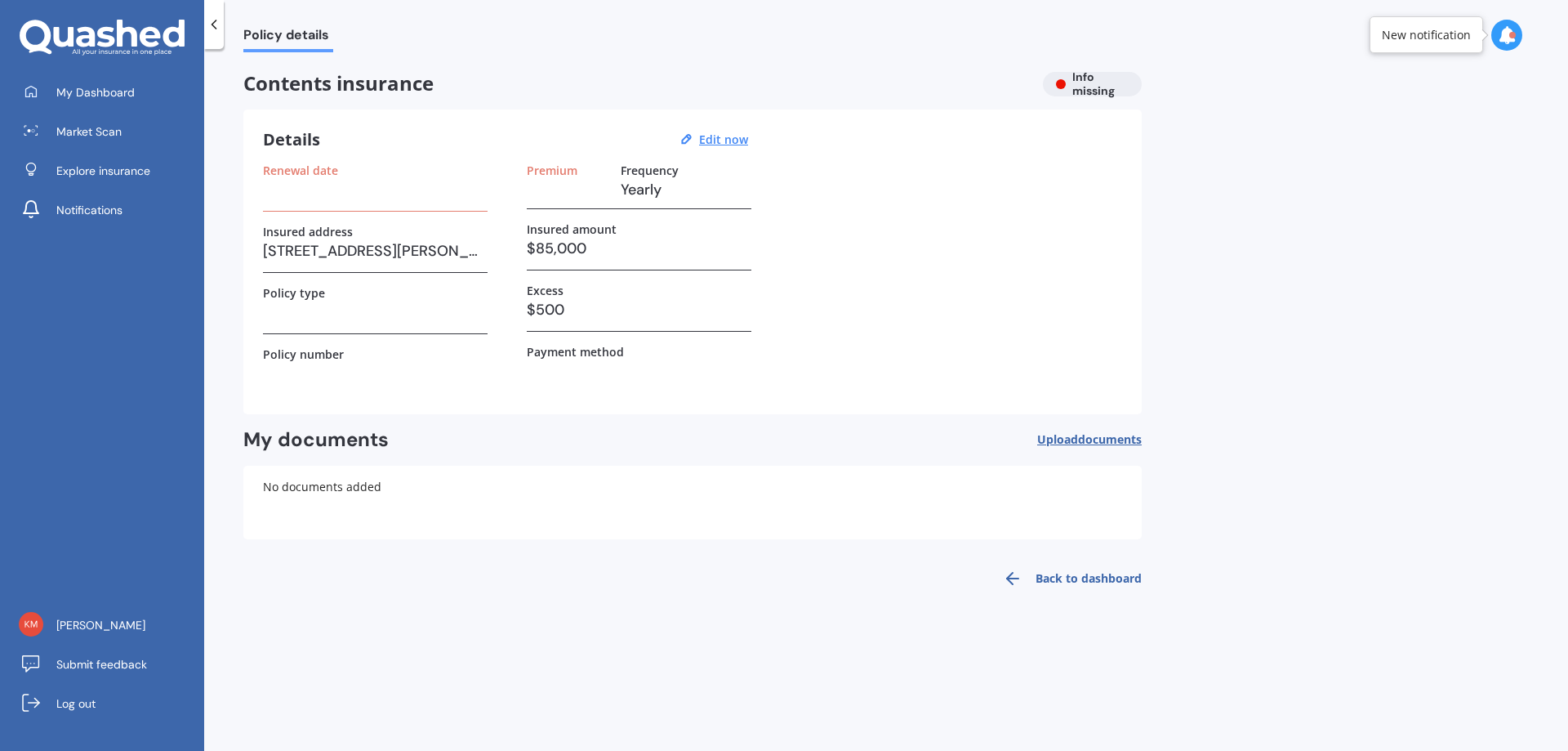
click at [332, 204] on div "Renewal date" at bounding box center [375, 186] width 224 height 48
click at [735, 136] on u "Edit now" at bounding box center [724, 139] width 49 height 16
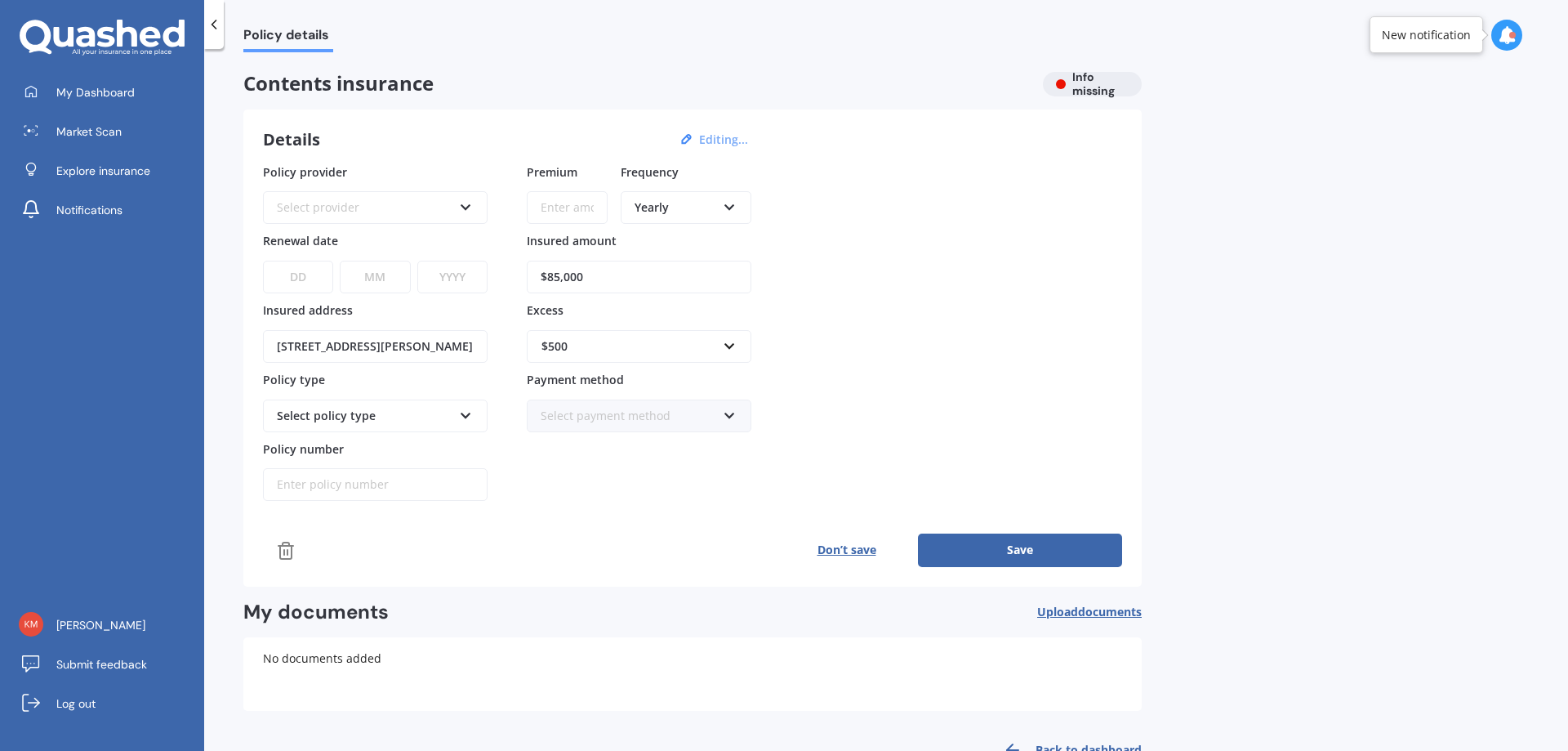
click at [468, 201] on icon at bounding box center [466, 204] width 14 height 12
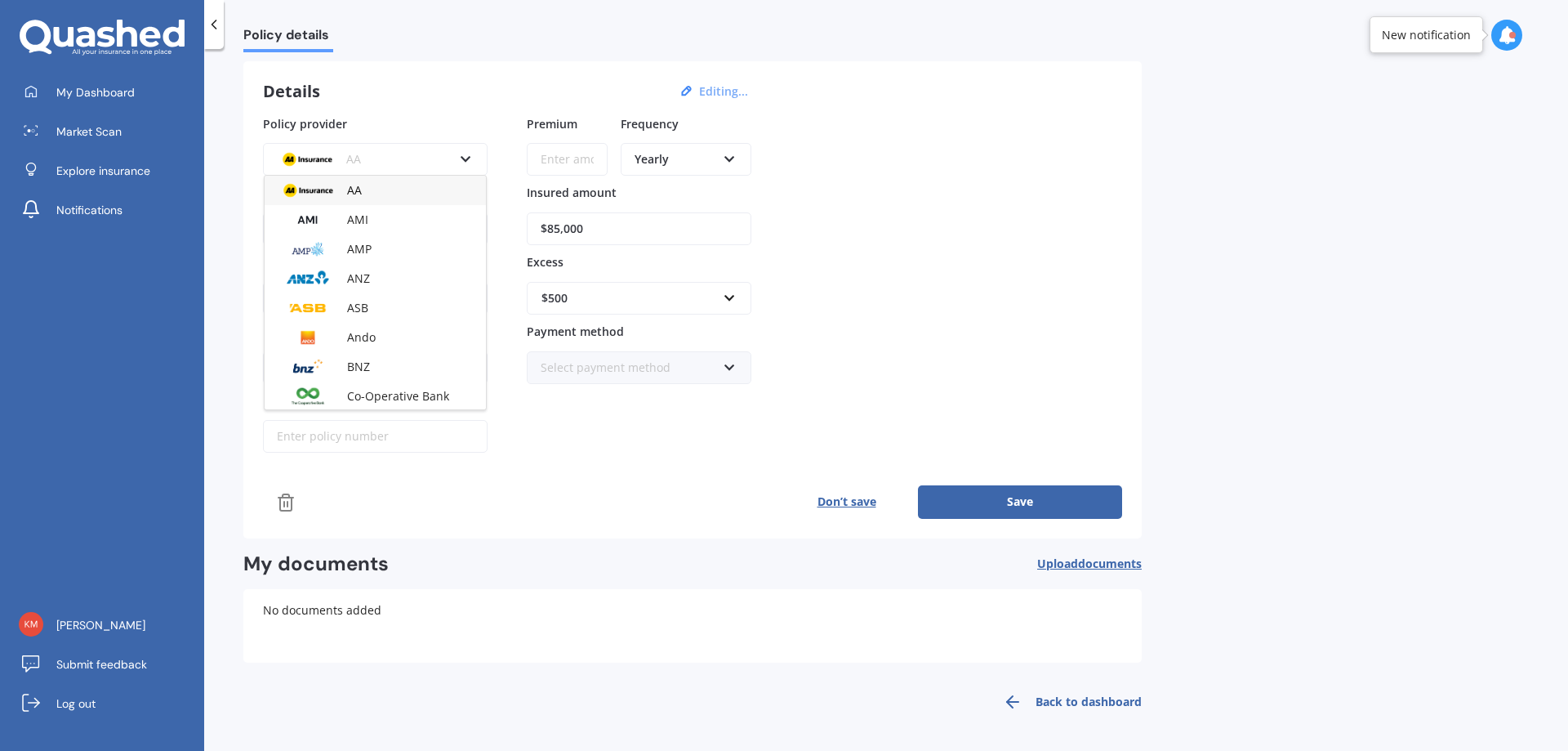
click at [597, 156] on input "Premium" at bounding box center [567, 159] width 81 height 32
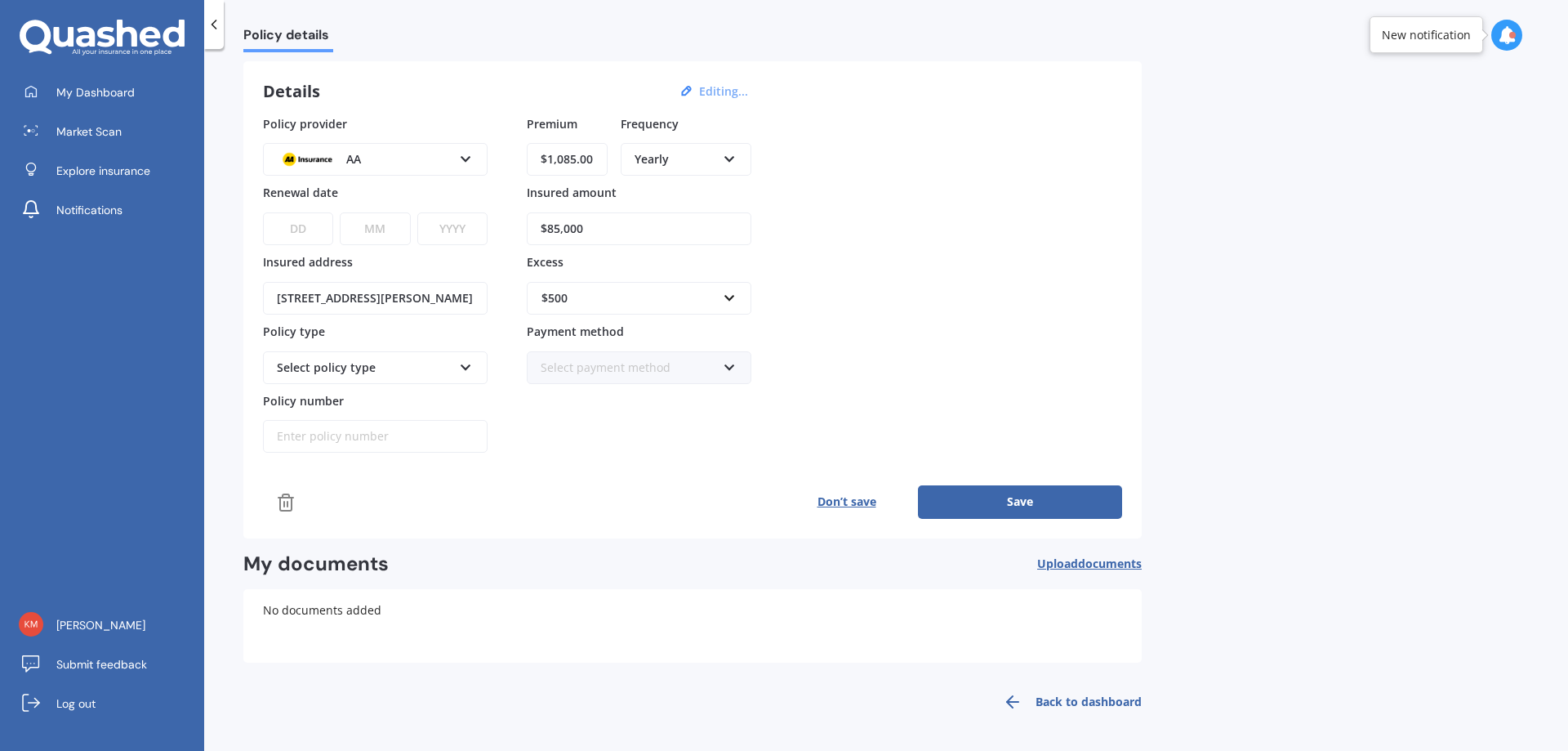
type input "$1,085.00"
click at [1041, 498] on button "Save" at bounding box center [1019, 500] width 204 height 32
click at [313, 225] on select "DD 01 02 03 04 05 06 07 08 09 10 11 12 13 14 15 16 17 18 19 20 21 22 23 24 25 2…" at bounding box center [297, 228] width 68 height 32
click at [404, 314] on input "[STREET_ADDRESS][PERSON_NAME]" at bounding box center [375, 297] width 224 height 32
click at [474, 163] on div "AA AA AMI AMP ANZ ASB Ando BNZ Co-Operative Bank FMG Initio Kiwibank Lantern MA…" at bounding box center [375, 159] width 224 height 32
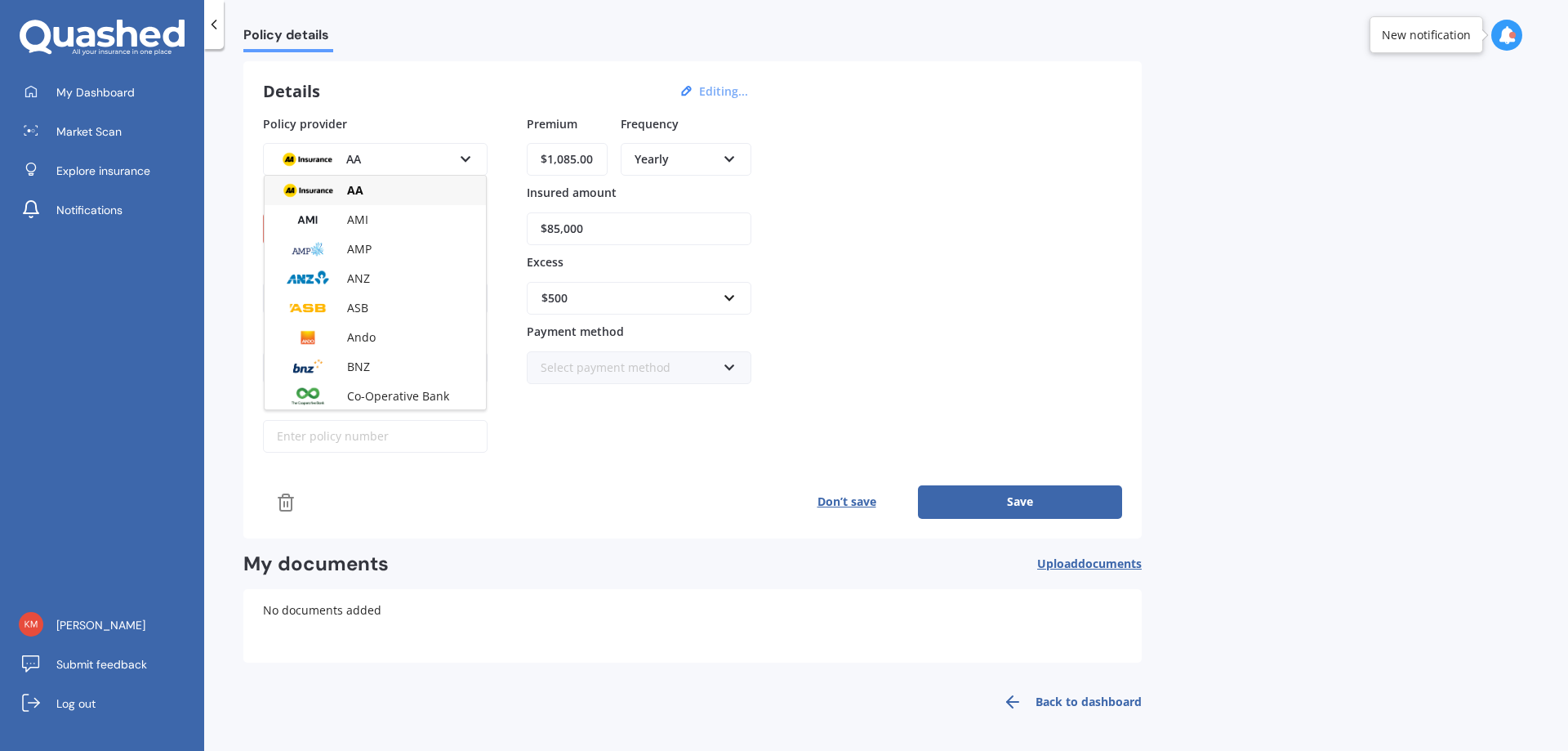
click at [429, 187] on div "AA" at bounding box center [374, 190] width 221 height 29
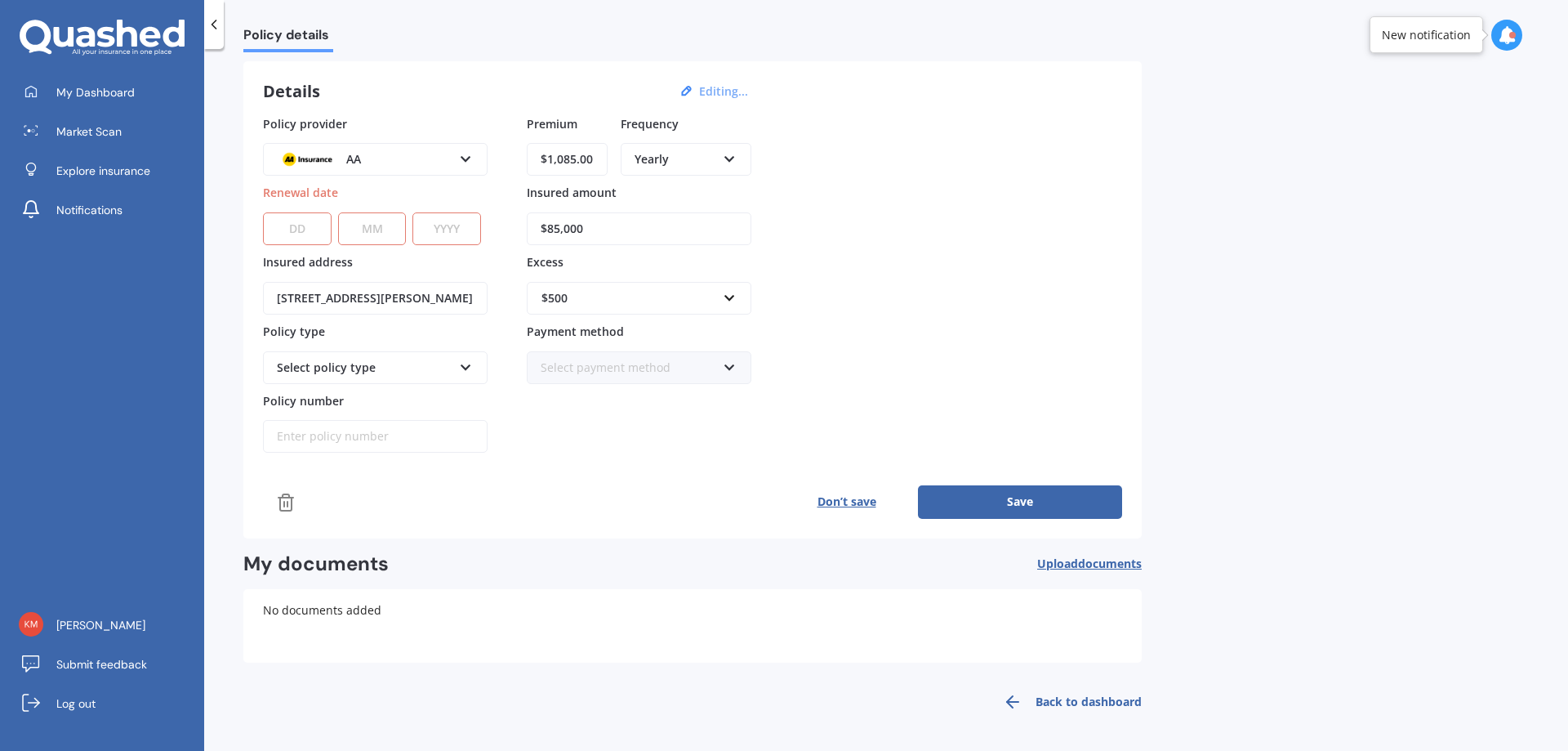
click at [333, 228] on div "DD 01 02 03 04 05 06 07 08 09 10 11 12 13 14 15 16 17 18 19 20 21 22 23 24 25 2…" at bounding box center [372, 218] width 218 height 53
click at [324, 227] on select "DD 01 02 03 04 05 06 07 08 09 10 11 12 13 14 15 16 17 18 19 20 21 22 23 24 25 2…" at bounding box center [297, 228] width 68 height 32
select select "30"
click at [374, 222] on select "MM 01 02 03 04 05 06 07 08 09 10 11 12" at bounding box center [372, 228] width 68 height 32
select select "10"
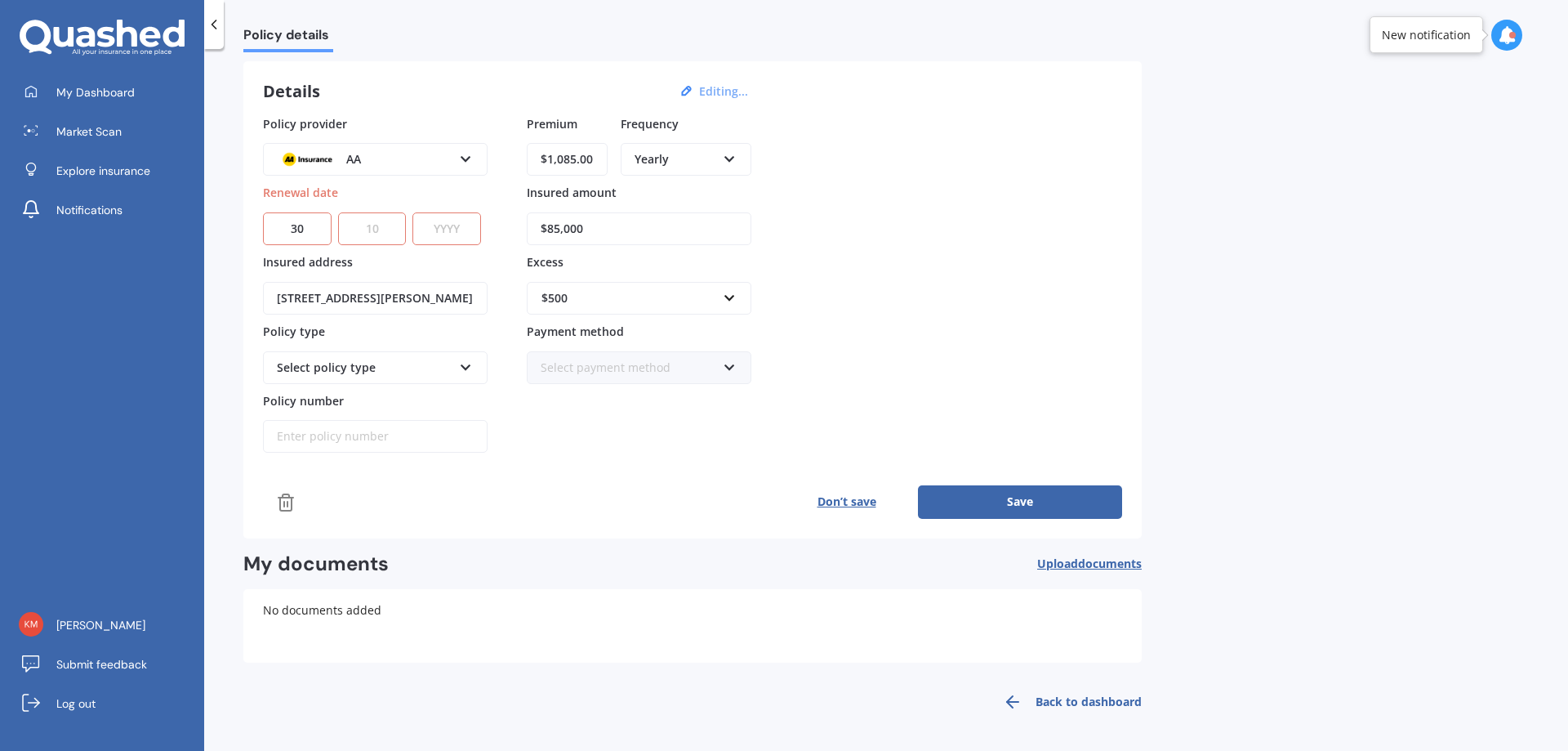
click at [338, 213] on select "MM 01 02 03 04 05 06 07 08 09 10 11 12" at bounding box center [372, 228] width 68 height 32
click at [445, 232] on select "YYYY 2027 2026 2025 2024 2023 2022 2021 2020 2019 2018 2017 2016 2015 2014 2013…" at bounding box center [447, 228] width 68 height 32
select select "2025"
click at [416, 213] on select "YYYY 2027 2026 2025 2024 2023 2022 2021 2020 2019 2018 2017 2016 2015 2014 2013…" at bounding box center [447, 228] width 68 height 32
click at [990, 500] on button "Save" at bounding box center [1019, 500] width 204 height 32
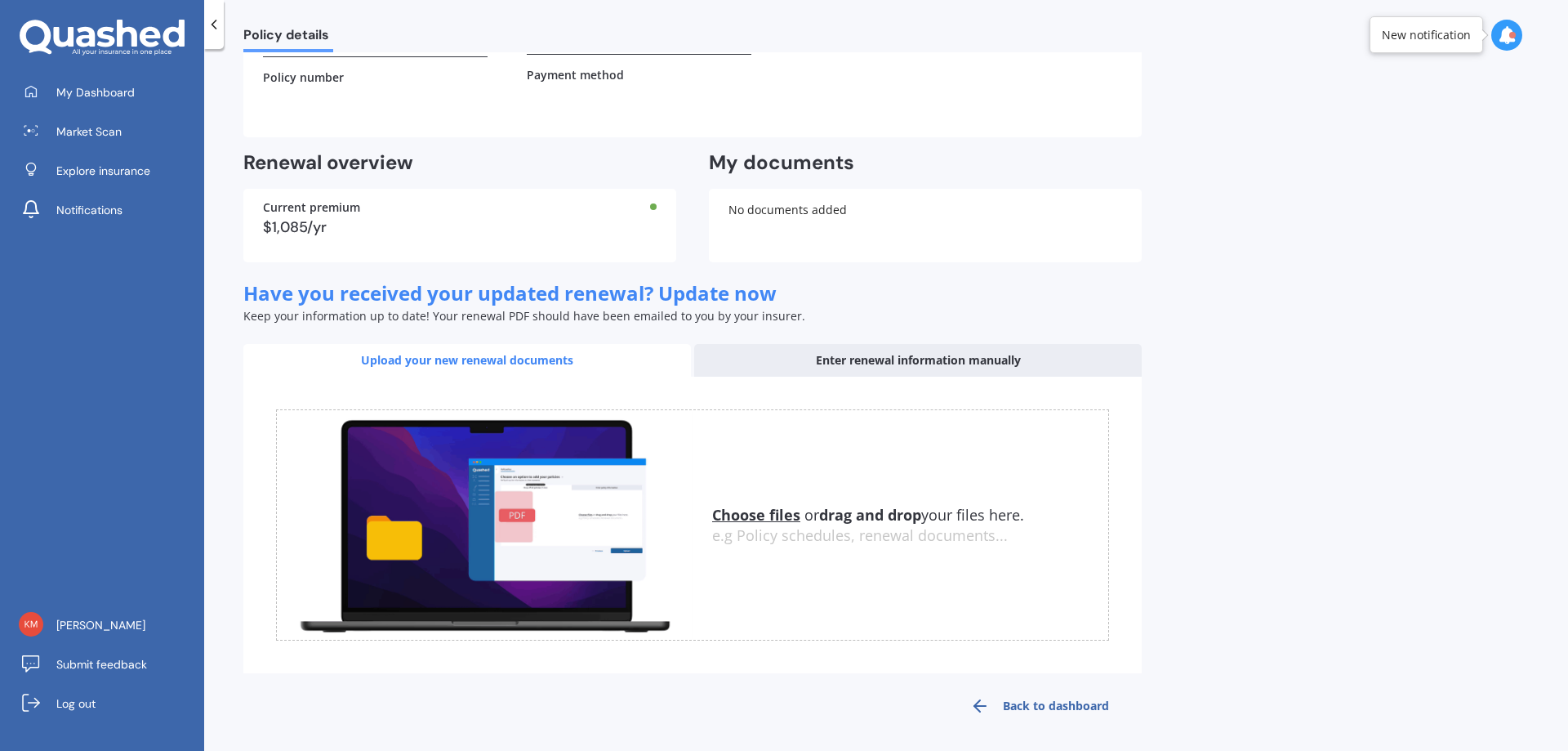
scroll to position [281, 0]
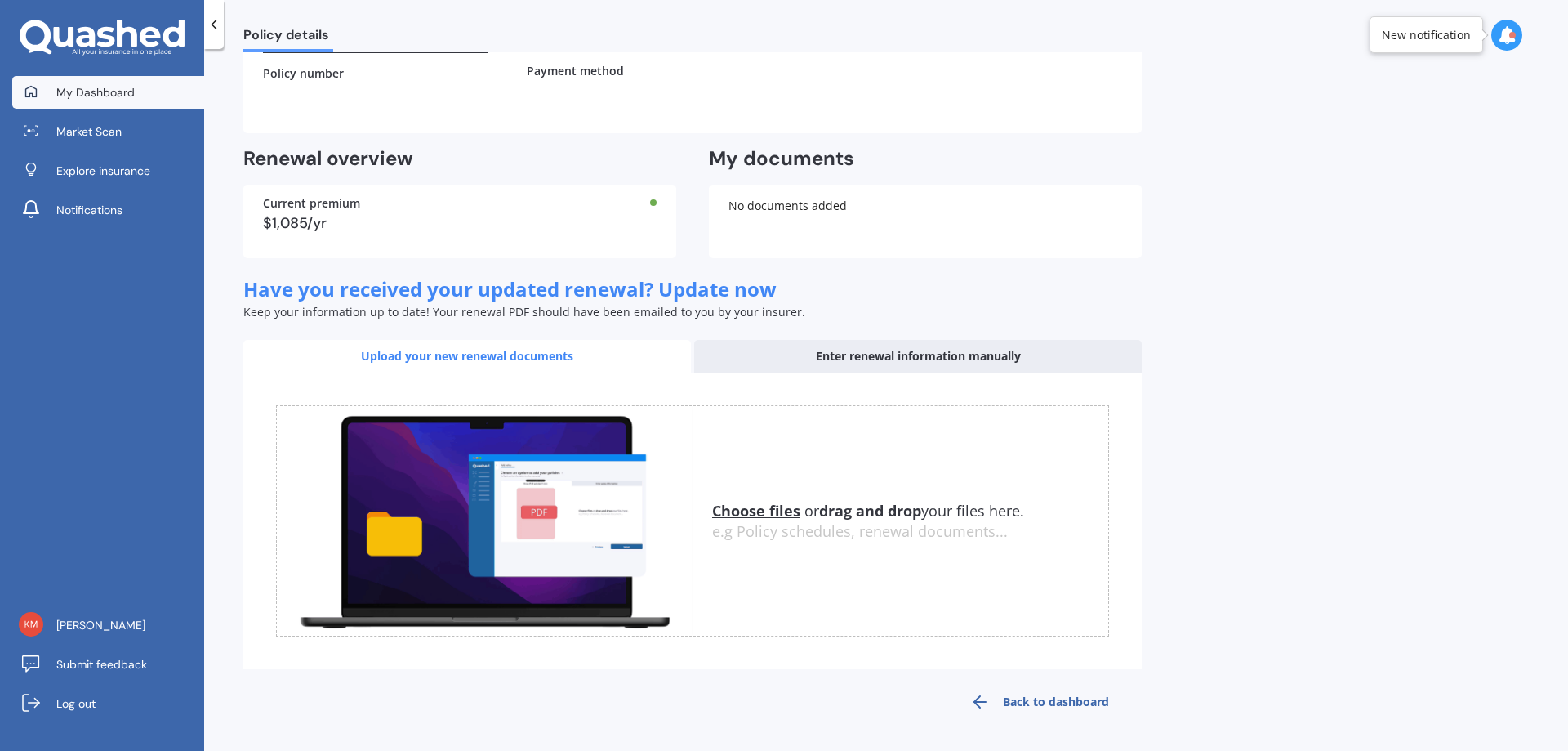
click at [101, 93] on span "My Dashboard" at bounding box center [96, 92] width 78 height 17
